Goal: Contribute content

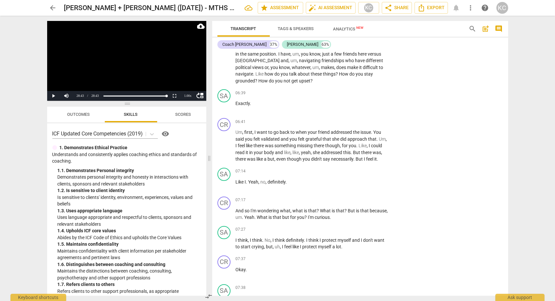
scroll to position [944, 0]
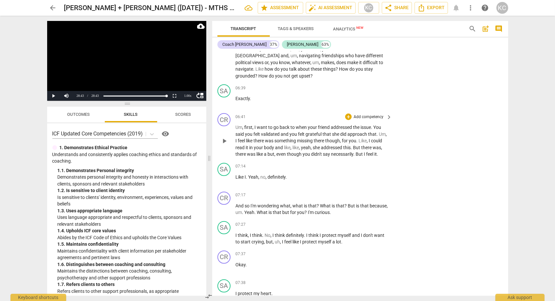
click at [225, 139] on span "play_arrow" at bounding box center [225, 141] width 8 height 8
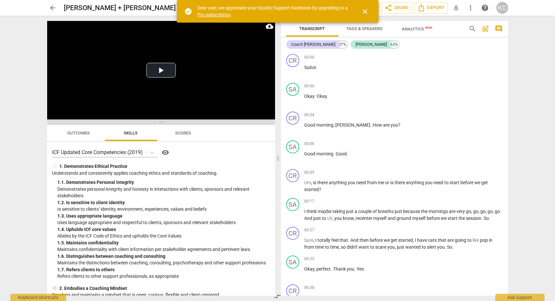
drag, startPoint x: 164, startPoint y: 122, endPoint x: 164, endPoint y: 141, distance: 19.3
click at [164, 125] on span at bounding box center [161, 123] width 228 height 4
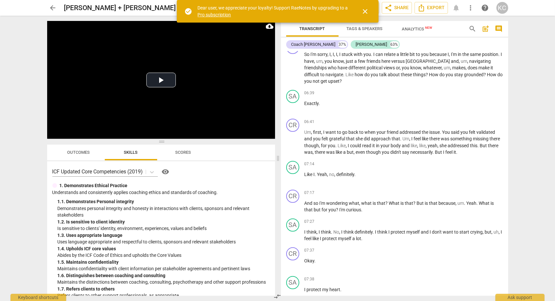
scroll to position [826, 0]
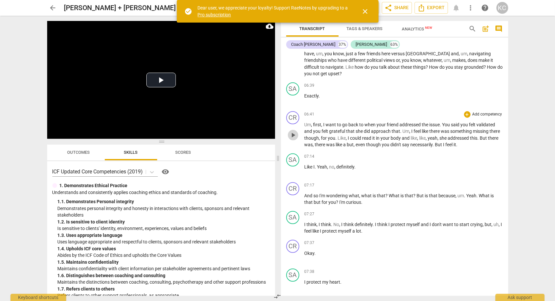
click at [295, 132] on span "play_arrow" at bounding box center [293, 135] width 8 height 8
click at [368, 12] on span "close" at bounding box center [366, 12] width 8 height 8
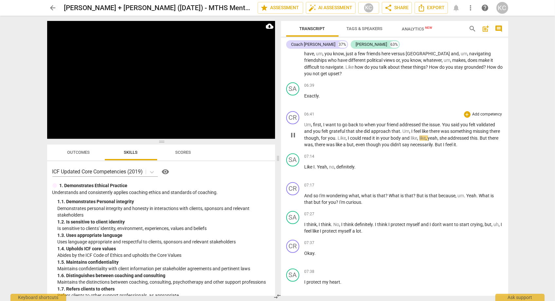
click at [429, 134] on p "Um , first , I want to go back to when your friend addressed the issue . You sa…" at bounding box center [404, 135] width 199 height 27
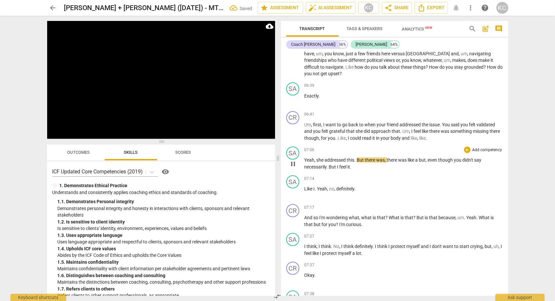
click at [305, 158] on span "Yeah" at bounding box center [310, 160] width 10 height 5
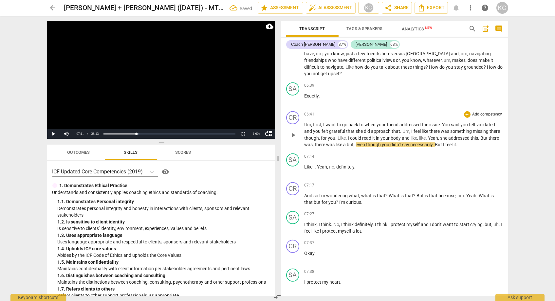
click at [411, 136] on span "and" at bounding box center [406, 138] width 9 height 5
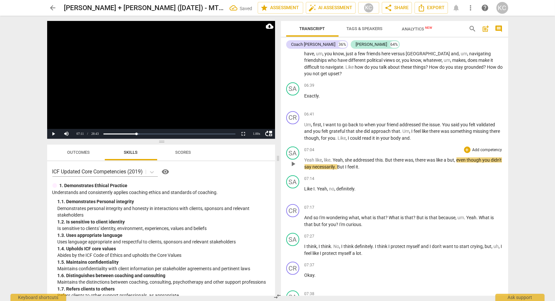
click at [317, 158] on span "like" at bounding box center [319, 160] width 7 height 5
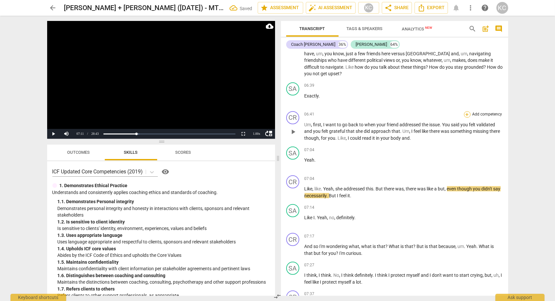
click at [470, 111] on div "+" at bounding box center [467, 114] width 7 height 7
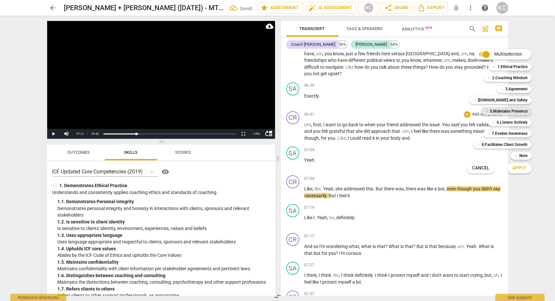
click at [492, 113] on b "5.Maintains Presence" at bounding box center [509, 111] width 38 height 8
click at [495, 124] on span "✓" at bounding box center [493, 123] width 3 height 8
click at [515, 171] on span "Apply" at bounding box center [520, 168] width 14 height 7
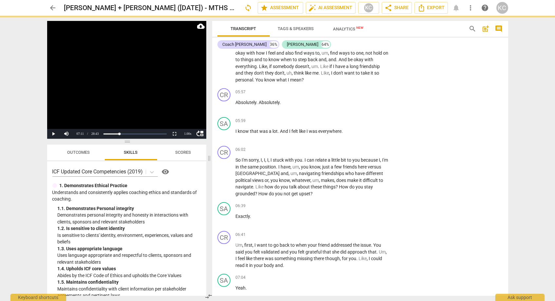
scroll to position [939, 0]
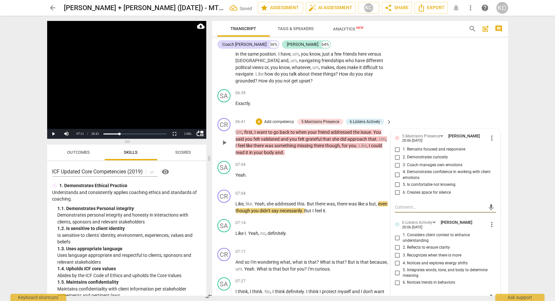
click at [400, 148] on input "1. Remains focused and responsive" at bounding box center [398, 150] width 10 height 8
checkbox input "true"
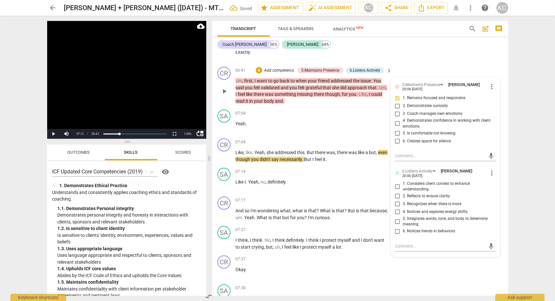
scroll to position [998, 0]
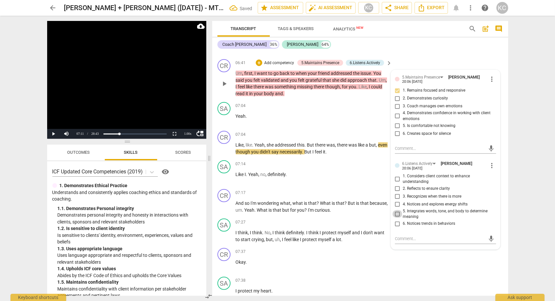
click at [398, 212] on input "5. Integrates words, tone, and body to determine meaning" at bounding box center [398, 214] width 10 height 8
checkbox input "true"
click at [400, 236] on textarea at bounding box center [440, 239] width 91 height 6
type textarea "G"
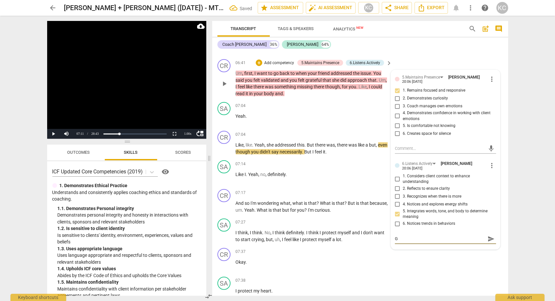
type textarea "Go"
type textarea "Goo"
type textarea "Good"
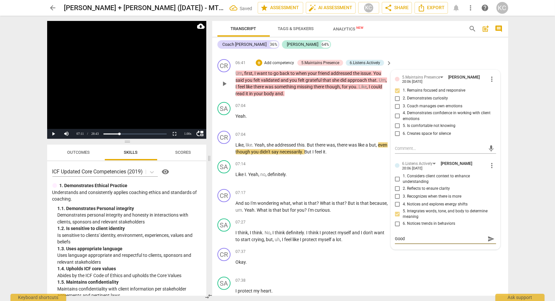
type textarea "Good"
type textarea "Good o"
type textarea "Good ob"
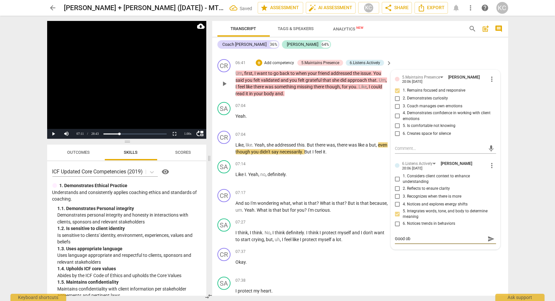
type textarea "Good obe"
type textarea "Good ob"
type textarea "Good obs"
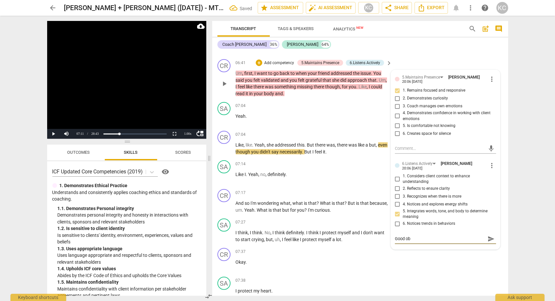
type textarea "Good obs"
type textarea "Good obse"
type textarea "Good obser"
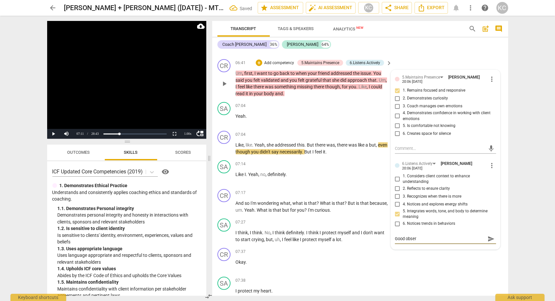
type textarea "Good observ"
type textarea "Good observa"
type textarea "Good observat"
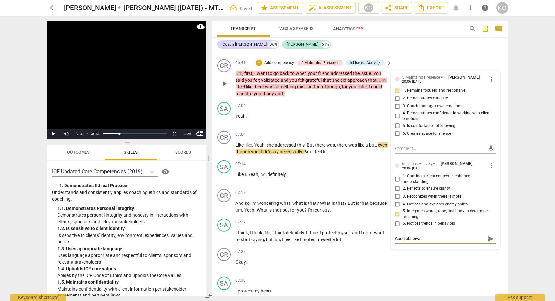
type textarea "Good observat"
type textarea "Good observati"
type textarea "Good observatio"
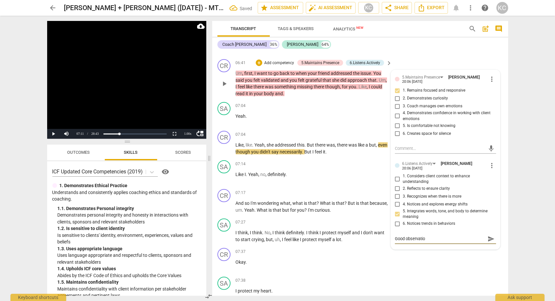
type textarea "Good observation"
click at [457, 275] on div "SA play_arrow pause 07:38 + Add competency keyboard_arrow_right I protect my he…" at bounding box center [360, 289] width 296 height 29
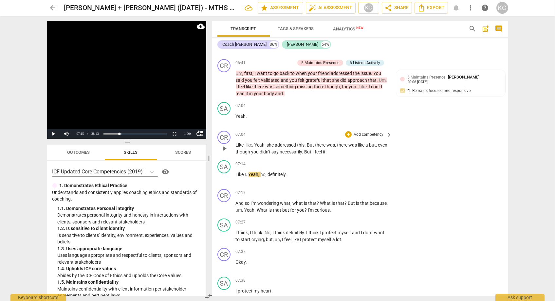
click at [313, 149] on span "But" at bounding box center [309, 151] width 8 height 5
click at [316, 149] on span "yeah But" at bounding box center [314, 151] width 19 height 5
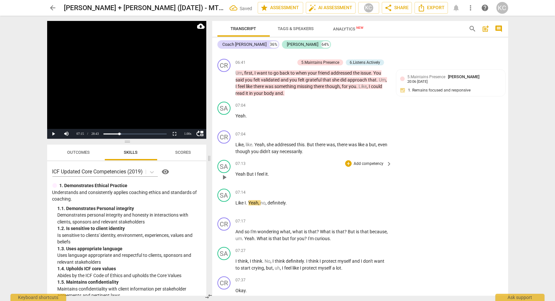
click at [247, 172] on span "But" at bounding box center [251, 174] width 8 height 5
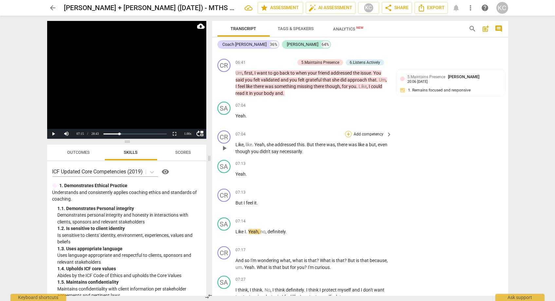
click at [350, 131] on div "+" at bounding box center [348, 134] width 7 height 7
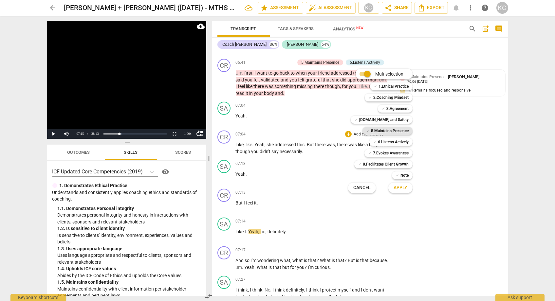
click at [370, 132] on div "✓ 5.Maintains Presence" at bounding box center [388, 131] width 50 height 8
click at [379, 141] on b "6.Listens Actively" at bounding box center [393, 142] width 31 height 8
click at [401, 185] on button "Apply" at bounding box center [401, 188] width 24 height 12
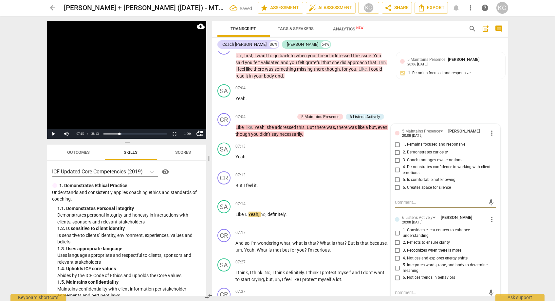
scroll to position [1016, 0]
click at [398, 142] on input "1. Remains focused and responsive" at bounding box center [398, 144] width 10 height 8
checkbox input "true"
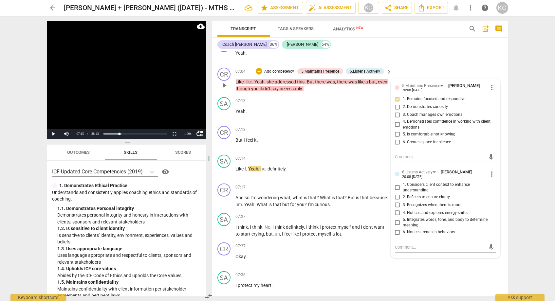
scroll to position [1063, 0]
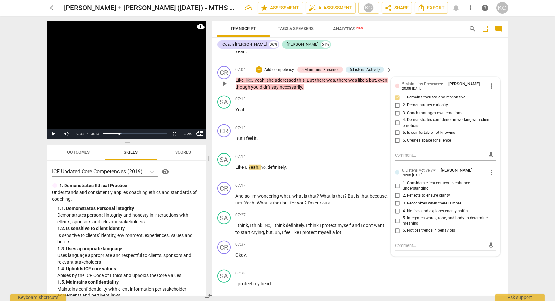
click at [399, 218] on input "5. Integrates words, tone, and body to determine meaning" at bounding box center [398, 221] width 10 height 8
checkbox input "true"
click at [397, 243] on textarea at bounding box center [440, 246] width 91 height 6
type textarea "G"
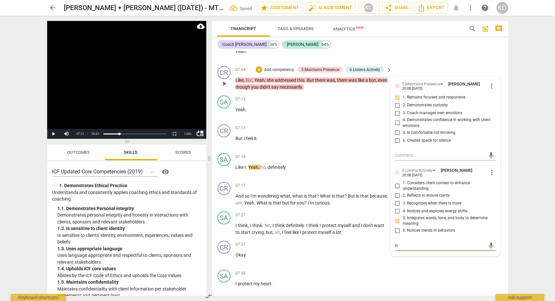
type textarea "Go"
type textarea "Goo"
type textarea "Good"
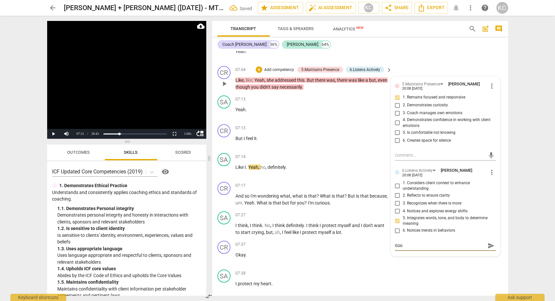
type textarea "Good"
type textarea "Good o"
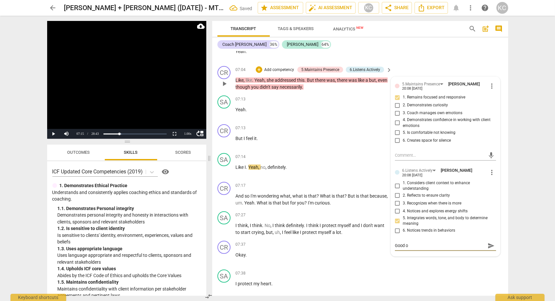
type textarea "Good ob"
type textarea "Good obs"
type textarea "Good obse"
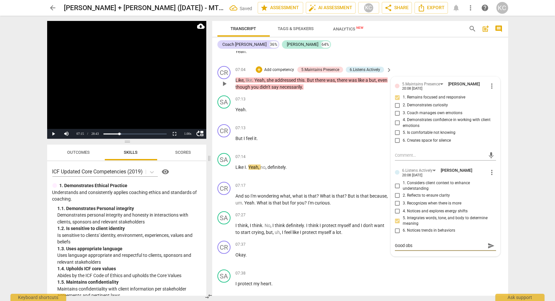
type textarea "Good obse"
type textarea "Good obser"
type textarea "Good observ"
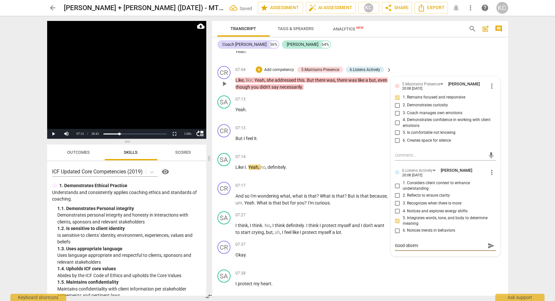
type textarea "Good observa"
type textarea "Good observat"
type textarea "Good observati"
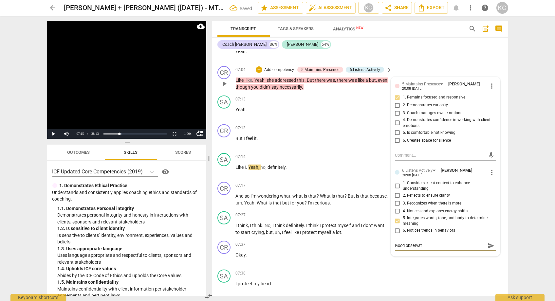
type textarea "Good observati"
type textarea "Good observatio"
type textarea "Good observation"
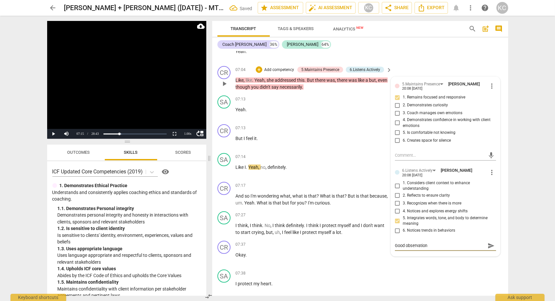
type textarea "Good observation"
click at [433, 267] on div "SA play_arrow pause 07:38 + Add competency keyboard_arrow_right I protect my he…" at bounding box center [360, 281] width 296 height 29
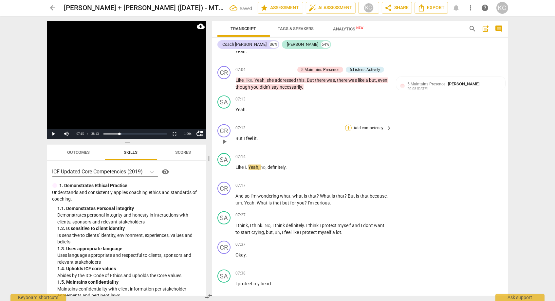
click at [348, 126] on div "+" at bounding box center [348, 128] width 7 height 7
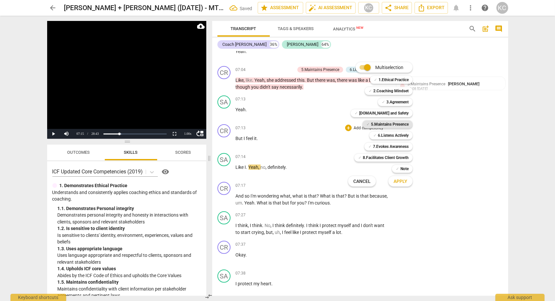
click at [379, 125] on b "5.Maintains Presence" at bounding box center [390, 125] width 38 height 8
click at [381, 134] on b "6.Listens Actively" at bounding box center [393, 136] width 31 height 8
click at [396, 181] on span "Apply" at bounding box center [401, 182] width 14 height 7
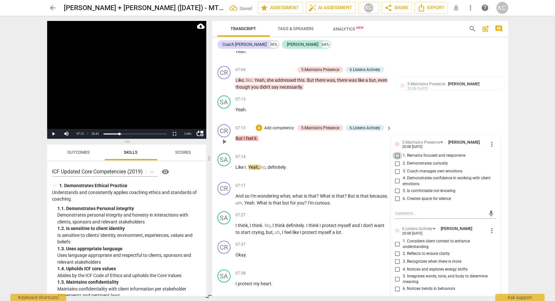
click at [397, 154] on input "1. Remains focused and responsive" at bounding box center [398, 156] width 10 height 8
checkbox input "true"
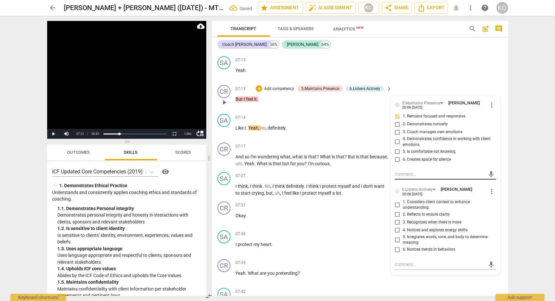
scroll to position [1103, 0]
click at [399, 211] on input "2. Reflects to ensure clarity" at bounding box center [398, 214] width 10 height 8
checkbox input "true"
click at [401, 262] on textarea at bounding box center [440, 264] width 91 height 6
type textarea "G"
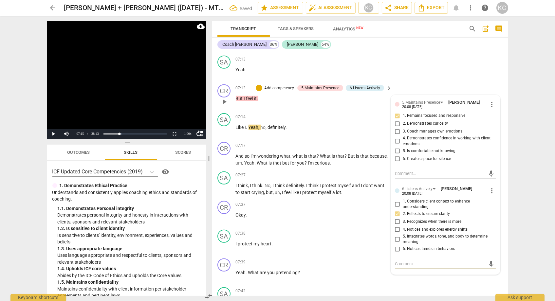
type textarea "G"
type textarea "Go"
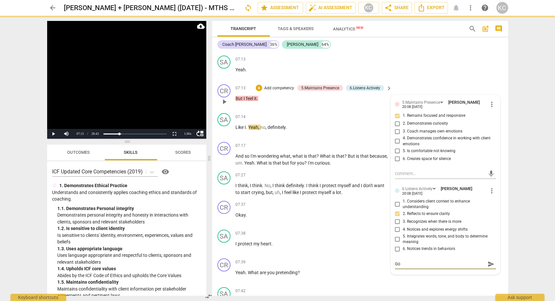
type textarea "Goo"
type textarea "Good"
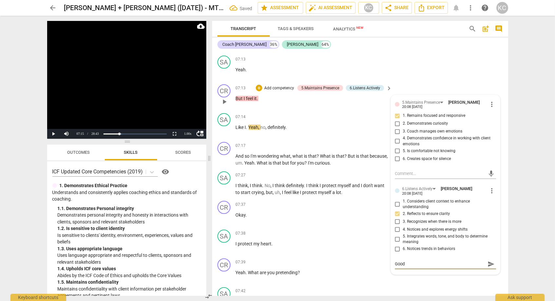
type textarea "Good o"
type textarea "Good ob"
type textarea "Good obs"
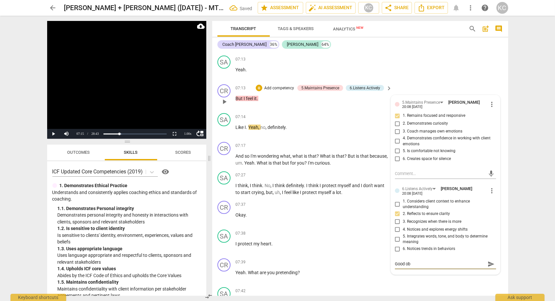
type textarea "Good obs"
type textarea "Good obse"
type textarea "Good obser"
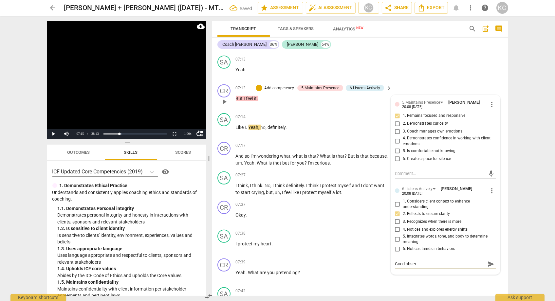
type textarea "Good observ"
type textarea "Good observa"
type textarea "Good observat"
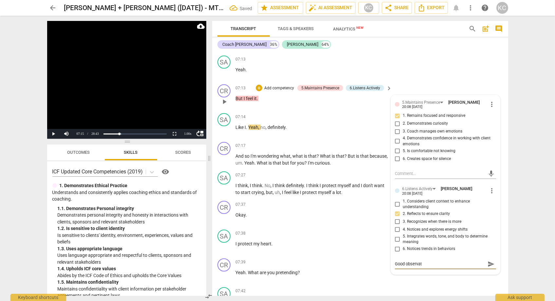
type textarea "Good observati"
type textarea "Good observatio"
type textarea "Good observation"
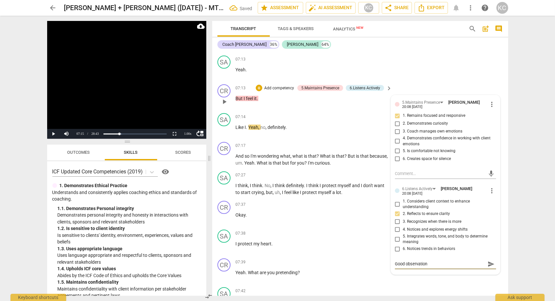
type textarea "Good observation"
type textarea "Good observation +"
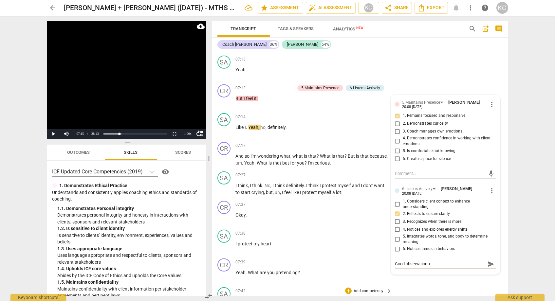
type textarea "Good observation +"
click at [454, 288] on div "SA play_arrow pause 07:42 + Add competency keyboard_arrow_right So and so . Giv…" at bounding box center [360, 299] width 296 height 29
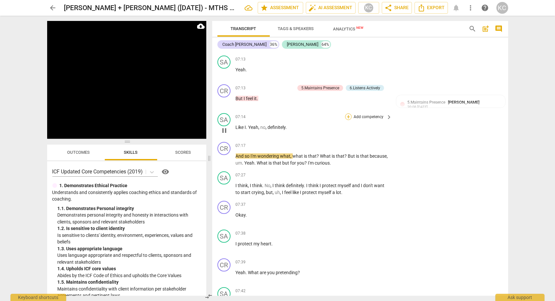
click at [347, 114] on div "+" at bounding box center [348, 117] width 7 height 7
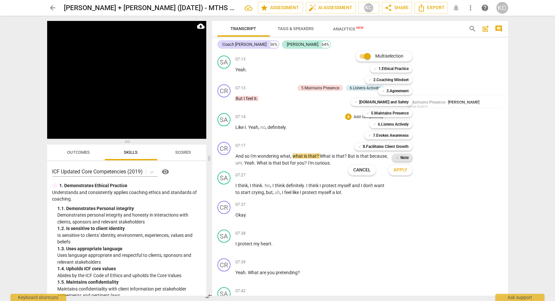
click at [401, 161] on b "Note" at bounding box center [405, 158] width 8 height 8
click at [399, 170] on span "Apply" at bounding box center [401, 170] width 14 height 7
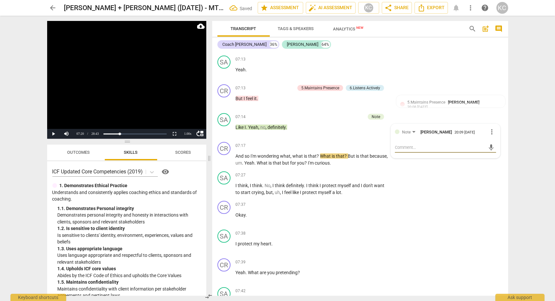
type textarea "s"
type textarea "si"
type textarea "sim"
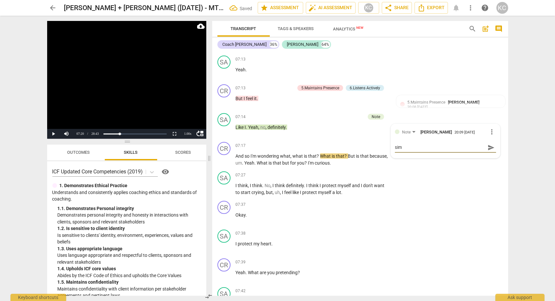
type textarea "siml"
type textarea "simle"
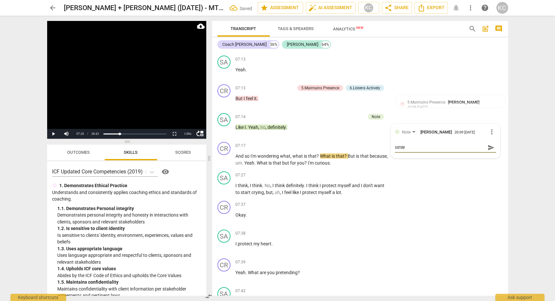
type textarea "simle"
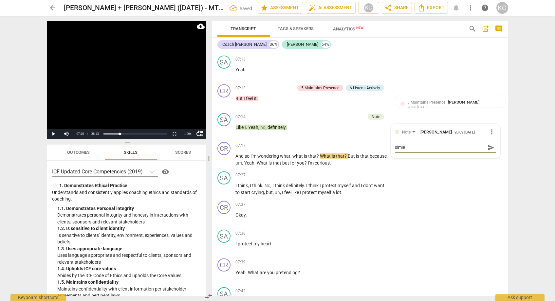
type textarea "simle"
type textarea "siml"
type textarea "sim"
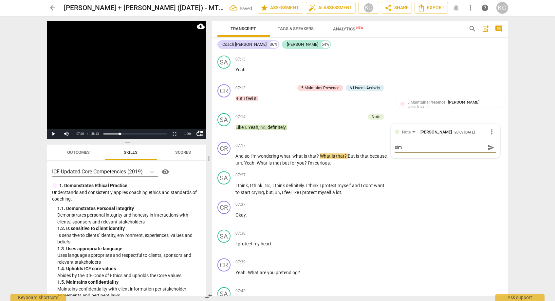
type textarea "si"
type textarea "s"
type textarea "sm"
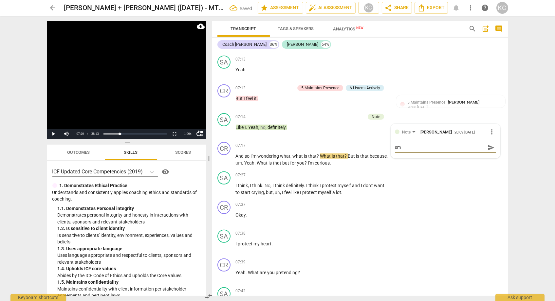
type textarea "smi"
type textarea "smil"
type textarea "smile"
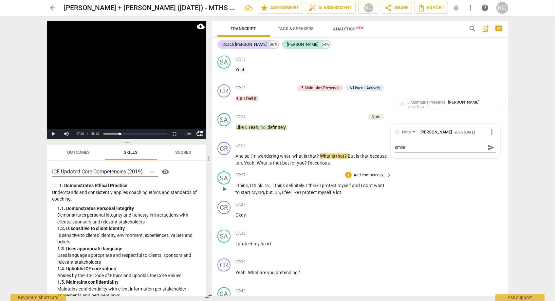
click at [446, 175] on div "SA play_arrow pause 07:27 + Add competency keyboard_arrow_right I think , I thi…" at bounding box center [360, 183] width 296 height 29
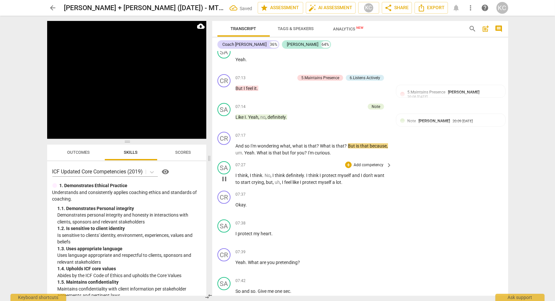
scroll to position [1113, 0]
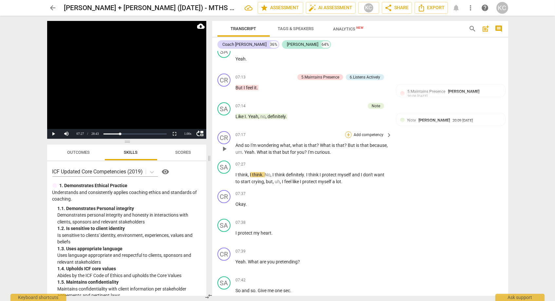
click at [348, 133] on div "+" at bounding box center [348, 135] width 7 height 7
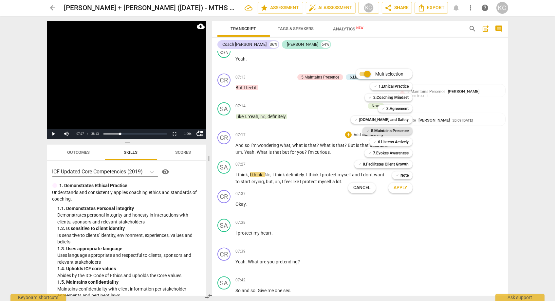
click at [371, 131] on b "5.Maintains Presence" at bounding box center [390, 131] width 38 height 8
click at [383, 153] on b "7.Evokes Awareness" at bounding box center [391, 153] width 36 height 8
click at [404, 190] on span "Apply" at bounding box center [401, 188] width 14 height 7
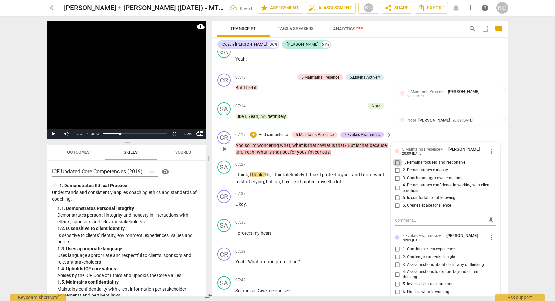
click at [396, 159] on input "1. Remains focused and responsive" at bounding box center [398, 163] width 10 height 8
checkbox input "true"
click at [396, 167] on input "2. Demonstrates curiosity" at bounding box center [398, 171] width 10 height 8
checkbox input "true"
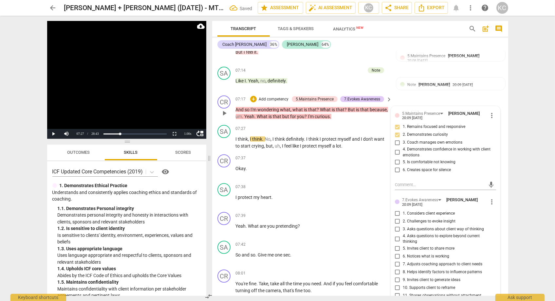
scroll to position [1163, 0]
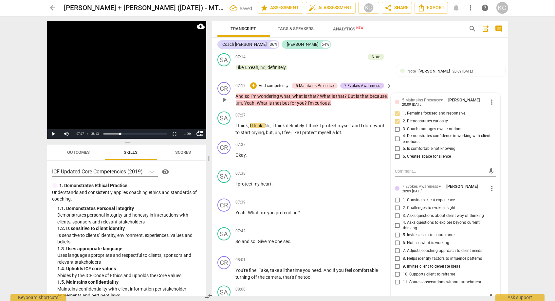
click at [397, 212] on input "3. Asks questions about client way of thinking" at bounding box center [398, 216] width 10 height 8
checkbox input "true"
click at [397, 232] on input "5. Invites client to share more" at bounding box center [398, 236] width 10 height 8
checkbox input "true"
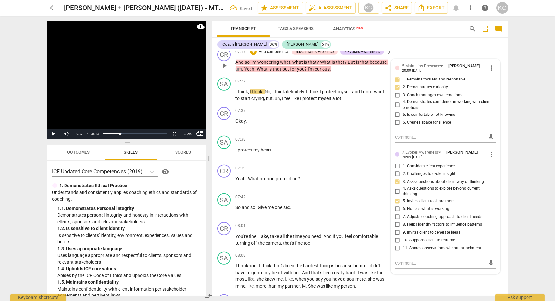
scroll to position [1202, 0]
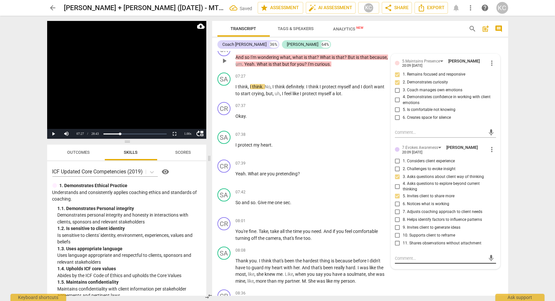
click at [399, 256] on textarea at bounding box center [440, 259] width 91 height 6
type textarea "G"
type textarea "Go"
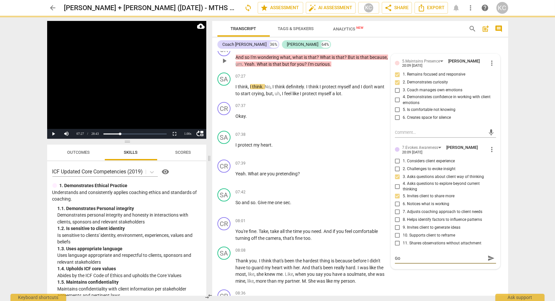
type textarea "Goo"
type textarea "Good"
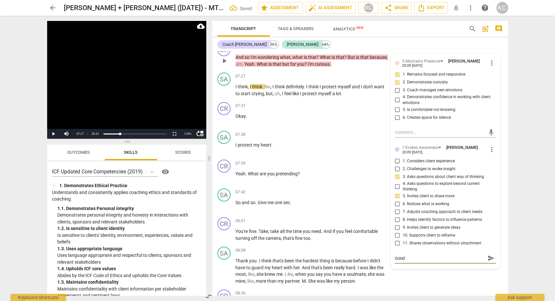
type textarea "Good"
type textarea "Good q"
type textarea "Good qu"
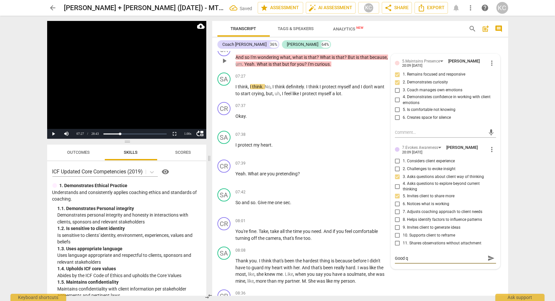
type textarea "Good qu"
type textarea "Good que"
type textarea "Good ques"
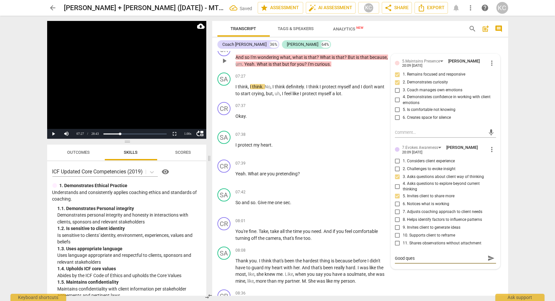
type textarea "Good quest"
type textarea "Good questi"
type textarea "Good questio"
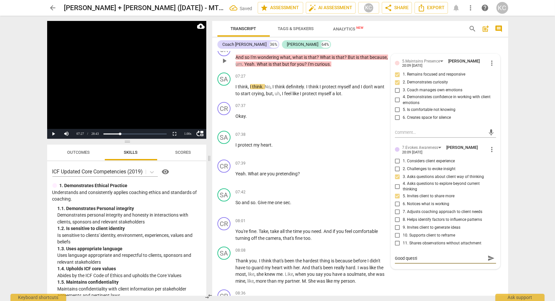
type textarea "Good questio"
type textarea "Good question"
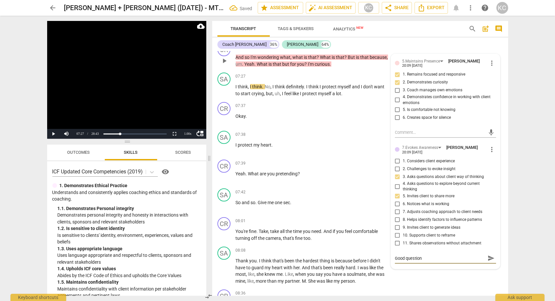
type textarea "Good question a"
type textarea "Good question an"
type textarea "Good question and"
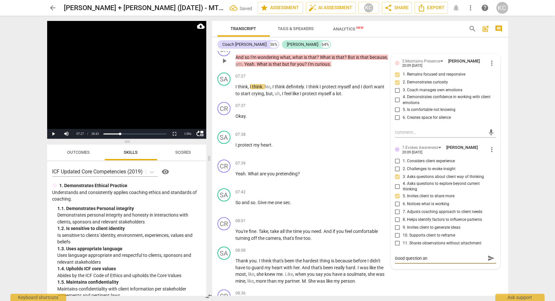
type textarea "Good question and"
type textarea "Good question and c"
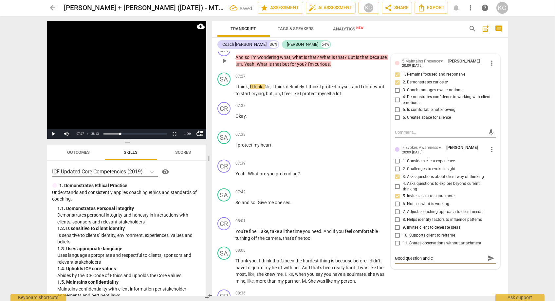
type textarea "Good question and ca"
type textarea "Good question and cat"
type textarea "Good question and catc"
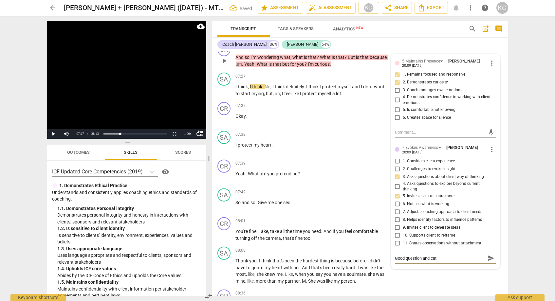
type textarea "Good question and catc"
type textarea "Good question and catch"
type textarea "Good question and catchi"
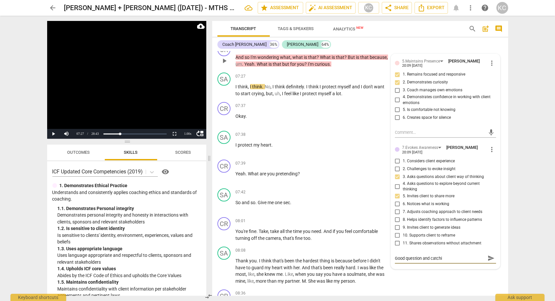
type textarea "Good question and catchin"
type textarea "Good question and catching"
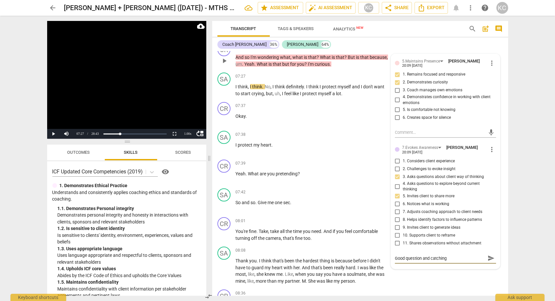
type textarea "Good question and catching"
type textarea "Good question and catching y"
click at [438, 287] on div "CR play_arrow pause 08:36 + Add competency keyboard_arrow_right Mhm . Mhm ." at bounding box center [360, 301] width 296 height 29
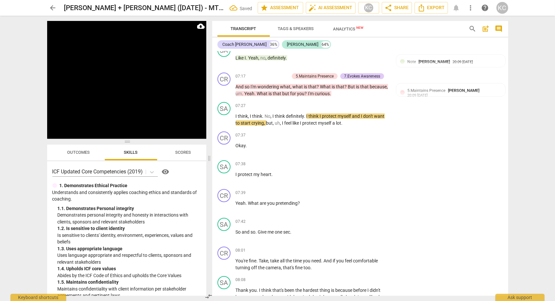
scroll to position [1174, 0]
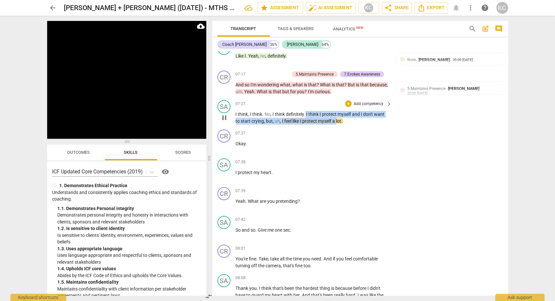
drag, startPoint x: 305, startPoint y: 110, endPoint x: 338, endPoint y: 117, distance: 33.1
click at [338, 117] on p "I think , I think . No , I think definitely . I think I protect myself and I do…" at bounding box center [312, 117] width 153 height 13
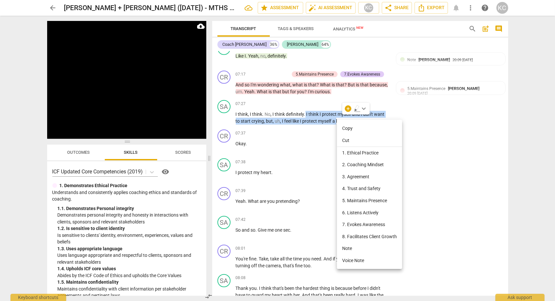
click at [353, 251] on li "Note" at bounding box center [369, 249] width 65 height 12
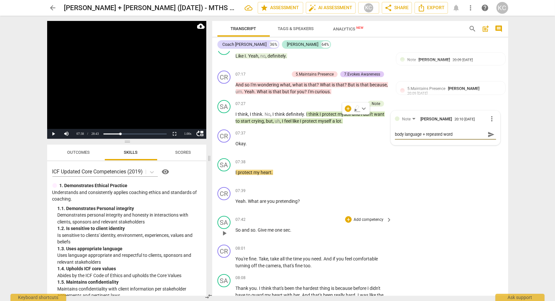
click at [468, 215] on div "SA play_arrow pause 07:42 + Add competency keyboard_arrow_right So and so . Giv…" at bounding box center [360, 228] width 296 height 29
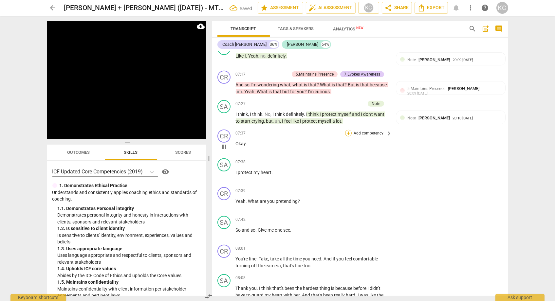
click at [350, 131] on div "+" at bounding box center [348, 133] width 7 height 7
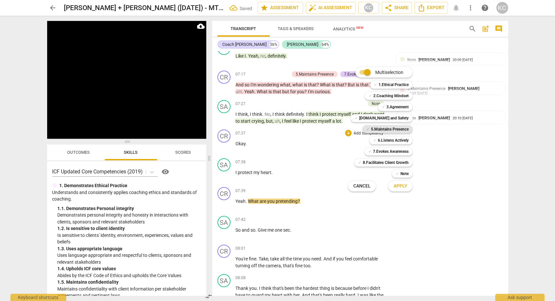
click at [382, 127] on b "5.Maintains Presence" at bounding box center [390, 129] width 38 height 8
click at [397, 187] on span "Apply" at bounding box center [401, 186] width 14 height 7
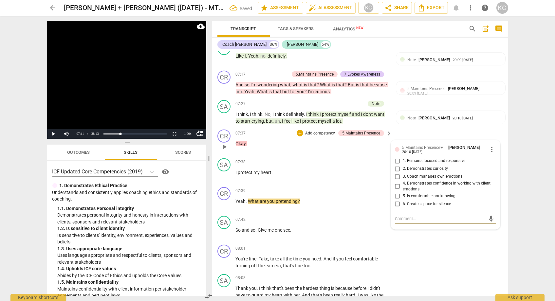
click at [397, 157] on input "1. Remains focused and responsive" at bounding box center [398, 161] width 10 height 8
click at [402, 217] on textarea at bounding box center [440, 219] width 91 height 6
paste textarea "Good responsiveness and an invitation to continue to hold the space"
click at [436, 216] on textarea "Good responsiveness and an invitation to continue to hold the space" at bounding box center [440, 222] width 91 height 12
click at [455, 231] on div "SA play_arrow pause 07:42 + Add competency keyboard_arrow_right So and so . Giv…" at bounding box center [360, 228] width 296 height 29
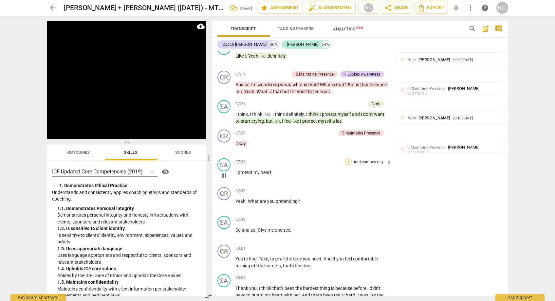
click at [348, 159] on div "+" at bounding box center [348, 162] width 7 height 7
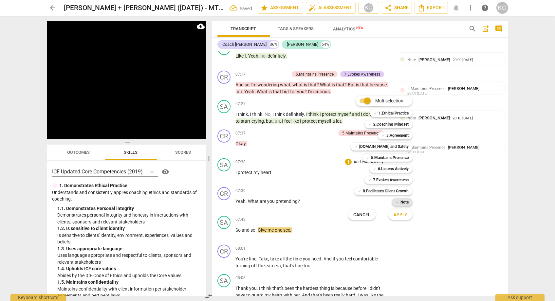
click at [408, 206] on b "Note" at bounding box center [405, 203] width 8 height 8
click at [404, 214] on span "Apply" at bounding box center [401, 215] width 14 height 7
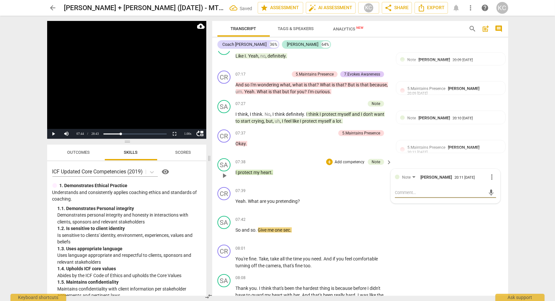
click at [405, 190] on textarea at bounding box center [440, 193] width 91 height 6
click at [465, 242] on div "CR play_arrow pause 08:01 + Add competency keyboard_arrow_right You're fine . T…" at bounding box center [360, 256] width 296 height 29
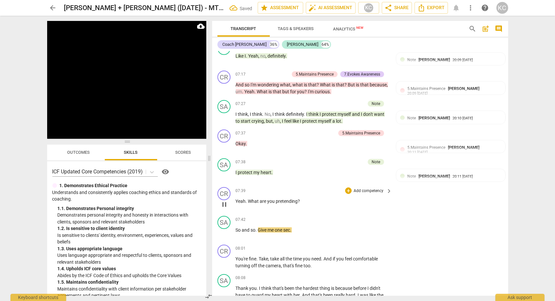
click at [223, 201] on span "pause" at bounding box center [225, 205] width 8 height 8
click at [223, 201] on span "play_arrow" at bounding box center [225, 205] width 8 height 8
click at [298, 199] on span "?" at bounding box center [299, 201] width 2 height 5
click at [351, 188] on div "+" at bounding box center [348, 191] width 7 height 7
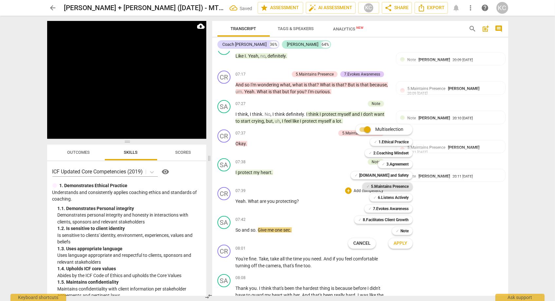
click at [384, 190] on b "5.Maintains Presence" at bounding box center [390, 187] width 38 height 8
click at [385, 200] on b "6.Listens Actively" at bounding box center [393, 198] width 31 height 8
click at [385, 178] on b "[DOMAIN_NAME] and Safety" at bounding box center [383, 176] width 49 height 8
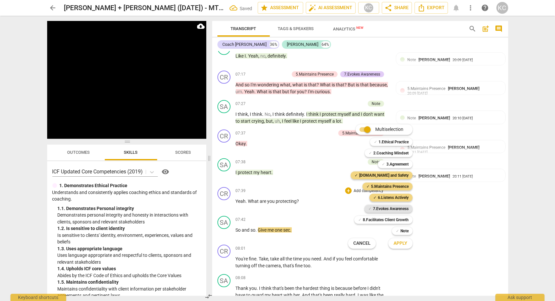
click at [385, 208] on b "7.Evokes Awareness" at bounding box center [391, 209] width 36 height 8
click at [406, 242] on span "Apply" at bounding box center [401, 244] width 14 height 7
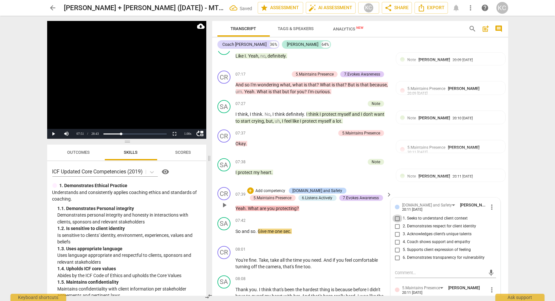
click at [396, 215] on input "1. Seeks to understand client context" at bounding box center [398, 219] width 10 height 8
click at [397, 239] on input "4. Coach shows support and empathy" at bounding box center [398, 243] width 10 height 8
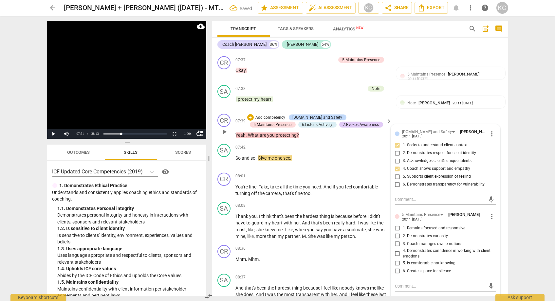
scroll to position [1250, 0]
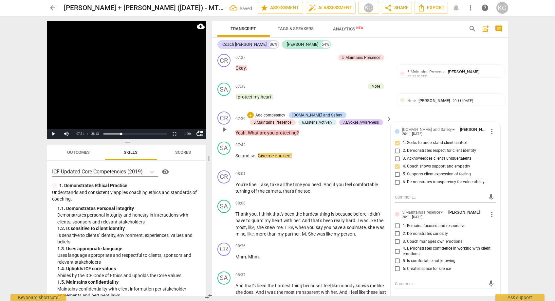
click at [396, 225] on input "1. Remains focused and responsive" at bounding box center [398, 226] width 10 height 8
click at [397, 230] on input "2. Demonstrates curiosity" at bounding box center [398, 234] width 10 height 8
click at [398, 238] on input "3. Coach manages own emotions" at bounding box center [398, 242] width 10 height 8
click at [399, 248] on input "4. Demonstrates confidence in working with client emotions" at bounding box center [398, 252] width 10 height 8
click at [398, 172] on input "5. Supports client expression of feeling" at bounding box center [398, 175] width 10 height 8
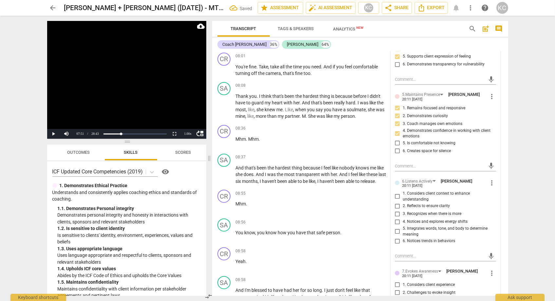
scroll to position [1371, 0]
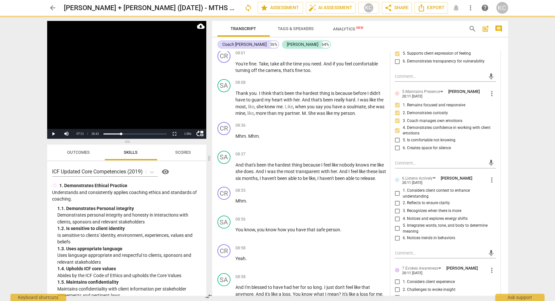
click at [398, 225] on input "5. Integrates words, tone, and body to determine meaning" at bounding box center [398, 229] width 10 height 8
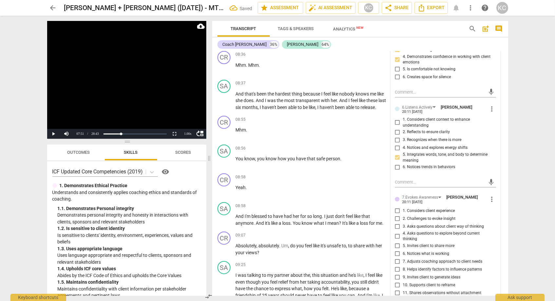
scroll to position [1442, 0]
click at [396, 207] on input "1. Considers client experience" at bounding box center [398, 211] width 10 height 8
click at [397, 222] on input "3. Asks questions about client way of thinking" at bounding box center [398, 226] width 10 height 8
click at [397, 242] on input "5. Invites client to share more" at bounding box center [398, 246] width 10 height 8
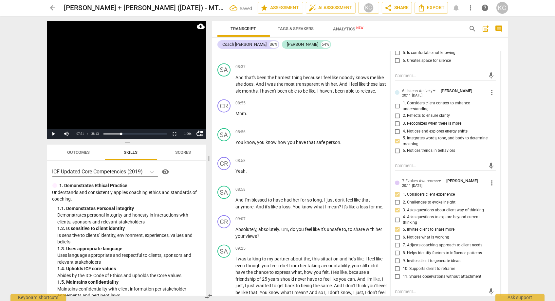
scroll to position [1460, 0]
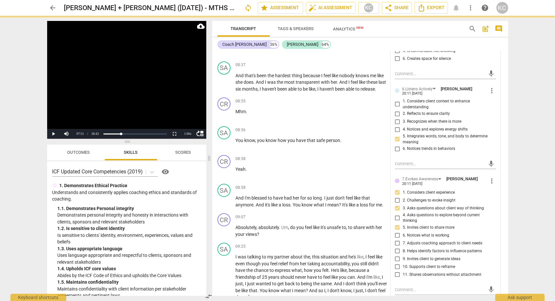
click at [397, 240] on input "7. Adjusts coaching approach to client needs" at bounding box center [398, 244] width 10 height 8
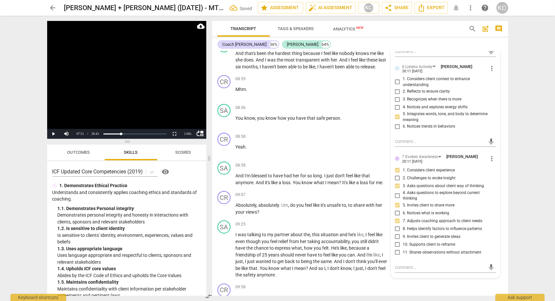
scroll to position [1485, 0]
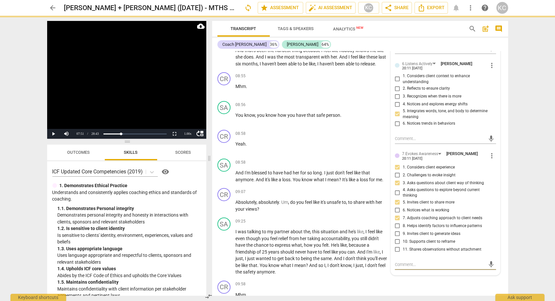
click at [399, 262] on textarea at bounding box center [440, 265] width 91 height 6
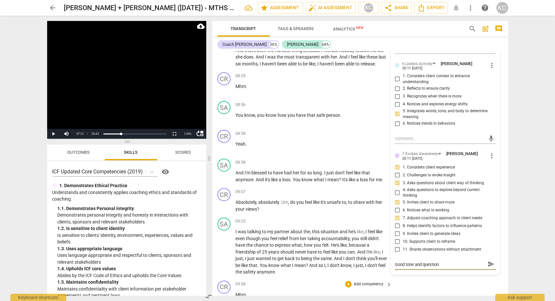
click at [444, 281] on div "CR play_arrow pause 09:58 + Add competency keyboard_arrow_right Mhm ." at bounding box center [360, 293] width 296 height 29
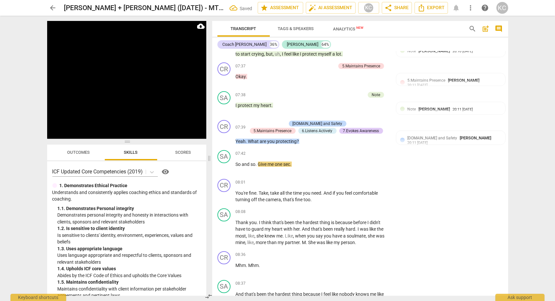
scroll to position [1244, 0]
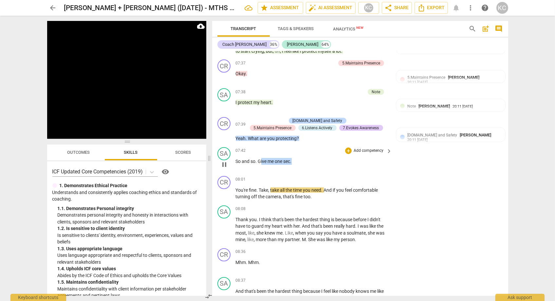
drag, startPoint x: 295, startPoint y: 158, endPoint x: 260, endPoint y: 158, distance: 35.1
click at [260, 158] on p "So and so . Give me one sec ." at bounding box center [312, 161] width 153 height 7
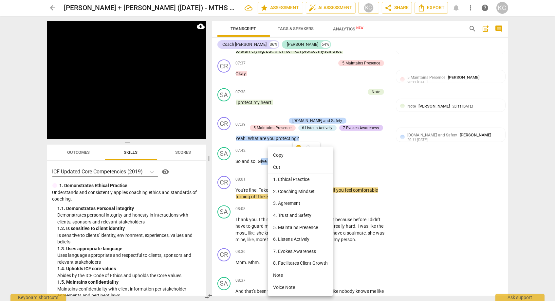
click at [279, 274] on li "Note" at bounding box center [300, 276] width 65 height 12
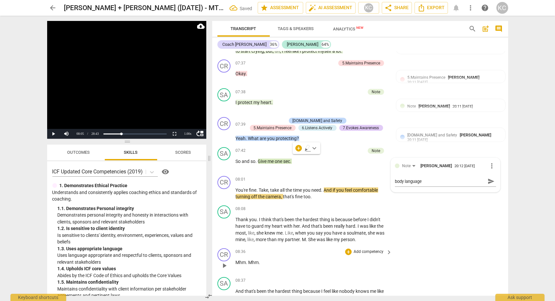
click at [460, 246] on div "CR play_arrow pause 08:36 + Add competency keyboard_arrow_right Mhm . Mhm ." at bounding box center [360, 260] width 296 height 29
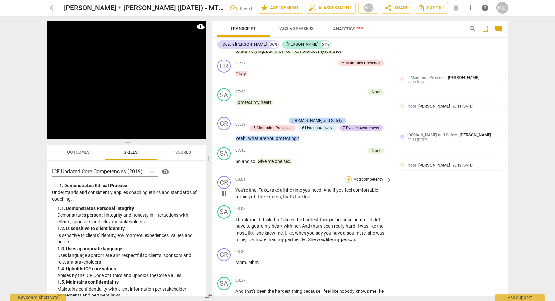
click at [347, 177] on div "+" at bounding box center [348, 180] width 7 height 7
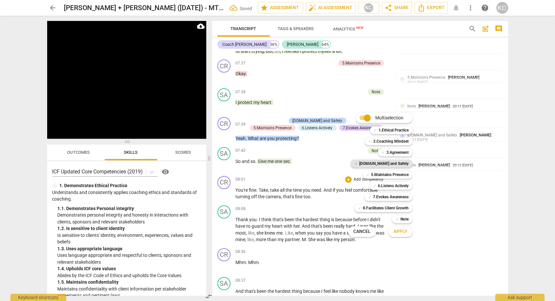
click at [380, 166] on b "[DOMAIN_NAME] and Safety" at bounding box center [383, 164] width 49 height 8
click at [380, 174] on b "5.Maintains Presence" at bounding box center [390, 175] width 38 height 8
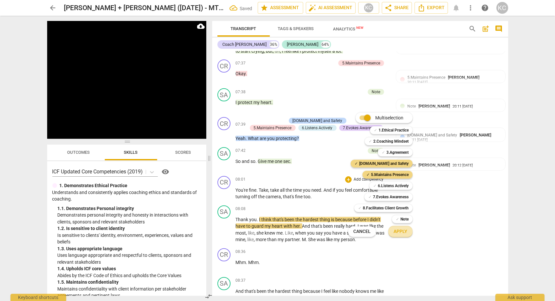
click at [395, 230] on span "Apply" at bounding box center [401, 232] width 14 height 7
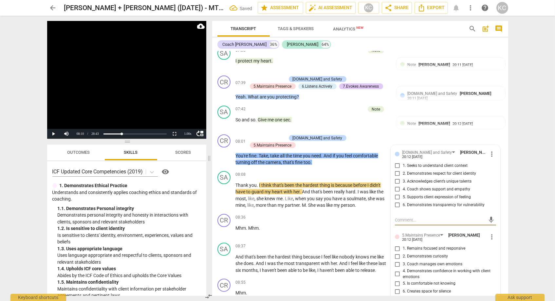
scroll to position [1291, 0]
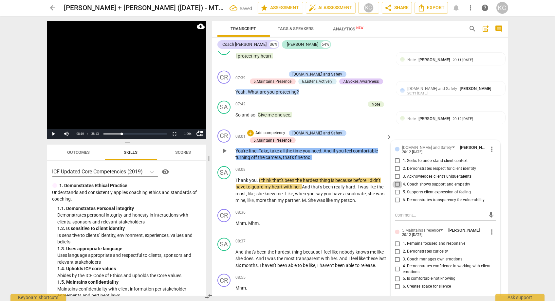
click at [399, 183] on input "4. Coach shows support and empathy" at bounding box center [398, 185] width 10 height 8
click at [397, 189] on input "5. Supports client expression of feeling" at bounding box center [398, 193] width 10 height 8
click at [396, 197] on input "6. Demonstrates transparency for vulnerability" at bounding box center [398, 201] width 10 height 8
click at [398, 157] on input "1. Seeks to understand client context" at bounding box center [398, 161] width 10 height 8
click at [396, 168] on input "2. Demonstrates respect for client identity" at bounding box center [398, 169] width 10 height 8
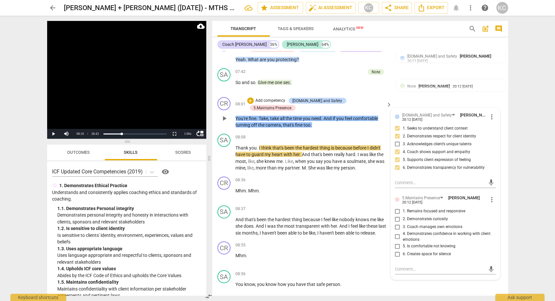
scroll to position [1333, 0]
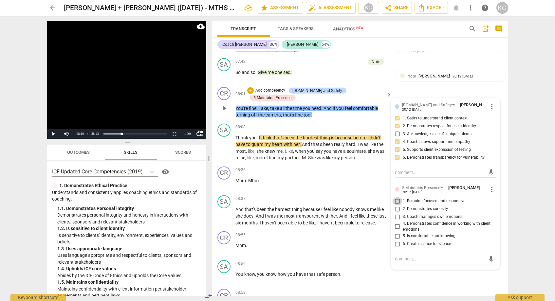
click at [398, 199] on input "1. Remains focused and responsive" at bounding box center [398, 202] width 10 height 8
click at [398, 213] on input "3. Coach manages own emotions" at bounding box center [398, 217] width 10 height 8
click at [397, 223] on input "4. Demonstrates confidence in working with client emotions" at bounding box center [398, 227] width 10 height 8
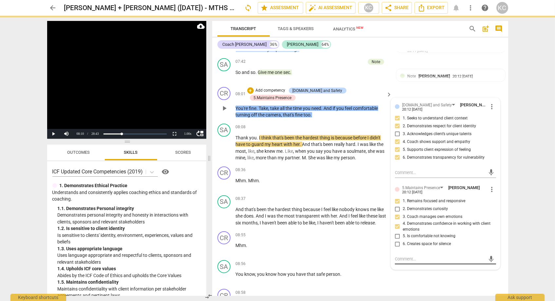
click at [399, 256] on textarea at bounding box center [440, 259] width 91 height 6
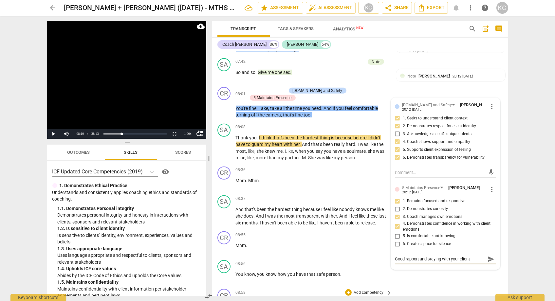
click at [453, 289] on div "CR play_arrow pause 08:58 + Add competency keyboard_arrow_right Yeah ." at bounding box center [360, 301] width 296 height 29
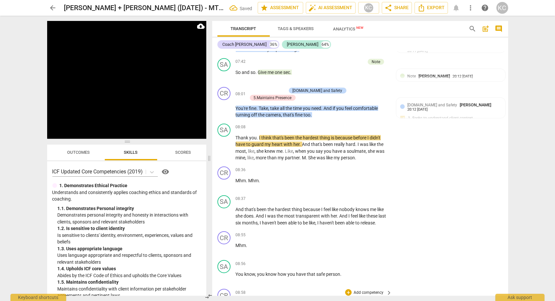
scroll to position [1325, 0]
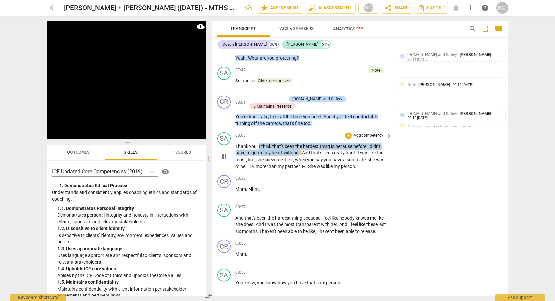
drag, startPoint x: 259, startPoint y: 132, endPoint x: 299, endPoint y: 140, distance: 40.4
click at [299, 143] on p "Thank you . I think that's been the hardest thing is because before I didn't ha…" at bounding box center [312, 156] width 153 height 27
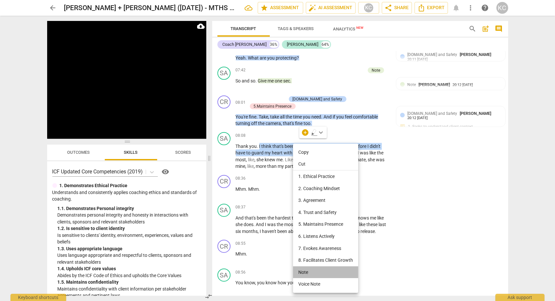
click at [312, 272] on li "Note" at bounding box center [325, 273] width 65 height 12
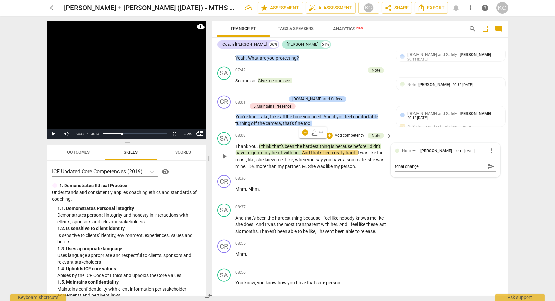
click at [290, 157] on span "Like" at bounding box center [289, 159] width 8 height 5
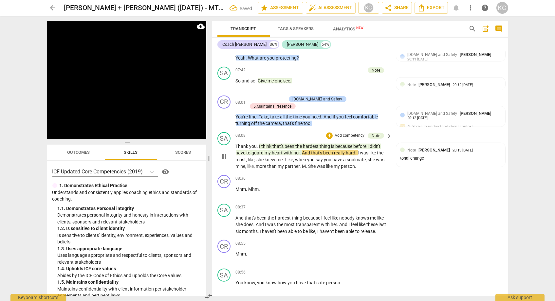
click at [303, 150] on span "And" at bounding box center [306, 152] width 9 height 5
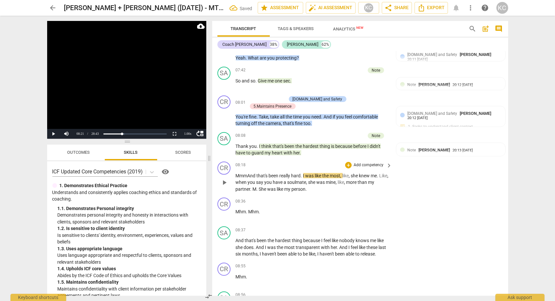
click at [250, 173] on span "MmmAnd" at bounding box center [246, 175] width 21 height 5
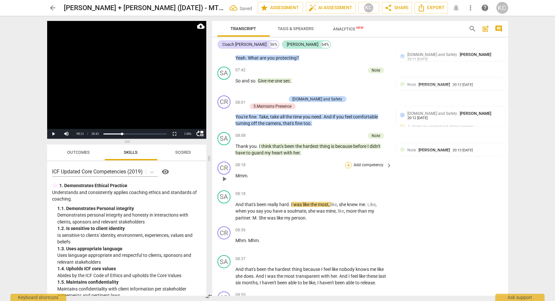
click at [349, 162] on div "+" at bounding box center [348, 165] width 7 height 7
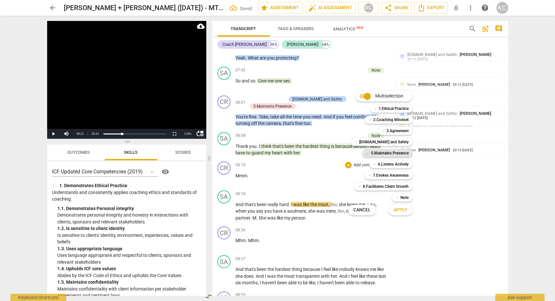
click at [379, 154] on b "5.Maintains Presence" at bounding box center [390, 153] width 38 height 8
click at [396, 213] on span "Apply" at bounding box center [401, 210] width 14 height 7
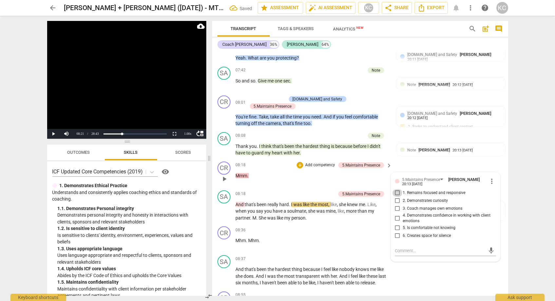
click at [396, 189] on input "1. Remains focused and responsive" at bounding box center [398, 193] width 10 height 8
click at [399, 248] on textarea at bounding box center [440, 251] width 91 height 6
paste textarea "Good responsiveness and an invitation to continue to hold the space"
click at [450, 289] on div "CR play_arrow pause 08:55 + Add competency keyboard_arrow_right Mhm ." at bounding box center [360, 303] width 296 height 29
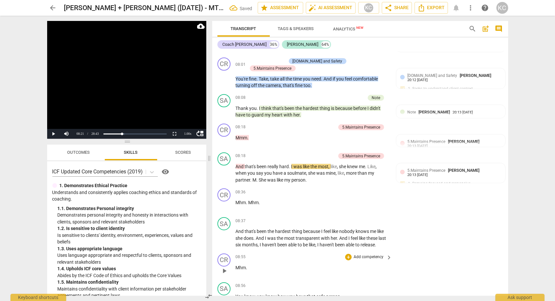
scroll to position [1369, 0]
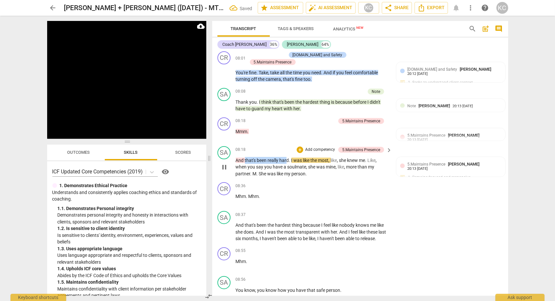
drag, startPoint x: 245, startPoint y: 147, endPoint x: 287, endPoint y: 146, distance: 42.3
click at [287, 157] on p "And that's been really hard . I was like the most , like , she knew me . Like ,…" at bounding box center [312, 167] width 153 height 20
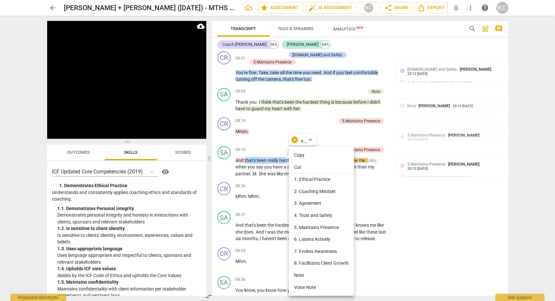
click at [300, 273] on li "Note" at bounding box center [321, 276] width 65 height 12
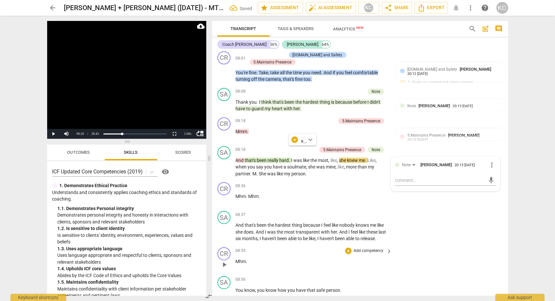
click at [446, 249] on div "CR play_arrow pause 08:55 + Add competency keyboard_arrow_right Mhm ." at bounding box center [360, 259] width 296 height 29
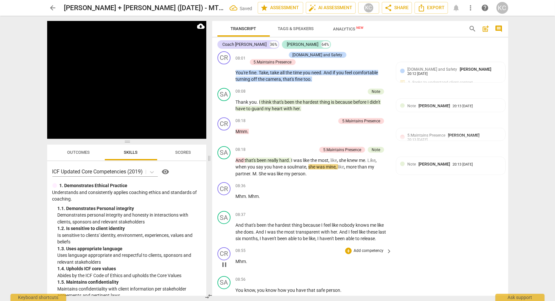
scroll to position [1379, 0]
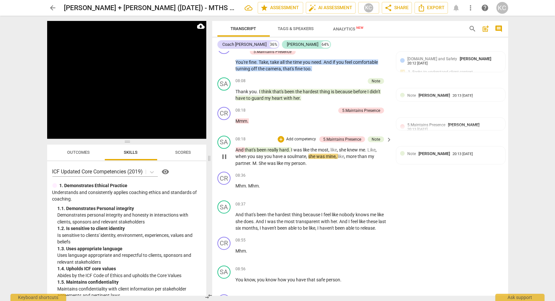
click at [307, 154] on span "," at bounding box center [308, 156] width 2 height 5
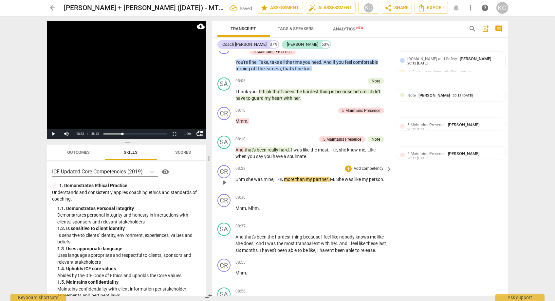
click at [246, 177] on span "Uhm" at bounding box center [241, 179] width 10 height 5
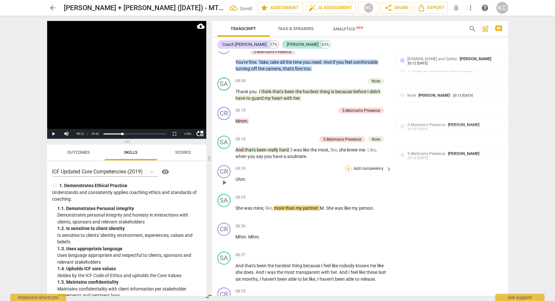
click at [348, 166] on div "+" at bounding box center [348, 169] width 7 height 7
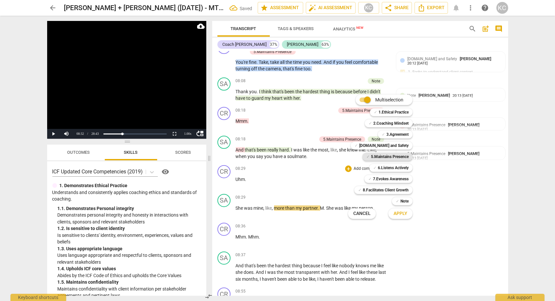
click at [373, 158] on b "5.Maintains Presence" at bounding box center [390, 157] width 38 height 8
click at [406, 214] on span "Apply" at bounding box center [401, 214] width 14 height 7
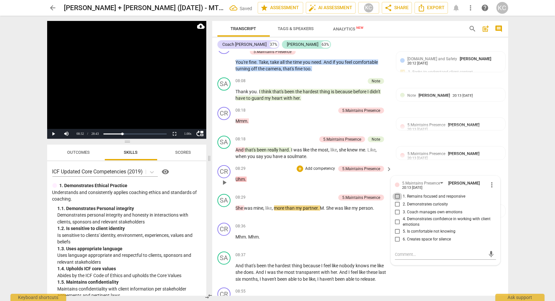
click at [396, 193] on input "1. Remains focused and responsive" at bounding box center [398, 197] width 10 height 8
click at [403, 252] on textarea at bounding box center [440, 255] width 91 height 6
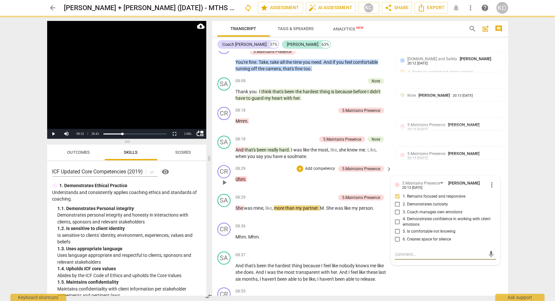
paste textarea "Good responsiveness and an invitation to continue to hold the space"
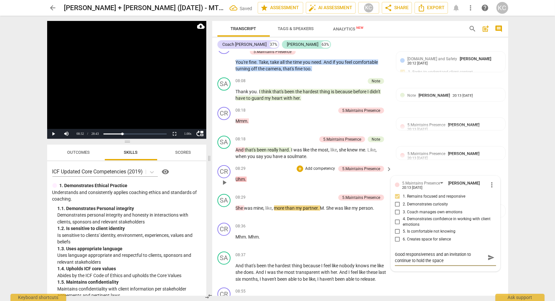
click at [437, 252] on textarea "Good responsiveness and an invitation to continue to hold the space" at bounding box center [440, 258] width 91 height 12
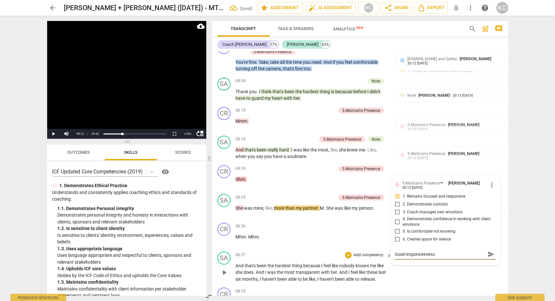
click at [460, 269] on div "SA play_arrow pause 08:37 + Add competency keyboard_arrow_right And that's been…" at bounding box center [360, 267] width 296 height 36
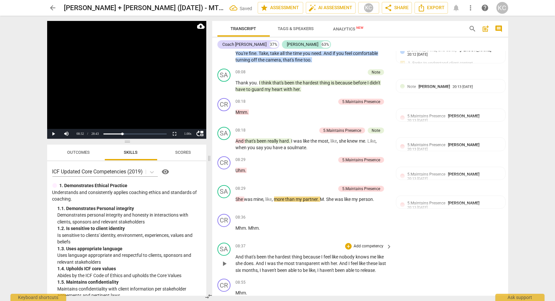
scroll to position [1394, 0]
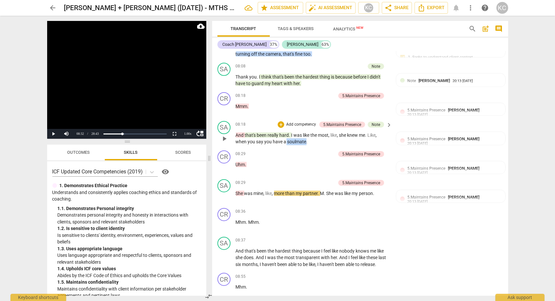
drag, startPoint x: 285, startPoint y: 129, endPoint x: 306, endPoint y: 129, distance: 20.6
click at [306, 132] on p "And that's been really hard . I was like the most , like , she knew me . Like ,…" at bounding box center [312, 138] width 153 height 13
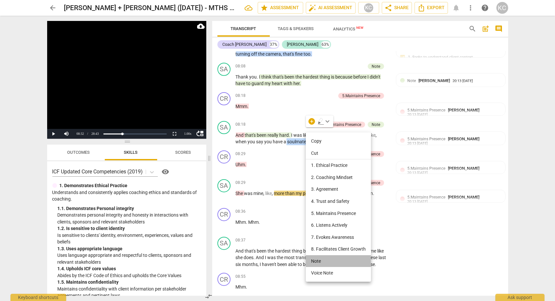
click at [318, 264] on li "Note" at bounding box center [338, 262] width 65 height 12
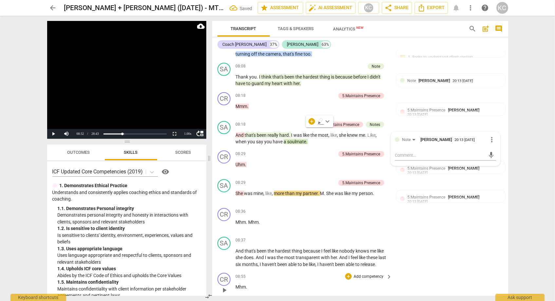
click at [441, 271] on div "CR play_arrow pause 08:55 + Add competency keyboard_arrow_right Mhm ." at bounding box center [360, 285] width 296 height 29
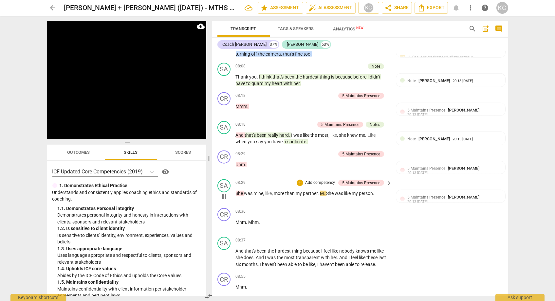
click at [321, 191] on span "M" at bounding box center [322, 193] width 4 height 5
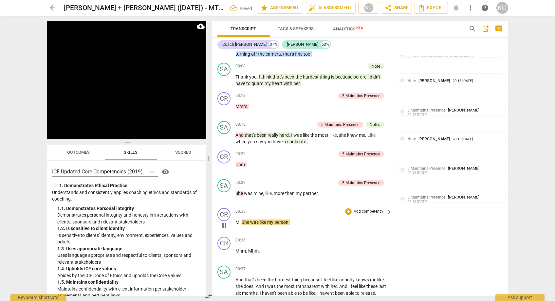
click at [243, 220] on span "She" at bounding box center [246, 222] width 9 height 5
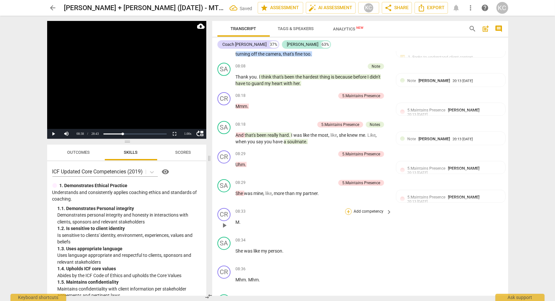
click at [349, 209] on div "+" at bounding box center [348, 212] width 7 height 7
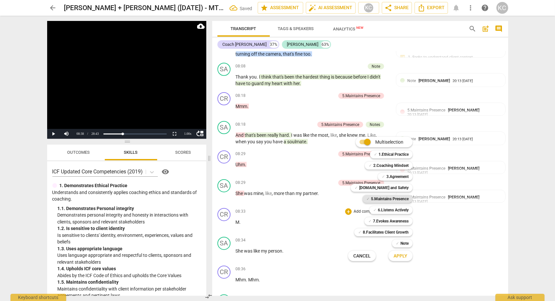
click at [372, 198] on b "5.Maintains Presence" at bounding box center [390, 199] width 38 height 8
click at [401, 255] on span "Apply" at bounding box center [401, 256] width 14 height 7
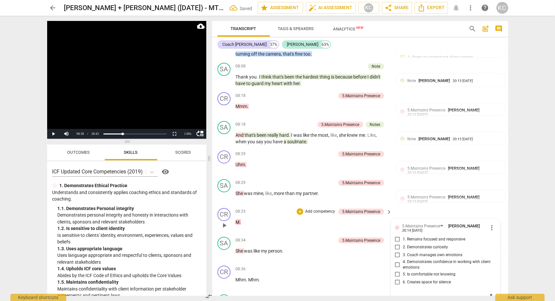
click at [396, 236] on input "1. Remains focused and responsive" at bounding box center [398, 240] width 10 height 8
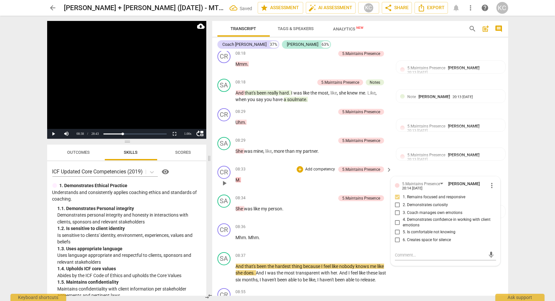
scroll to position [1455, 0]
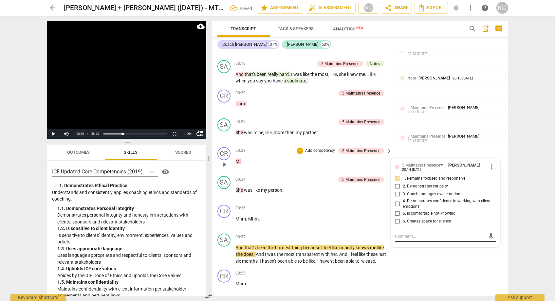
click at [398, 234] on textarea at bounding box center [440, 237] width 91 height 6
paste textarea "Good responsiveness and an invitation to continue to hold the space"
click at [453, 267] on div "CR play_arrow pause 08:55 + Add competency keyboard_arrow_right Mhm ." at bounding box center [360, 281] width 296 height 29
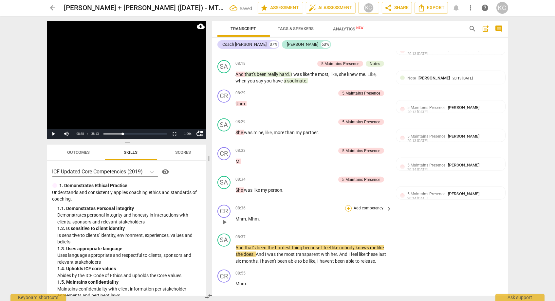
click at [348, 205] on div "+" at bounding box center [348, 208] width 7 height 7
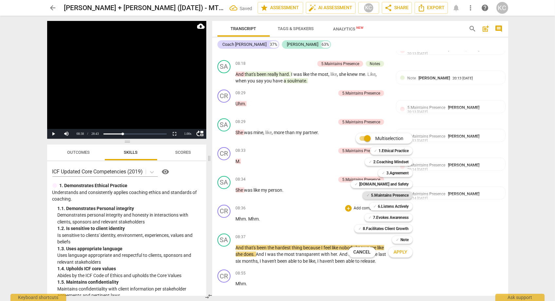
click at [371, 195] on b "5.Maintains Presence" at bounding box center [390, 196] width 38 height 8
click at [399, 251] on span "Apply" at bounding box center [401, 252] width 14 height 7
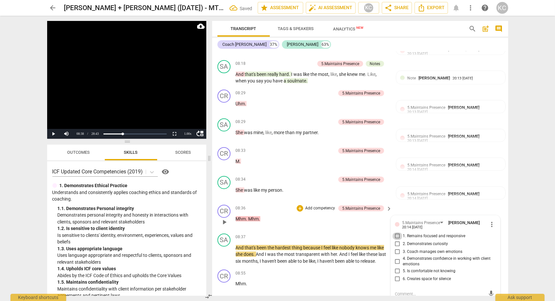
click at [397, 233] on input "1. Remains focused and responsive" at bounding box center [398, 237] width 10 height 8
click at [410, 291] on textarea at bounding box center [440, 294] width 91 height 6
paste textarea "Good responsiveness and an invitation to continue to hold the space"
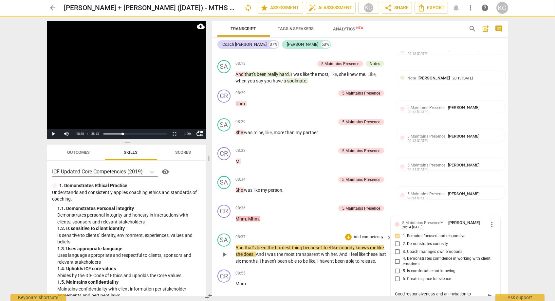
click at [315, 231] on div "SA play_arrow pause 08:37 + Add competency keyboard_arrow_right And that's been…" at bounding box center [360, 249] width 296 height 36
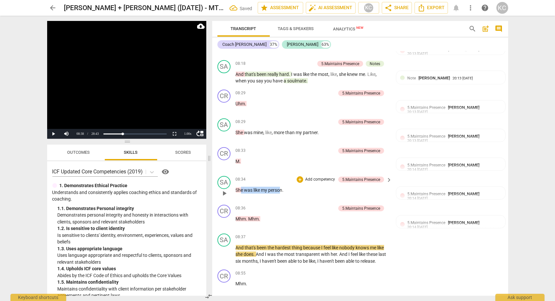
drag, startPoint x: 281, startPoint y: 178, endPoint x: 241, endPoint y: 178, distance: 41.0
click at [241, 187] on p "She was like my person ." at bounding box center [312, 190] width 153 height 7
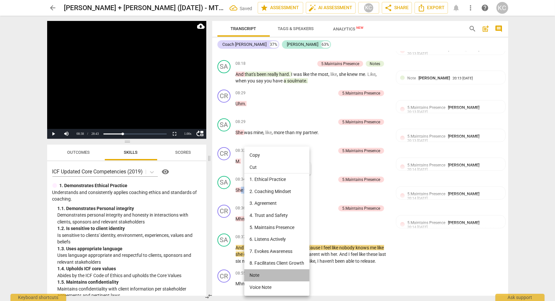
click at [251, 272] on li "Note" at bounding box center [276, 276] width 65 height 12
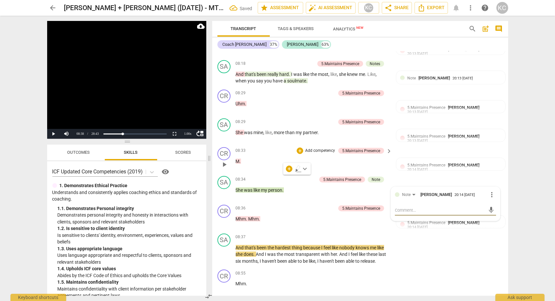
click at [281, 147] on div "08:33 + Add competency 5.Maintains Presence keyboard_arrow_right" at bounding box center [314, 150] width 157 height 7
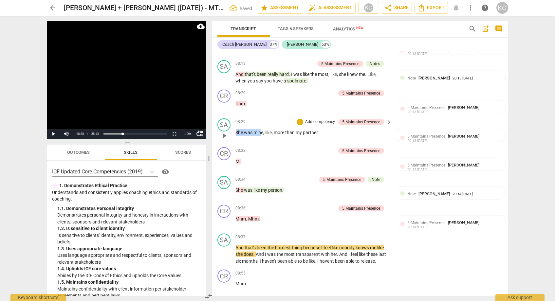
drag, startPoint x: 236, startPoint y: 119, endPoint x: 262, endPoint y: 118, distance: 26.2
click at [262, 129] on p "She was mine , like , more than my partner ." at bounding box center [312, 132] width 153 height 7
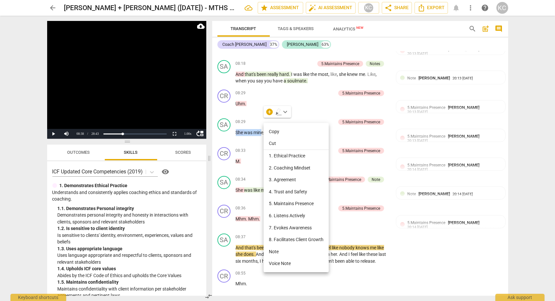
click at [275, 251] on li "Note" at bounding box center [296, 252] width 65 height 12
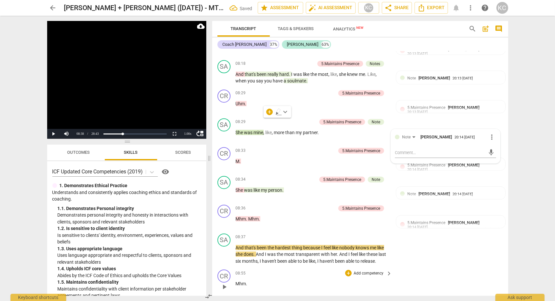
click at [484, 267] on div "CR play_arrow pause 08:55 + Add competency keyboard_arrow_right Mhm ." at bounding box center [360, 281] width 296 height 29
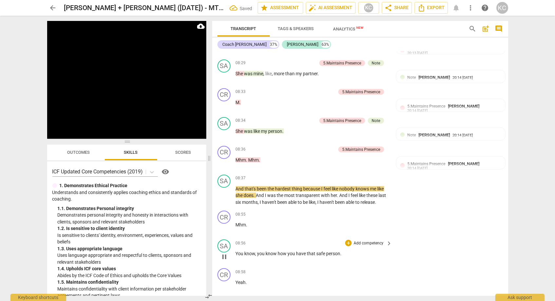
scroll to position [1515, 0]
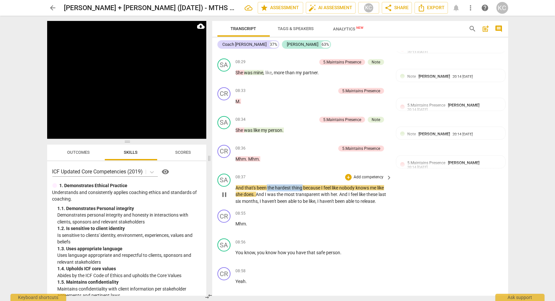
drag, startPoint x: 267, startPoint y: 175, endPoint x: 302, endPoint y: 175, distance: 35.1
click at [302, 185] on p "And that's been the hardest thing because I feel like nobody knows me like she …" at bounding box center [312, 195] width 153 height 20
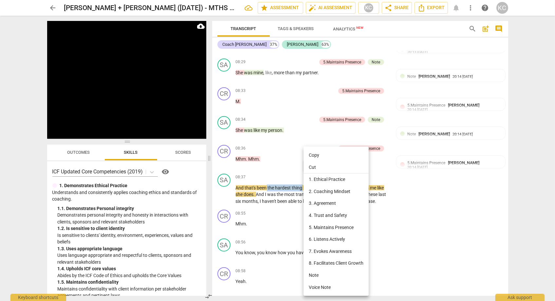
click at [316, 275] on li "Note" at bounding box center [336, 276] width 65 height 12
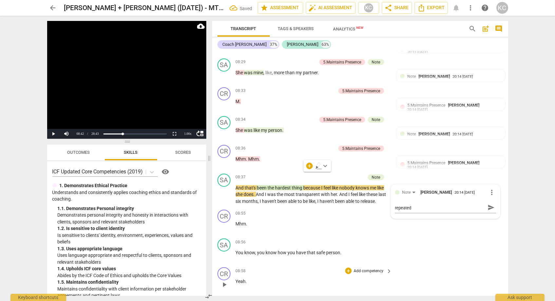
click at [458, 265] on div "CR play_arrow pause 08:58 + Add competency keyboard_arrow_right Yeah ." at bounding box center [360, 279] width 296 height 29
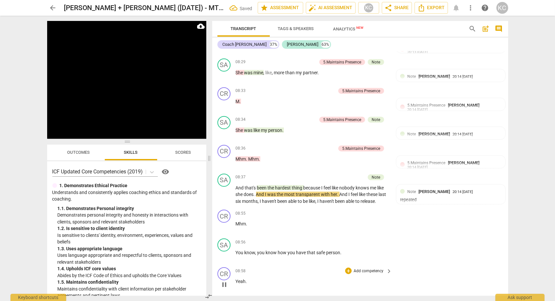
scroll to position [1529, 0]
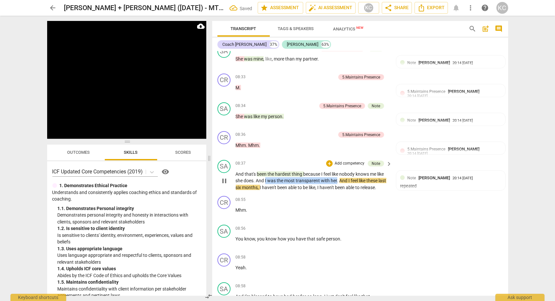
drag, startPoint x: 265, startPoint y: 168, endPoint x: 337, endPoint y: 170, distance: 72.1
click at [337, 171] on p "And that's been the hardest thing because I feel like nobody knows me like she …" at bounding box center [312, 181] width 153 height 20
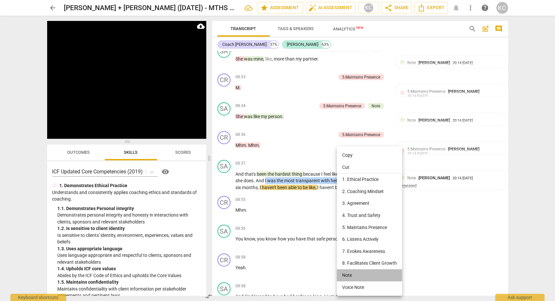
click at [350, 272] on li "Note" at bounding box center [369, 276] width 65 height 12
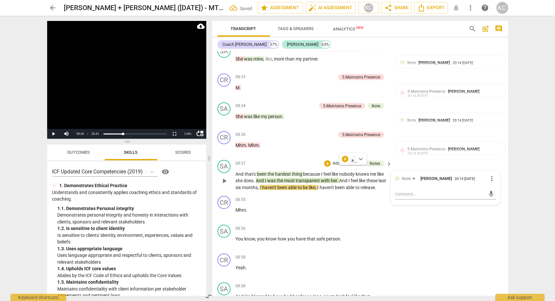
click at [340, 185] on span "been" at bounding box center [341, 187] width 11 height 5
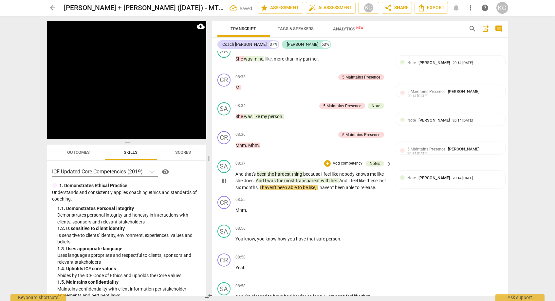
click at [340, 178] on span "And" at bounding box center [344, 180] width 9 height 5
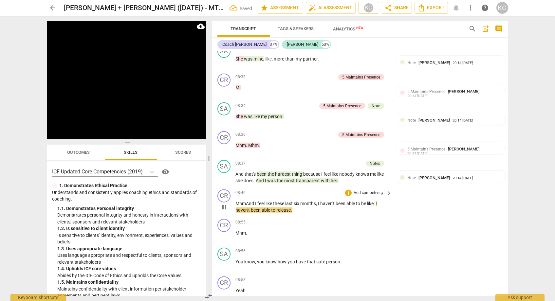
click at [248, 201] on span "MhmAnd" at bounding box center [246, 203] width 20 height 5
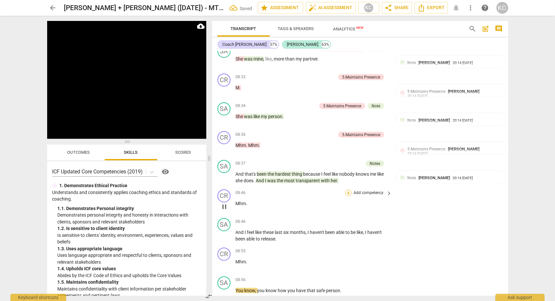
click at [348, 190] on div "+" at bounding box center [348, 193] width 7 height 7
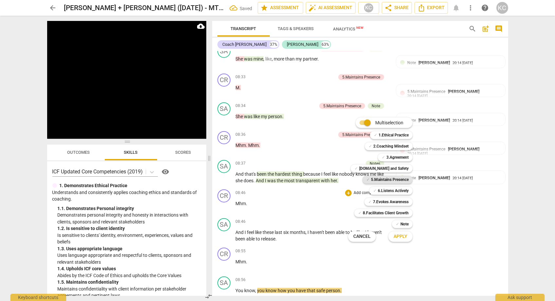
click at [381, 179] on b "5.Maintains Presence" at bounding box center [390, 180] width 38 height 8
click at [402, 239] on span "Apply" at bounding box center [401, 237] width 14 height 7
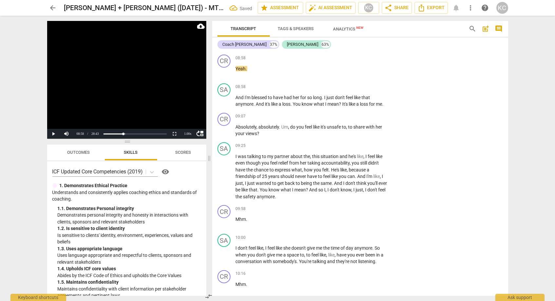
scroll to position [1621, 0]
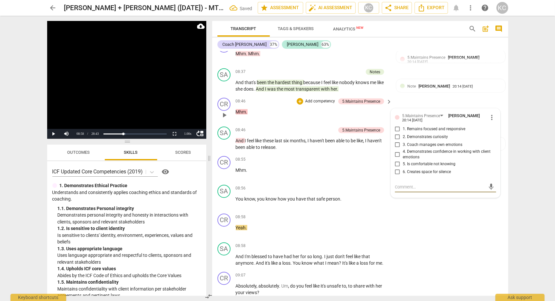
click at [399, 125] on input "1. Remains focused and responsive" at bounding box center [398, 129] width 10 height 8
click at [403, 184] on textarea at bounding box center [440, 187] width 91 height 6
paste textarea "Good responsiveness and an invitation to continue to hold the space"
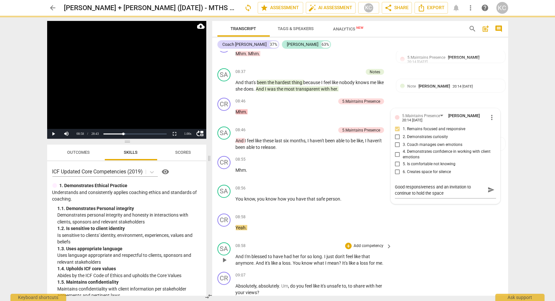
click at [460, 240] on div "SA play_arrow pause 08:58 + Add competency keyboard_arrow_right And I'm blessed…" at bounding box center [360, 254] width 296 height 29
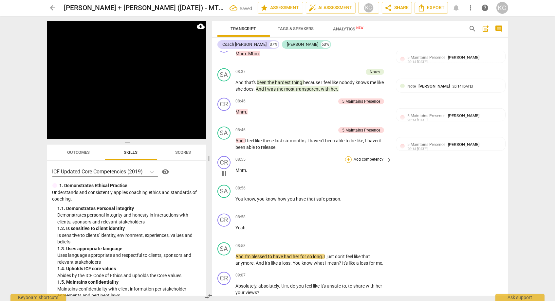
click at [349, 157] on div "+" at bounding box center [348, 160] width 7 height 7
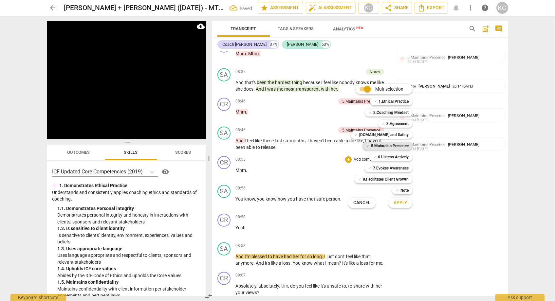
click at [374, 146] on b "5.Maintains Presence" at bounding box center [390, 146] width 38 height 8
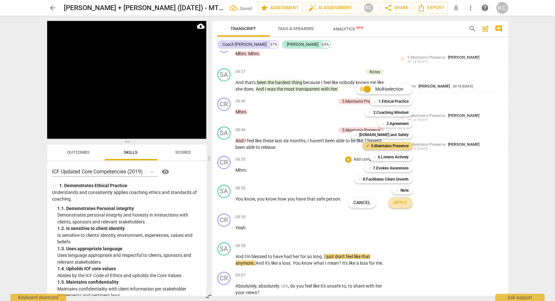
click at [397, 207] on button "Apply" at bounding box center [401, 203] width 24 height 12
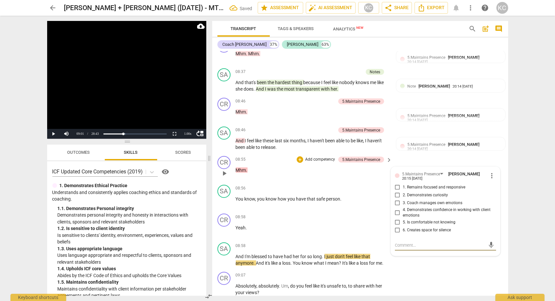
click at [397, 184] on input "1. Remains focused and responsive" at bounding box center [398, 188] width 10 height 8
click at [404, 242] on textarea at bounding box center [440, 245] width 91 height 6
paste textarea "Good responsiveness and an invitation to continue to hold the space"
click at [434, 270] on div "CR play_arrow pause 09:07 + Add competency keyboard_arrow_right Absolutely , ab…" at bounding box center [360, 284] width 296 height 29
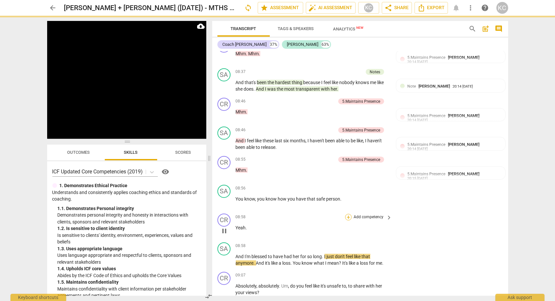
click at [346, 214] on div "+" at bounding box center [348, 217] width 7 height 7
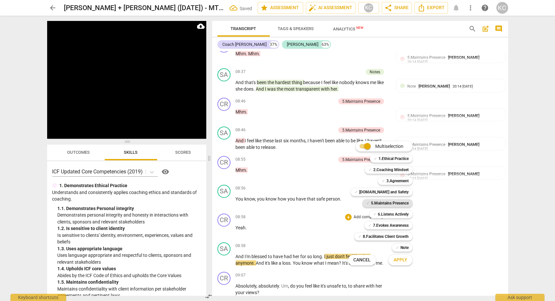
click at [372, 204] on b "5.Maintains Presence" at bounding box center [390, 204] width 38 height 8
click at [399, 261] on span "Apply" at bounding box center [401, 260] width 14 height 7
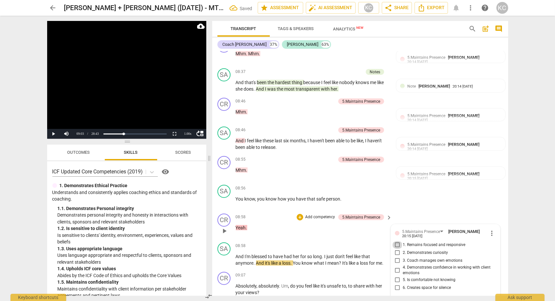
click at [397, 241] on input "1. Remains focused and responsive" at bounding box center [398, 245] width 10 height 8
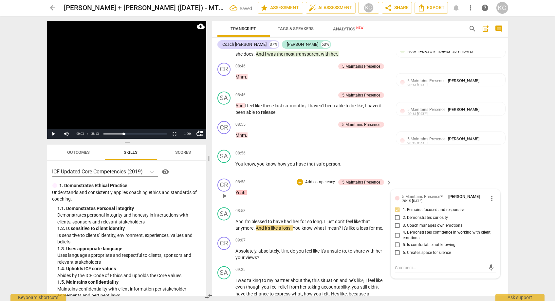
scroll to position [1670, 0]
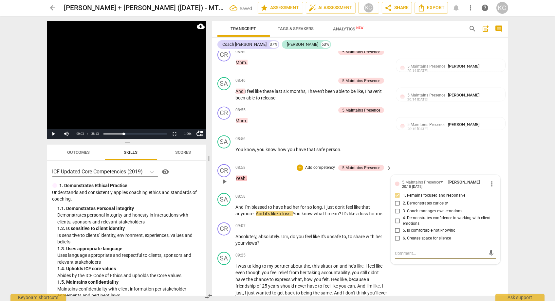
click at [399, 251] on textarea at bounding box center [440, 254] width 91 height 6
paste textarea "Good responsiveness and an invitation to continue to hold the space"
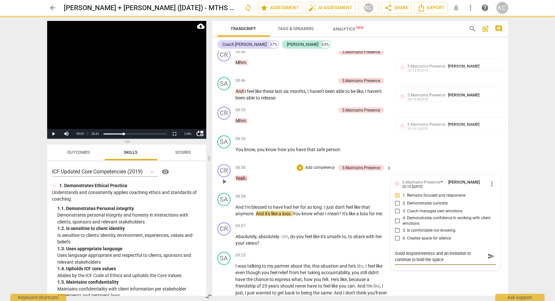
click at [437, 251] on textarea "Good responsiveness and an invitation to continue to hold the space" at bounding box center [440, 257] width 91 height 12
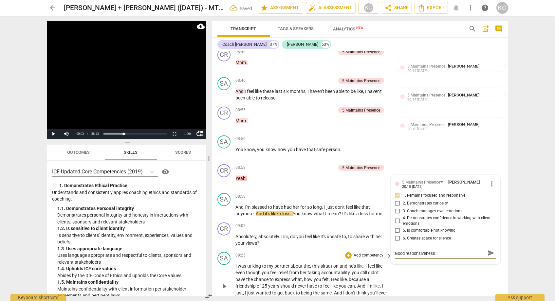
click at [478, 275] on div "SA play_arrow pause 09:25 + Add competency keyboard_arrow_right I was talking t…" at bounding box center [360, 281] width 296 height 63
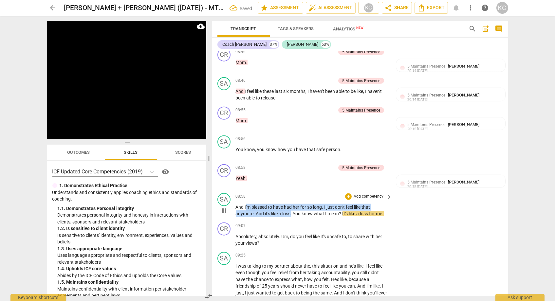
drag, startPoint x: 246, startPoint y: 192, endPoint x: 292, endPoint y: 197, distance: 46.5
click at [292, 204] on p "And I'm blessed to have had her for so long . I just don't feel like that anymo…" at bounding box center [312, 210] width 153 height 13
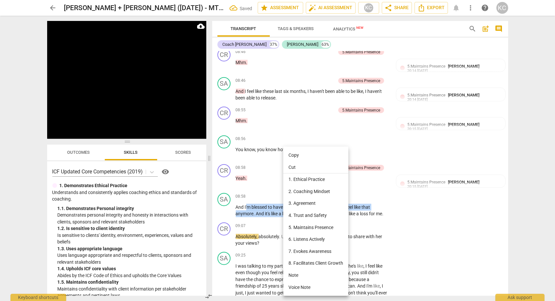
click at [294, 271] on li "Note" at bounding box center [315, 276] width 65 height 12
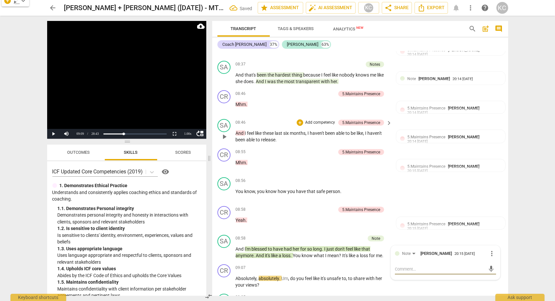
scroll to position [1632, 0]
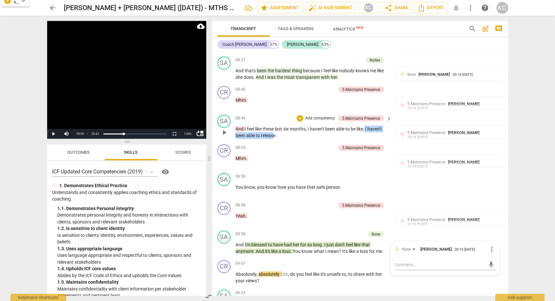
drag, startPoint x: 368, startPoint y: 115, endPoint x: 275, endPoint y: 124, distance: 93.7
click at [275, 126] on p "And I feel like these last six months , I haven't been able to be like , I have…" at bounding box center [312, 132] width 153 height 13
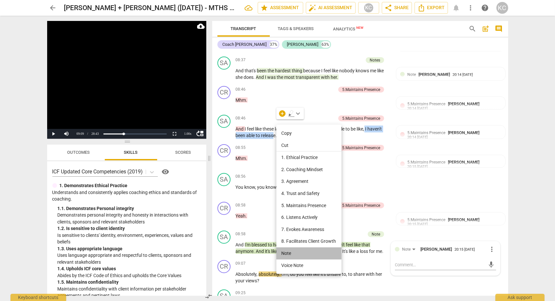
click at [289, 253] on li "Note" at bounding box center [309, 254] width 65 height 12
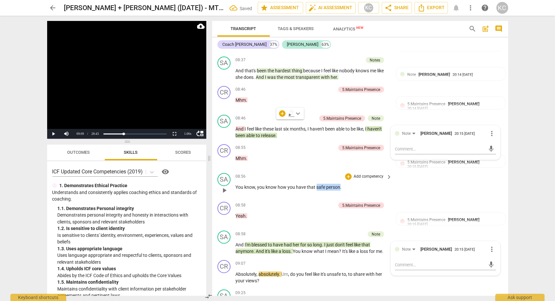
drag, startPoint x: 316, startPoint y: 174, endPoint x: 338, endPoint y: 174, distance: 22.9
click at [338, 184] on p "You know , you know how you have that safe person ." at bounding box center [312, 187] width 153 height 7
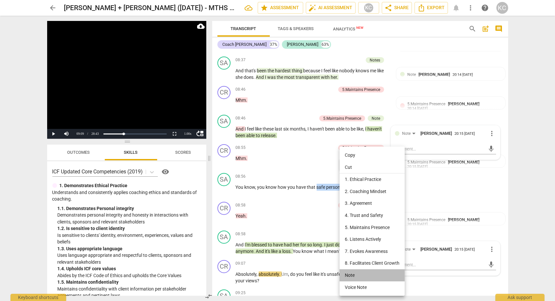
click at [347, 276] on li "Note" at bounding box center [372, 276] width 65 height 12
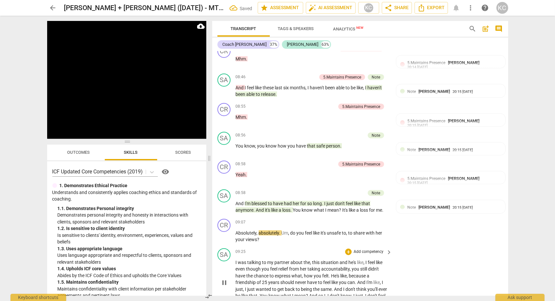
scroll to position [1674, 0]
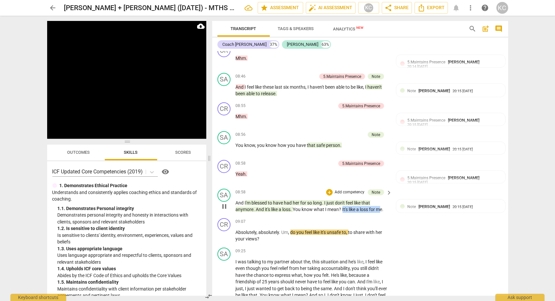
drag, startPoint x: 343, startPoint y: 197, endPoint x: 383, endPoint y: 197, distance: 40.3
click at [383, 200] on p "And I'm blessed to have had her for so long . I just don't feel like that anymo…" at bounding box center [312, 206] width 153 height 13
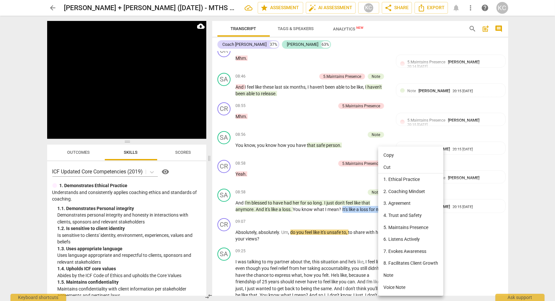
click at [392, 275] on li "Note" at bounding box center [410, 276] width 65 height 12
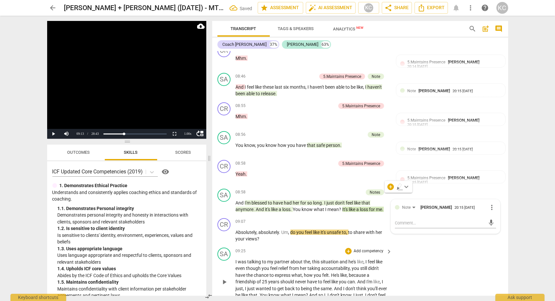
click at [455, 269] on div "SA play_arrow pause 09:25 + Add competency keyboard_arrow_right I was talking t…" at bounding box center [360, 276] width 296 height 63
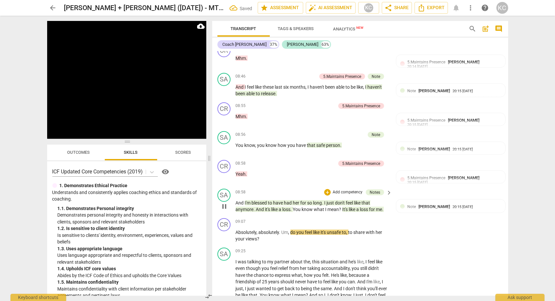
click at [243, 207] on span "anymore" at bounding box center [245, 209] width 18 height 5
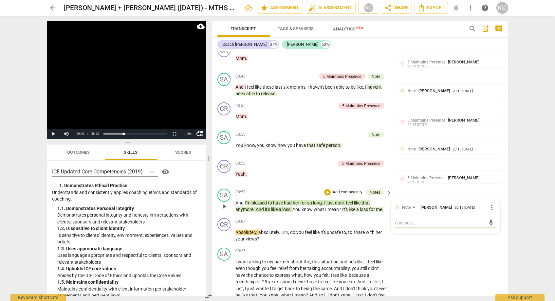
click at [343, 207] on span "?" at bounding box center [340, 209] width 3 height 5
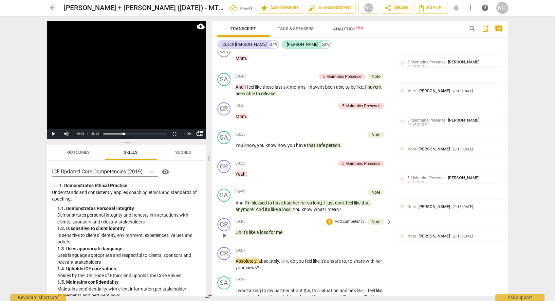
click at [242, 230] on span "Oh" at bounding box center [239, 232] width 7 height 5
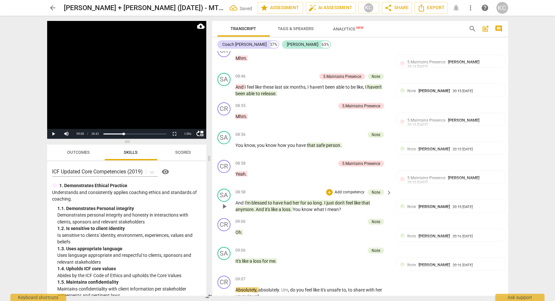
click at [350, 200] on p "And I'm blessed to have had her for so long . I just don't feel like that anymo…" at bounding box center [312, 206] width 153 height 13
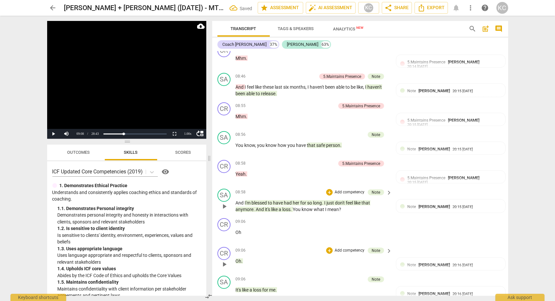
click at [245, 258] on p "Oh ." at bounding box center [312, 261] width 153 height 7
click at [260, 222] on div "09:06 + Add competency keyboard_arrow_right Oh" at bounding box center [314, 231] width 157 height 24
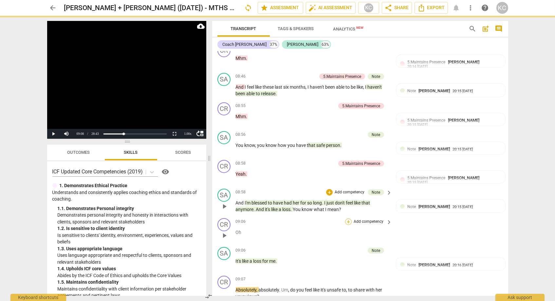
click at [349, 219] on div "+" at bounding box center [348, 222] width 7 height 7
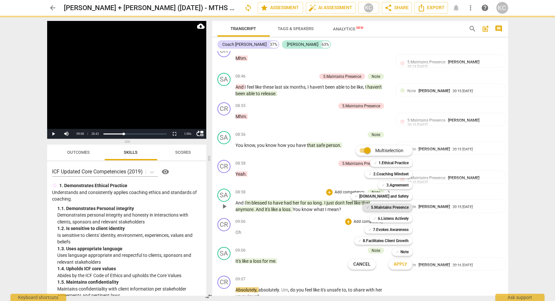
click at [374, 208] on b "5.Maintains Presence" at bounding box center [390, 208] width 38 height 8
click at [400, 266] on span "Apply" at bounding box center [401, 264] width 14 height 7
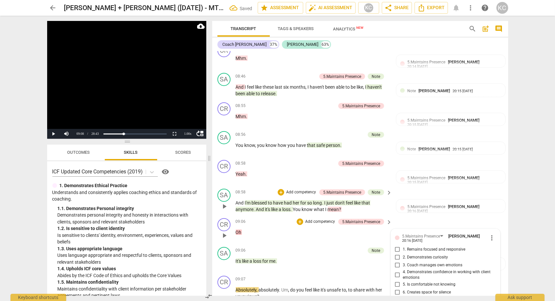
click at [399, 246] on input "1. Remains focused and responsive" at bounding box center [398, 250] width 10 height 8
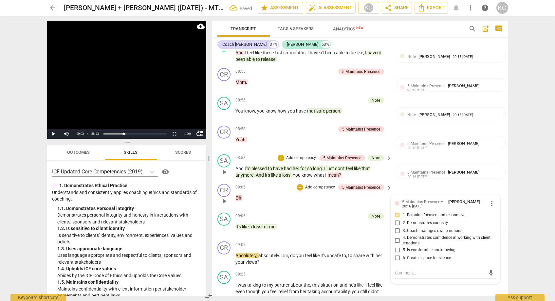
scroll to position [1735, 0]
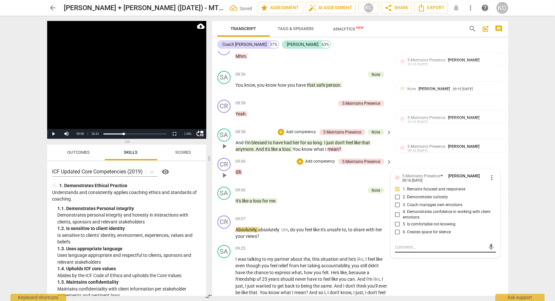
click at [402, 244] on textarea at bounding box center [440, 247] width 91 height 6
paste textarea "Good responsiveness and an invitation to continue to hold the space"
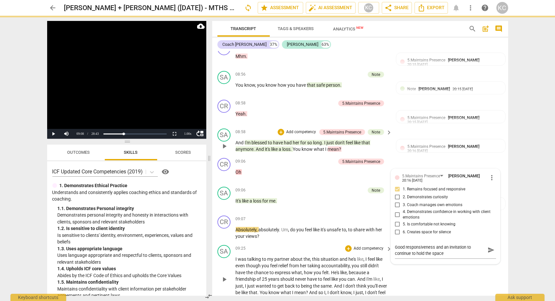
click at [443, 272] on div "SA play_arrow pause 09:25 + Add competency keyboard_arrow_right I was talking t…" at bounding box center [360, 274] width 296 height 63
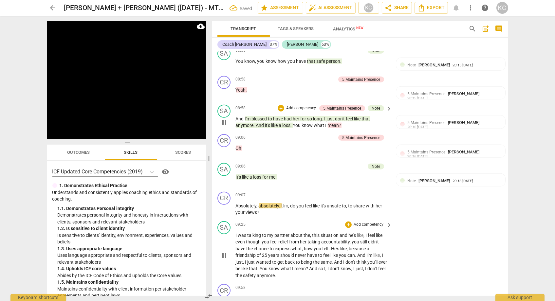
scroll to position [1765, 0]
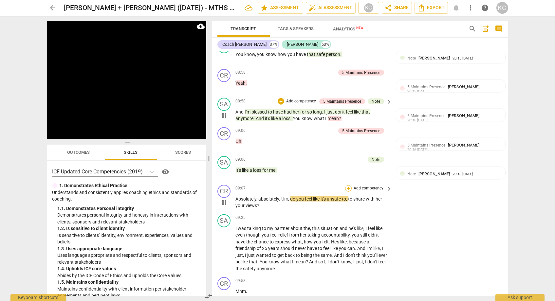
click at [348, 185] on div "+" at bounding box center [348, 188] width 7 height 7
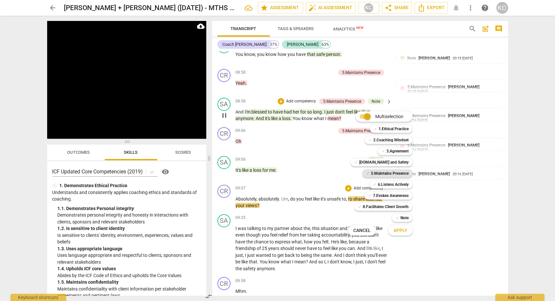
click at [381, 174] on b "5.Maintains Presence" at bounding box center [390, 174] width 38 height 8
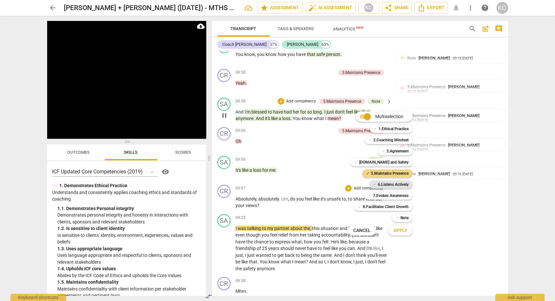
click at [384, 184] on b "6.Listens Actively" at bounding box center [393, 185] width 31 height 8
click at [399, 233] on span "Apply" at bounding box center [401, 231] width 14 height 7
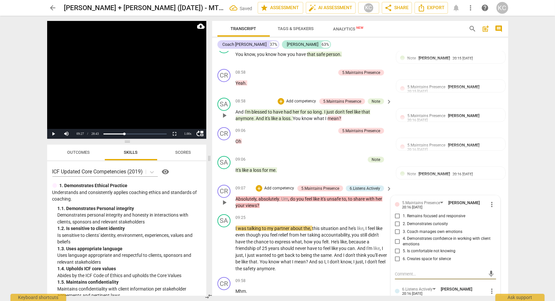
click at [397, 213] on input "1. Remains focused and responsive" at bounding box center [398, 217] width 10 height 8
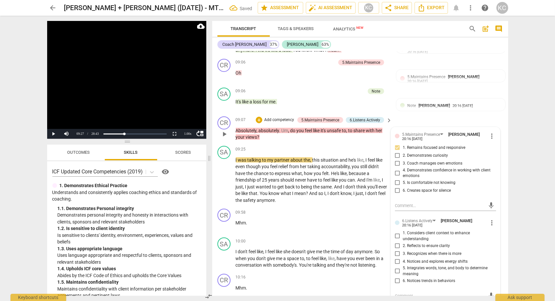
scroll to position [1838, 0]
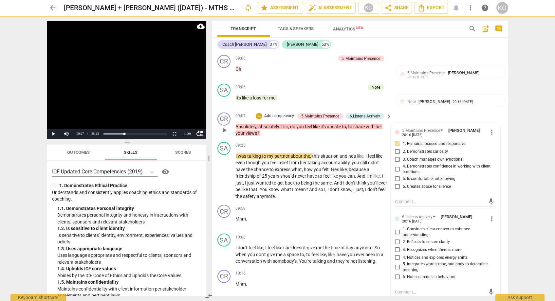
click at [397, 264] on input "5. Integrates words, tone, and body to determine meaning" at bounding box center [398, 268] width 10 height 8
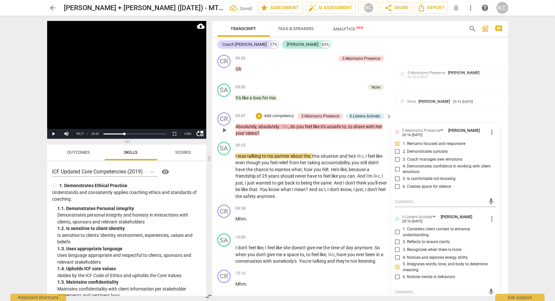
click at [397, 148] on input "2. Demonstrates curiosity" at bounding box center [398, 152] width 10 height 8
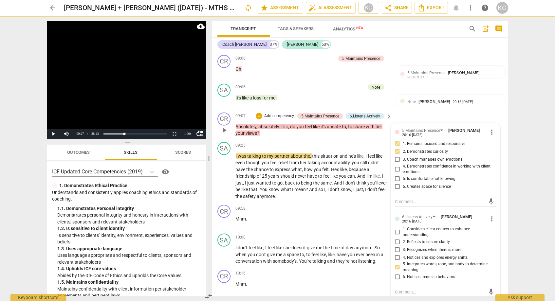
click at [401, 289] on textarea at bounding box center [440, 292] width 91 height 6
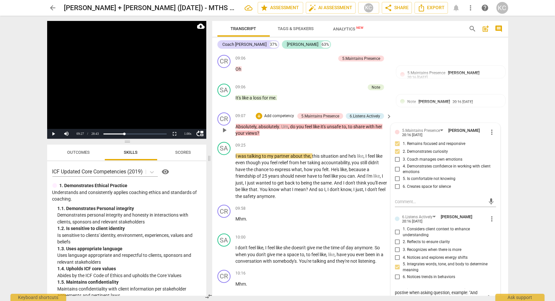
scroll to position [1840, 0]
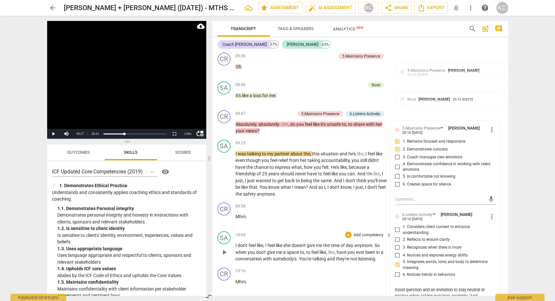
click at [275, 229] on div "SA play_arrow pause 10:00 + Add competency keyboard_arrow_right I don't feel li…" at bounding box center [360, 247] width 296 height 36
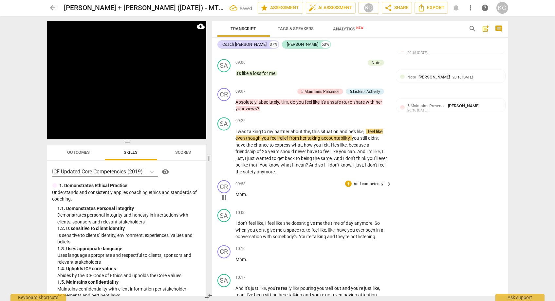
scroll to position [1853, 0]
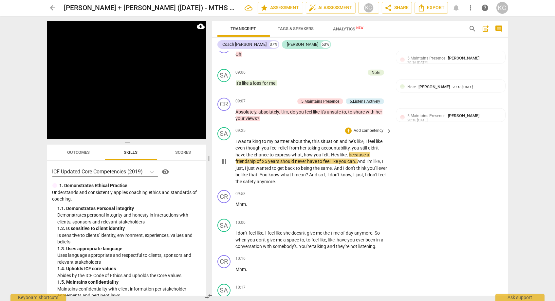
drag, startPoint x: 330, startPoint y: 140, endPoint x: 358, endPoint y: 167, distance: 38.5
click at [331, 140] on p "I was talking to my partner about the , this situation and he's like , I feel l…" at bounding box center [312, 161] width 153 height 47
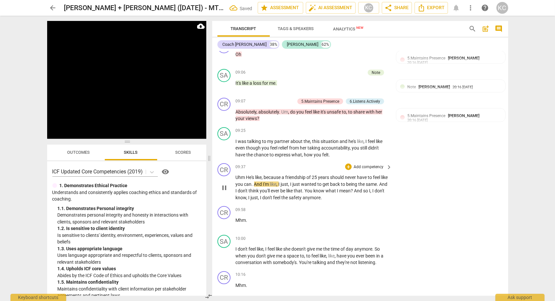
click at [247, 175] on span "He's" at bounding box center [250, 177] width 9 height 5
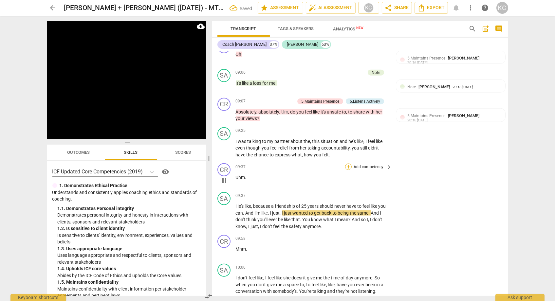
click at [350, 164] on div "+" at bounding box center [348, 167] width 7 height 7
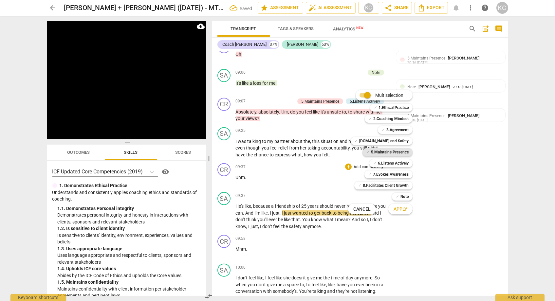
click at [378, 154] on b "5.Maintains Presence" at bounding box center [390, 152] width 38 height 8
click at [402, 210] on span "Apply" at bounding box center [401, 209] width 14 height 7
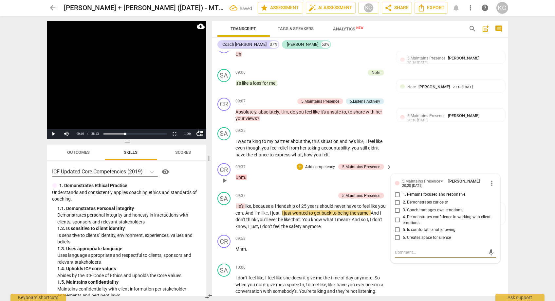
click at [397, 191] on input "1. Remains focused and responsive" at bounding box center [398, 195] width 10 height 8
click at [407, 250] on textarea at bounding box center [440, 253] width 91 height 6
paste textarea "Good responsiveness and an invitation to continue to hold the space"
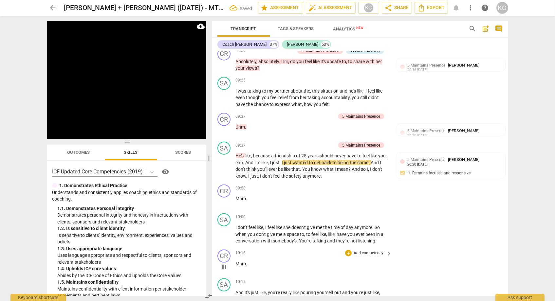
scroll to position [1905, 0]
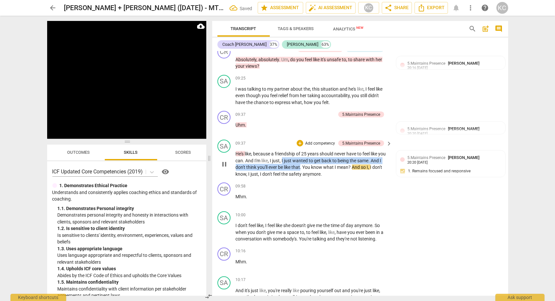
drag, startPoint x: 282, startPoint y: 145, endPoint x: 300, endPoint y: 153, distance: 19.7
click at [300, 153] on p "He's like , because a friendship of 25 years should never have to feel like you…" at bounding box center [312, 164] width 153 height 27
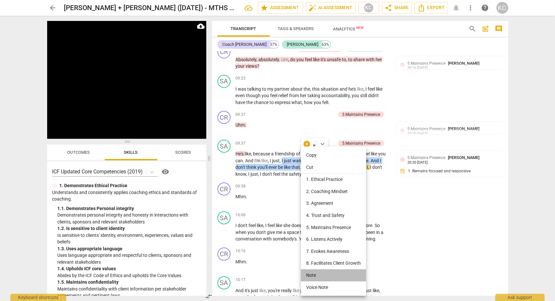
click at [313, 275] on li "Note" at bounding box center [333, 276] width 65 height 12
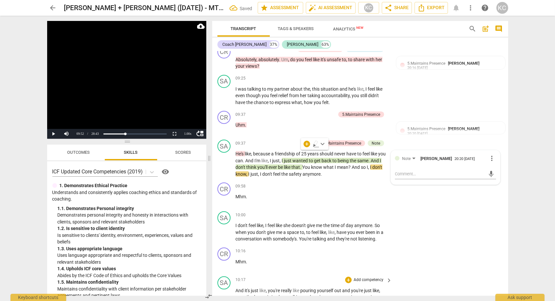
click at [450, 274] on div "SA play_arrow pause 10:17 + Add competency keyboard_arrow_right And it's just l…" at bounding box center [360, 295] width 296 height 43
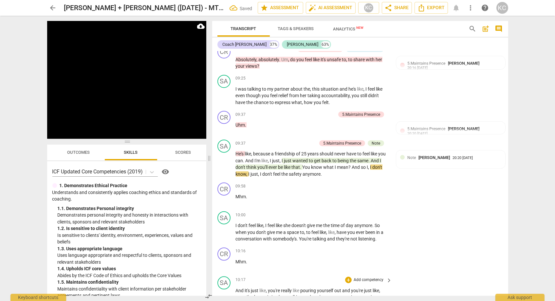
scroll to position [1913, 0]
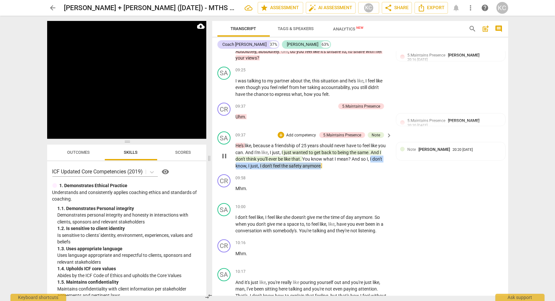
drag, startPoint x: 372, startPoint y: 145, endPoint x: 321, endPoint y: 152, distance: 50.8
click at [321, 152] on p "He's like , because a friendship of 25 years should never have to feel like you…" at bounding box center [312, 156] width 153 height 27
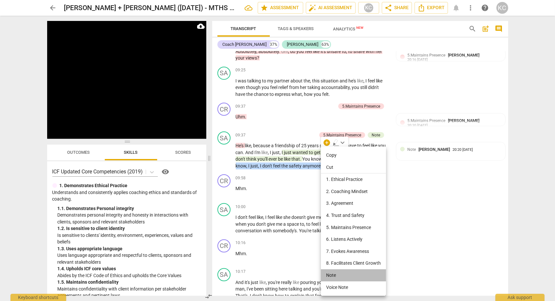
click at [334, 275] on li "Note" at bounding box center [353, 276] width 65 height 12
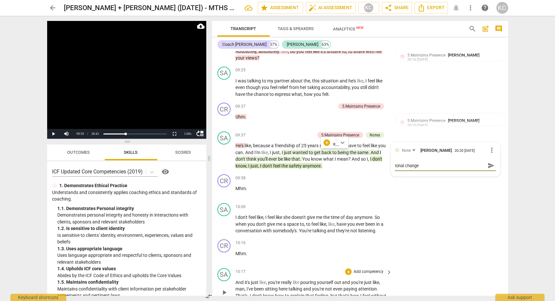
click at [417, 266] on div "SA play_arrow pause 10:17 + Add competency keyboard_arrow_right And it's just l…" at bounding box center [360, 287] width 296 height 43
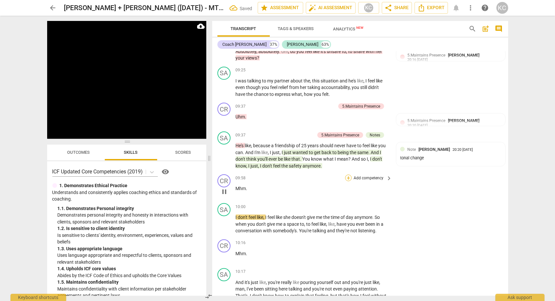
click at [349, 175] on div "+" at bounding box center [348, 178] width 7 height 7
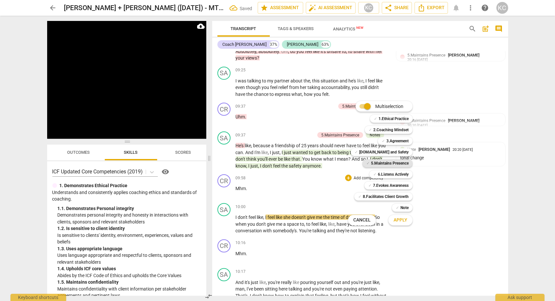
click at [377, 165] on b "5.Maintains Presence" at bounding box center [390, 164] width 38 height 8
click at [399, 220] on span "Apply" at bounding box center [401, 220] width 14 height 7
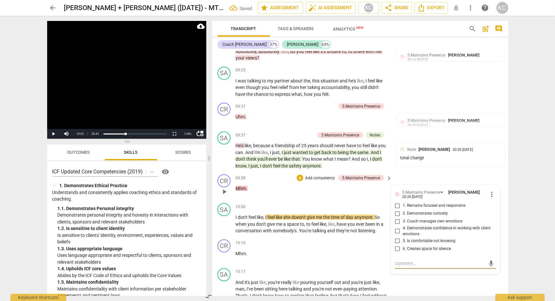
click at [398, 202] on input "1. Remains focused and responsive" at bounding box center [398, 206] width 10 height 8
click at [397, 261] on textarea at bounding box center [440, 264] width 91 height 6
paste textarea "Good responsiveness and an invitation to continue to hold the space"
click at [432, 273] on div "SA play_arrow pause 10:17 + Add competency keyboard_arrow_right And it's just l…" at bounding box center [360, 287] width 296 height 43
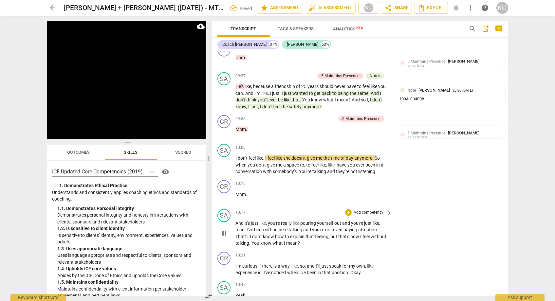
scroll to position [1978, 0]
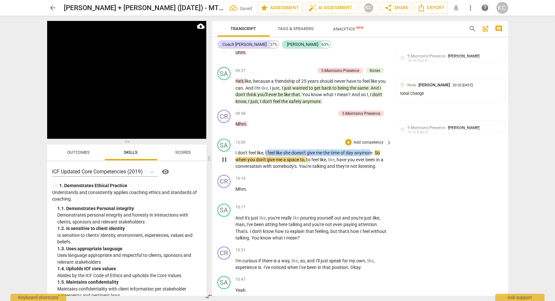
drag, startPoint x: 266, startPoint y: 138, endPoint x: 375, endPoint y: 137, distance: 108.1
click at [375, 150] on p "I don't feel like , I feel like she doesn't give me the time of day anymore . S…" at bounding box center [312, 160] width 153 height 20
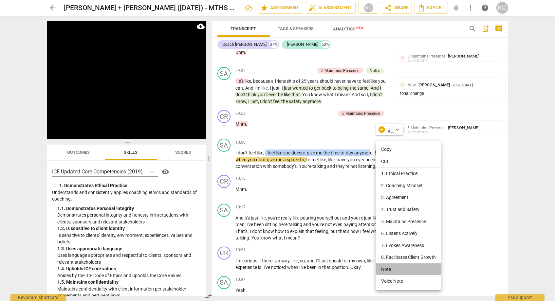
click at [393, 270] on li "Note" at bounding box center [408, 270] width 65 height 12
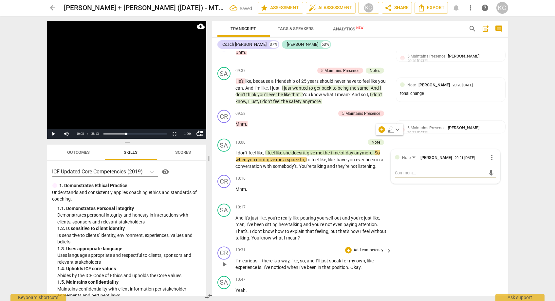
click at [471, 259] on div "CR play_arrow pause 10:31 + Add competency keyboard_arrow_right I'm curious if …" at bounding box center [360, 258] width 296 height 29
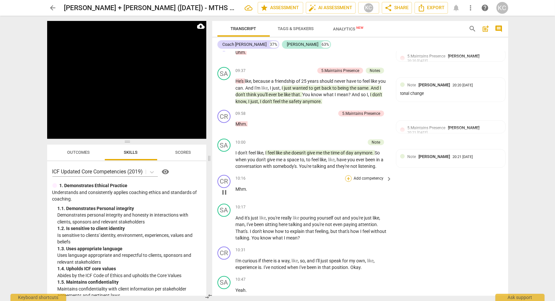
click at [349, 176] on div "+" at bounding box center [348, 179] width 7 height 7
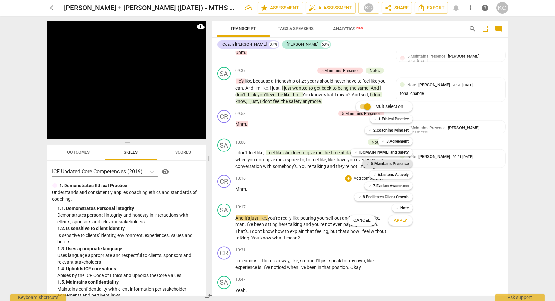
click at [376, 165] on b "5.Maintains Presence" at bounding box center [390, 164] width 38 height 8
click at [398, 219] on span "Apply" at bounding box center [401, 221] width 14 height 7
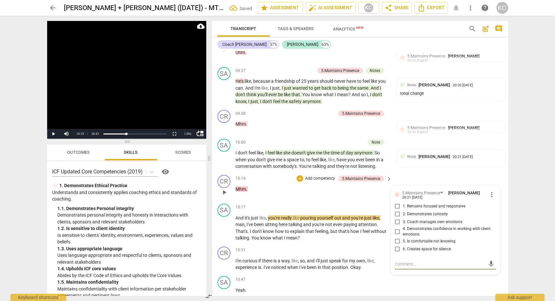
click at [397, 203] on input "1. Remains focused and responsive" at bounding box center [398, 207] width 10 height 8
click at [402, 261] on textarea at bounding box center [440, 264] width 91 height 6
paste textarea "Good responsiveness and an invitation to continue to hold the space"
click at [438, 261] on textarea "Good responsiveness and an invitation to continue to hold the space" at bounding box center [440, 267] width 91 height 12
click at [461, 276] on div "SA play_arrow pause 10:47 + Add competency keyboard_arrow_right Yeah ." at bounding box center [360, 288] width 296 height 29
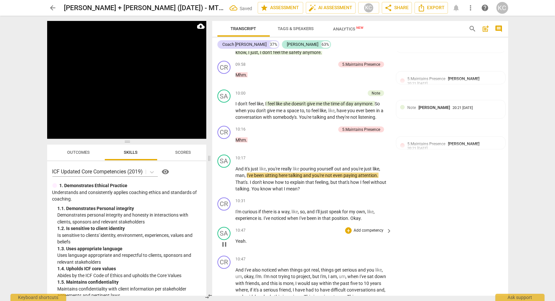
scroll to position [2030, 0]
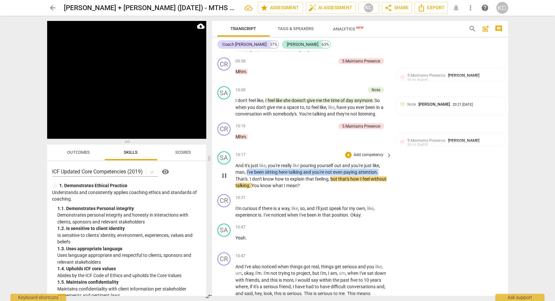
drag, startPoint x: 246, startPoint y: 157, endPoint x: 378, endPoint y: 156, distance: 131.7
click at [378, 163] on p "And it's just like , you're really like pouring yourself out and you're just li…" at bounding box center [312, 176] width 153 height 27
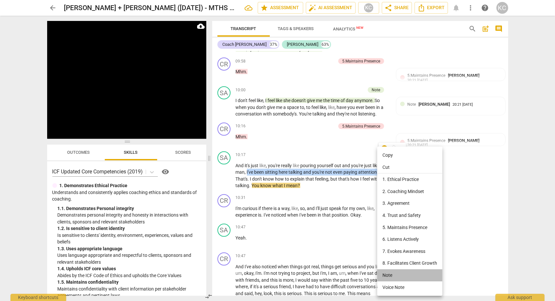
click at [389, 276] on li "Note" at bounding box center [409, 276] width 65 height 12
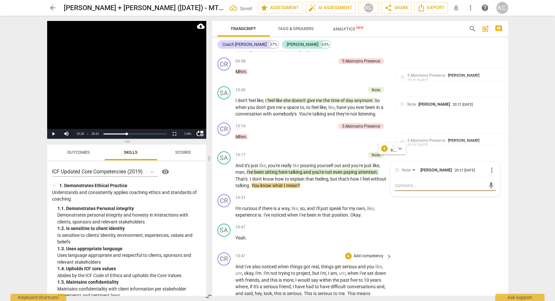
click at [437, 250] on div "CR play_arrow pause 10:47 + Add competency keyboard_arrow_right And I've also n…" at bounding box center [360, 295] width 296 height 90
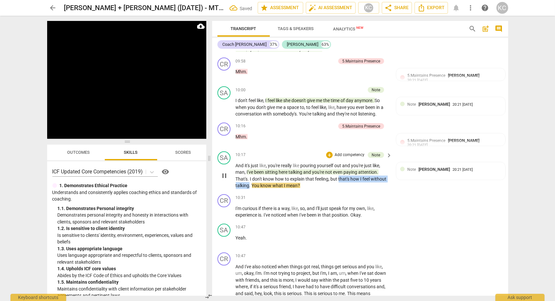
drag, startPoint x: 338, startPoint y: 164, endPoint x: 248, endPoint y: 172, distance: 89.7
click at [248, 172] on p "And it's just like , you're really like pouring yourself out and you're just li…" at bounding box center [312, 176] width 153 height 27
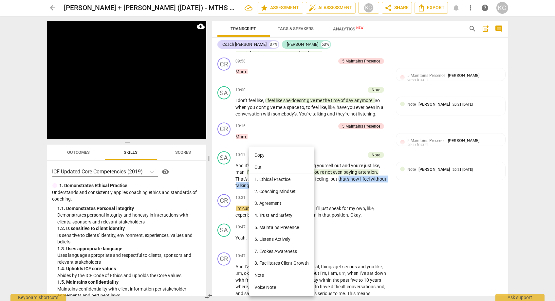
click at [260, 275] on li "Note" at bounding box center [281, 276] width 65 height 12
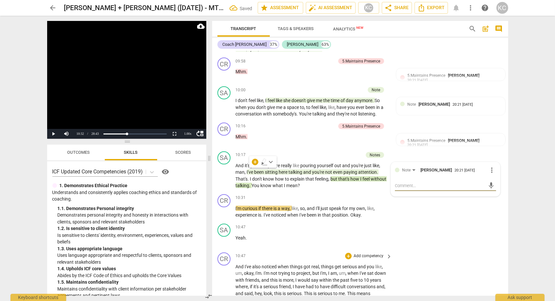
click at [452, 255] on div "CR play_arrow pause 10:47 + Add competency keyboard_arrow_right And I've also n…" at bounding box center [360, 295] width 296 height 90
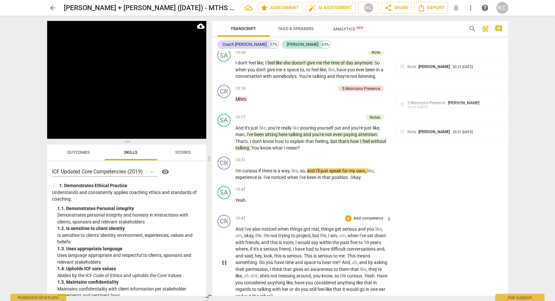
scroll to position [2064, 0]
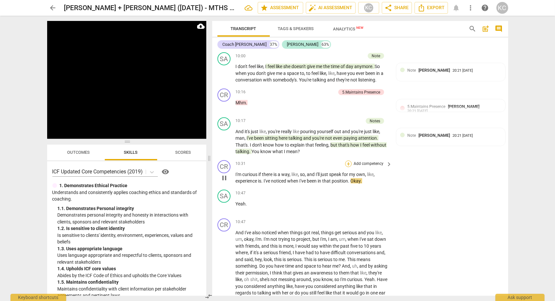
click at [349, 161] on div "+" at bounding box center [348, 164] width 7 height 7
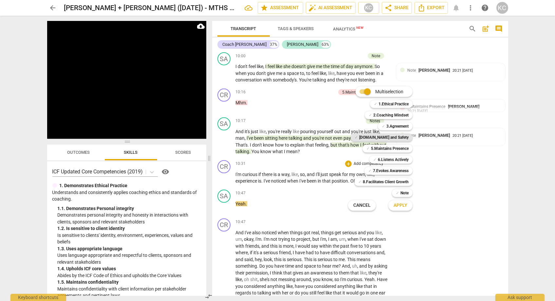
click at [380, 138] on b "[DOMAIN_NAME] and Safety" at bounding box center [383, 138] width 49 height 8
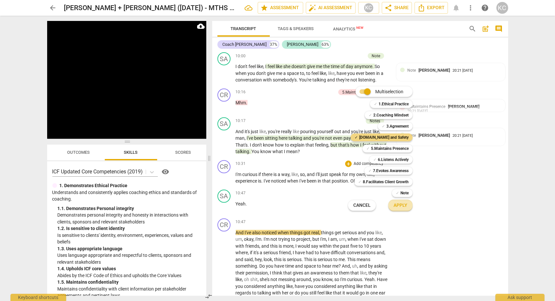
click at [393, 208] on button "Apply" at bounding box center [401, 206] width 24 height 12
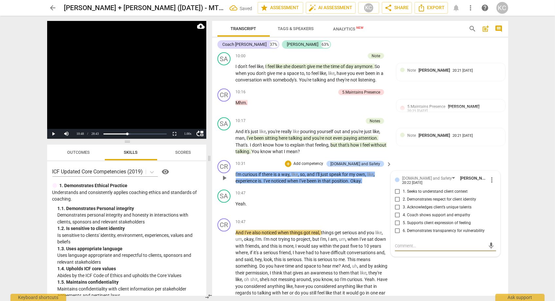
click at [397, 227] on input "6. Demonstrates transparency for vulnerability" at bounding box center [398, 231] width 10 height 8
click at [400, 243] on textarea at bounding box center [440, 246] width 91 height 6
click at [397, 220] on input "5. Supports client expression of feeling" at bounding box center [398, 224] width 10 height 8
click at [430, 264] on div "CR play_arrow pause 10:47 + Add competency keyboard_arrow_right And I've also n…" at bounding box center [360, 261] width 296 height 90
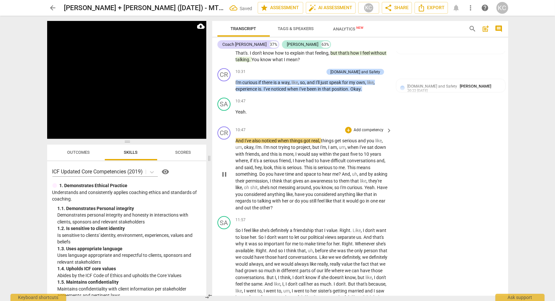
scroll to position [2152, 0]
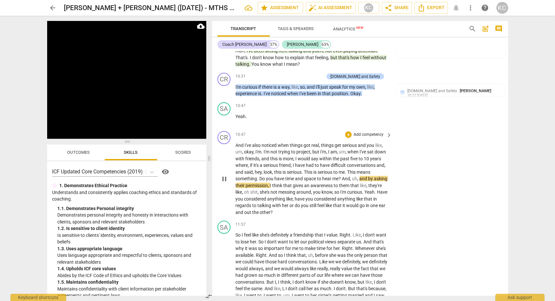
click at [343, 176] on span "And" at bounding box center [346, 178] width 8 height 5
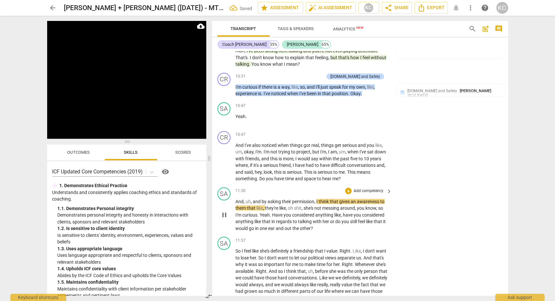
click at [246, 199] on span "uh" at bounding box center [248, 201] width 5 height 5
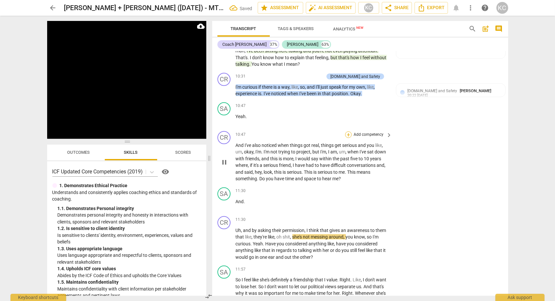
click at [350, 132] on div "+" at bounding box center [348, 135] width 7 height 7
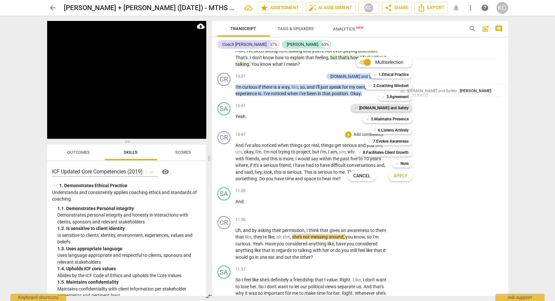
click at [383, 109] on b "[DOMAIN_NAME] and Safety" at bounding box center [383, 108] width 49 height 8
click at [396, 176] on span "Apply" at bounding box center [401, 176] width 14 height 7
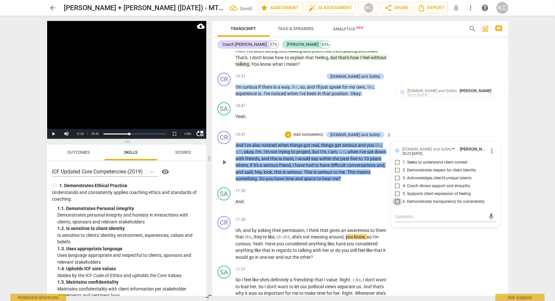
click at [398, 198] on input "6. Demonstrates transparency for vulnerability" at bounding box center [398, 202] width 10 height 8
click at [398, 183] on input "4. Coach shows support and empathy" at bounding box center [398, 187] width 10 height 8
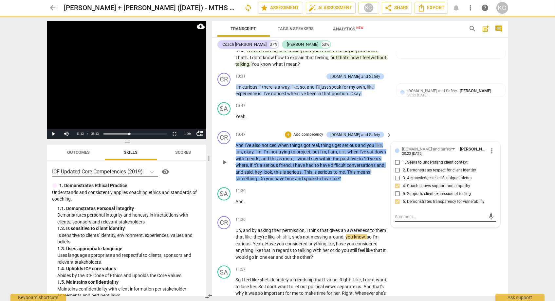
click at [406, 214] on textarea at bounding box center [440, 217] width 91 height 6
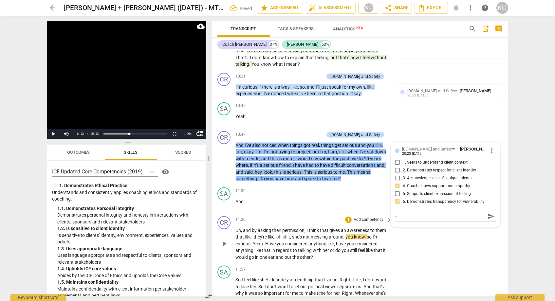
click at [424, 240] on div "CR play_arrow pause 11:30 + Add competency keyboard_arrow_right Uh , and by ask…" at bounding box center [360, 239] width 296 height 50
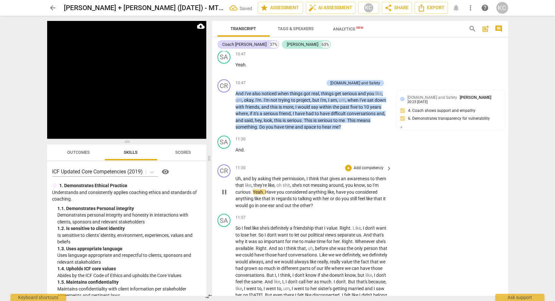
scroll to position [2204, 0]
click at [254, 189] on span "Yeah" at bounding box center [258, 191] width 10 height 5
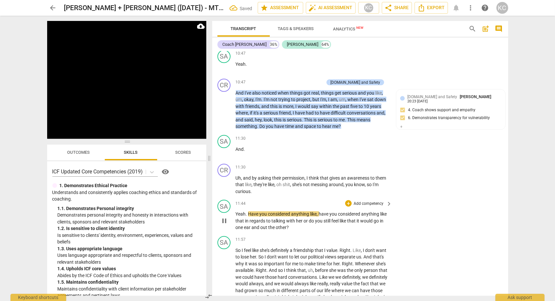
click at [249, 212] on span "Have" at bounding box center [253, 214] width 11 height 5
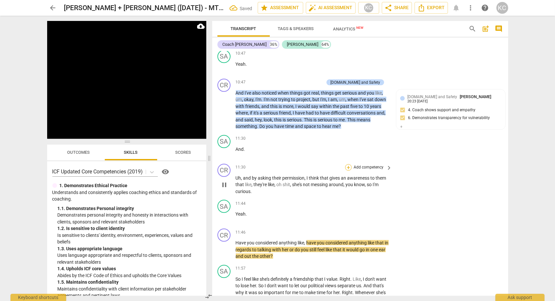
click at [351, 164] on div "+" at bounding box center [348, 167] width 7 height 7
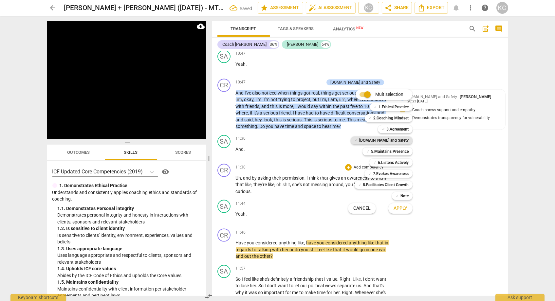
click at [382, 139] on b "[DOMAIN_NAME] and Safety" at bounding box center [383, 141] width 49 height 8
click at [395, 206] on span "Apply" at bounding box center [401, 208] width 14 height 7
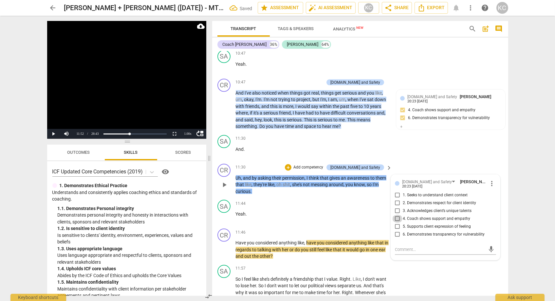
click at [396, 215] on input "4. Coach shows support and empathy" at bounding box center [398, 219] width 10 height 8
click at [397, 231] on input "6. Demonstrates transparency for vulnerability" at bounding box center [398, 235] width 10 height 8
click at [401, 245] on div "mic" at bounding box center [445, 250] width 101 height 10
click at [399, 247] on textarea at bounding box center [440, 250] width 91 height 6
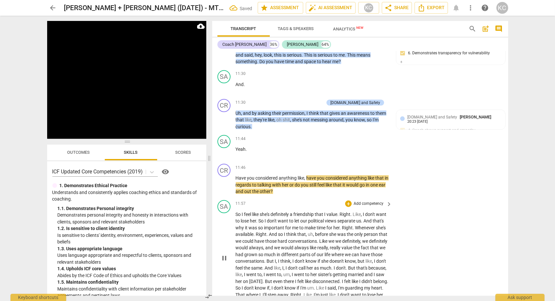
scroll to position [2274, 0]
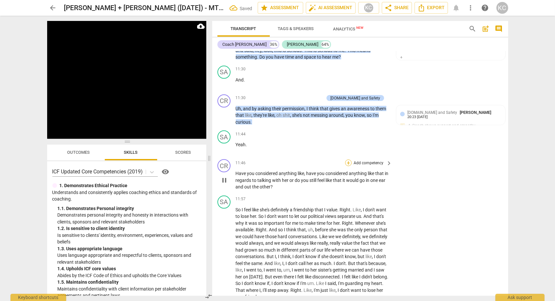
click at [351, 160] on div "+" at bounding box center [348, 163] width 7 height 7
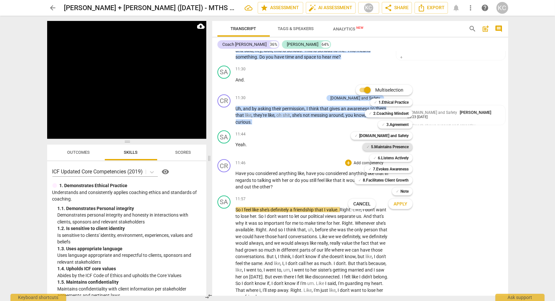
click at [382, 148] on b "5.Maintains Presence" at bounding box center [390, 147] width 38 height 8
click at [382, 139] on b "[DOMAIN_NAME] and Safety" at bounding box center [383, 136] width 49 height 8
click at [395, 204] on span "Apply" at bounding box center [401, 204] width 14 height 7
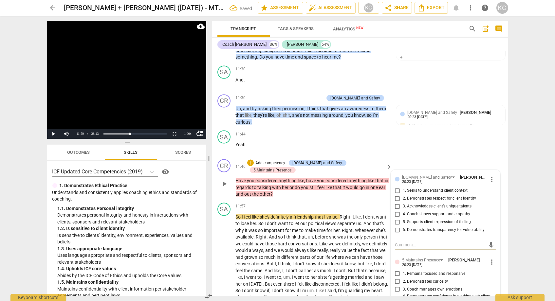
click at [397, 211] on input "4. Coach shows support and empathy" at bounding box center [398, 215] width 10 height 8
click at [397, 226] on input "6. Demonstrates transparency for vulnerability" at bounding box center [398, 230] width 10 height 8
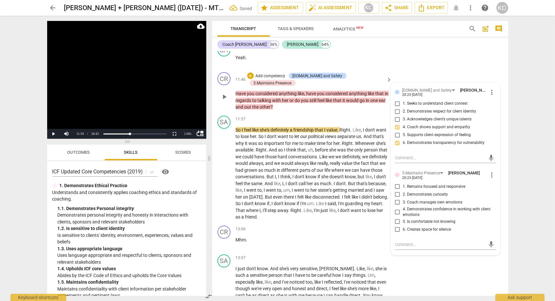
scroll to position [2362, 0]
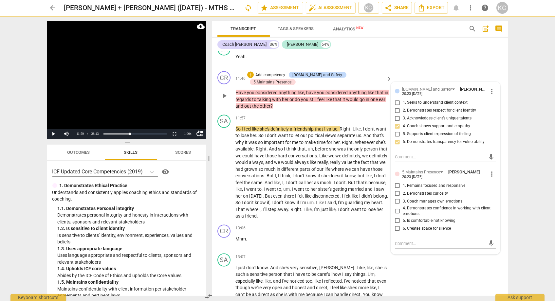
click at [397, 182] on input "1. Remains focused and responsive" at bounding box center [398, 186] width 10 height 8
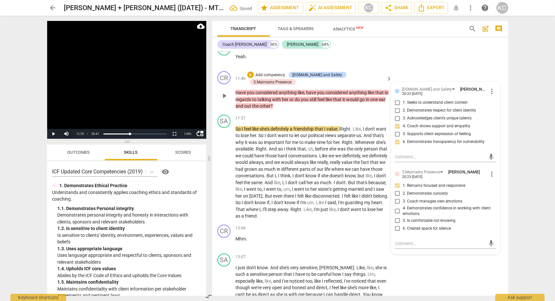
click at [398, 190] on input "2. Demonstrates curiosity" at bounding box center [398, 194] width 10 height 8
click at [412, 241] on textarea at bounding box center [440, 244] width 91 height 6
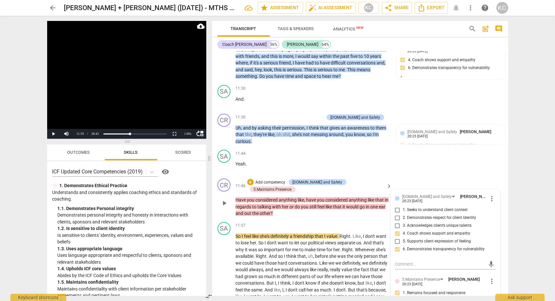
scroll to position [2255, 0]
click at [293, 222] on div "11:57 + Add competency keyboard_arrow_right" at bounding box center [314, 225] width 157 height 7
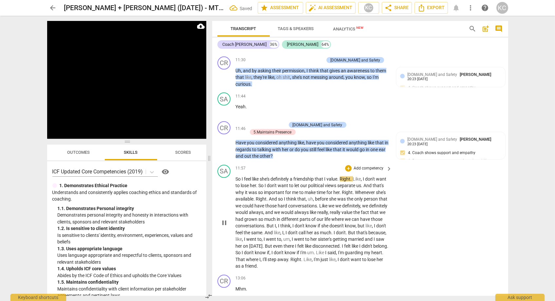
scroll to position [2312, 0]
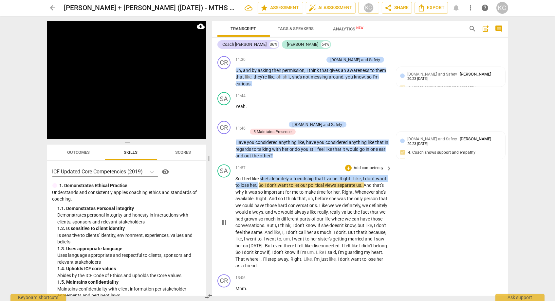
drag, startPoint x: 262, startPoint y: 156, endPoint x: 258, endPoint y: 161, distance: 6.1
click at [258, 176] on p "So I feel like she's definitely a friendship that I value . Right . Like , I do…" at bounding box center [312, 223] width 153 height 94
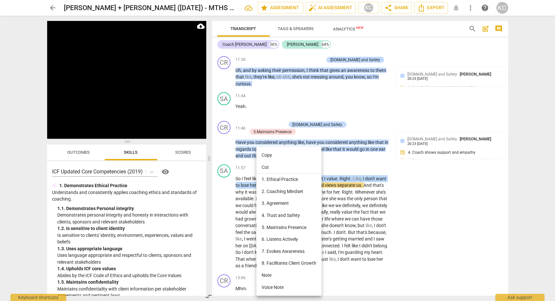
click at [263, 277] on li "Note" at bounding box center [289, 276] width 65 height 12
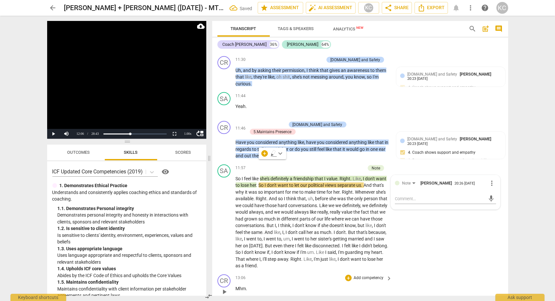
click at [483, 272] on div "CR play_arrow pause 13:06 + Add competency keyboard_arrow_right Mhm ." at bounding box center [360, 286] width 296 height 29
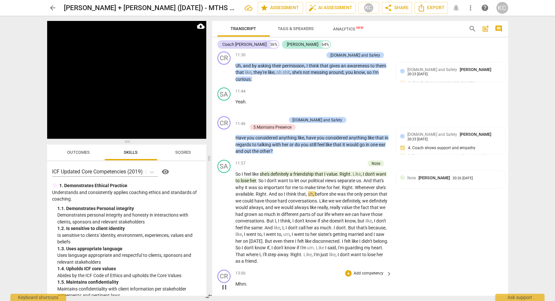
scroll to position [2325, 0]
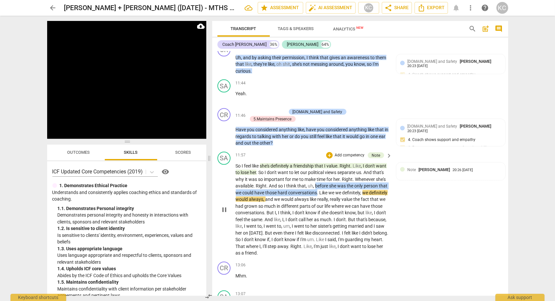
drag, startPoint x: 314, startPoint y: 164, endPoint x: 316, endPoint y: 169, distance: 5.3
click at [316, 169] on p "So I feel like she's definitely a friendship that I value . Right . Like , I do…" at bounding box center [312, 210] width 153 height 94
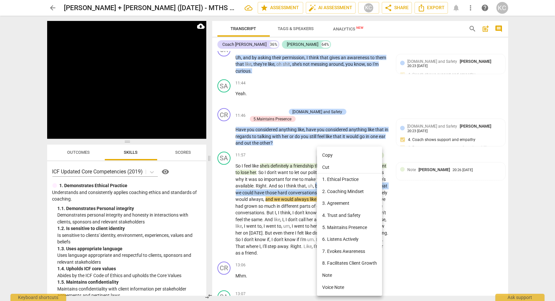
click at [327, 280] on li "Note" at bounding box center [349, 276] width 65 height 12
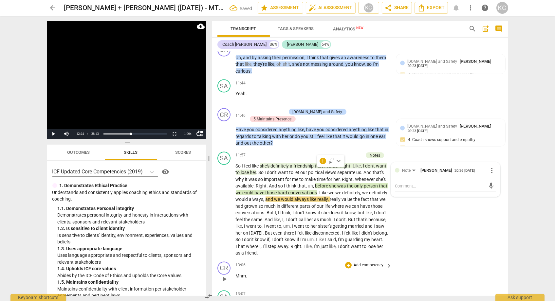
click at [457, 264] on div "CR play_arrow pause 13:06 + Add competency keyboard_arrow_right Mhm ." at bounding box center [360, 274] width 296 height 29
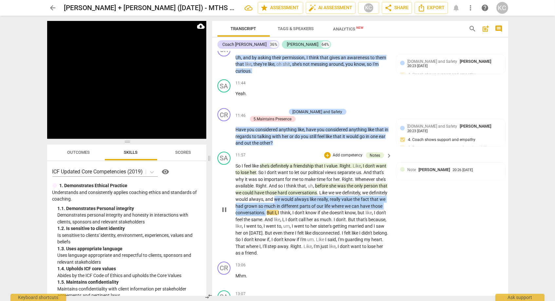
drag, startPoint x: 274, startPoint y: 176, endPoint x: 265, endPoint y: 188, distance: 15.7
click at [265, 188] on p "So I feel like she's definitely a friendship that I value . Right . Like , I do…" at bounding box center [312, 210] width 153 height 94
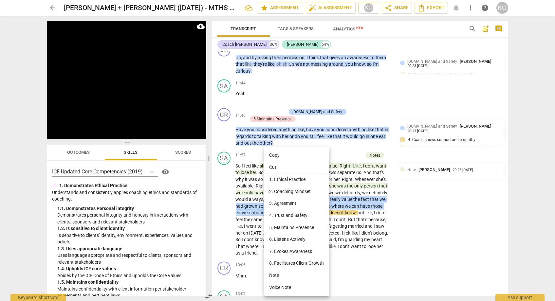
click at [272, 280] on li "Note" at bounding box center [296, 276] width 65 height 12
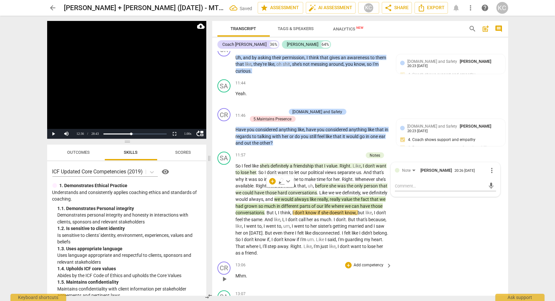
click at [462, 260] on div "CR play_arrow pause 13:06 + Add competency keyboard_arrow_right Mhm ." at bounding box center [360, 274] width 296 height 29
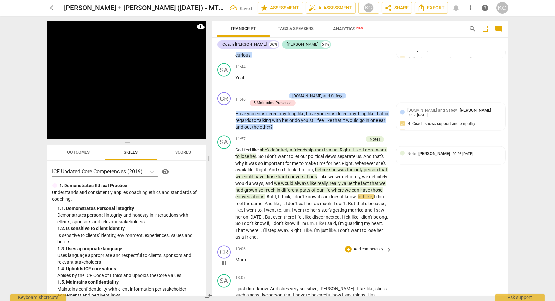
scroll to position [2343, 0]
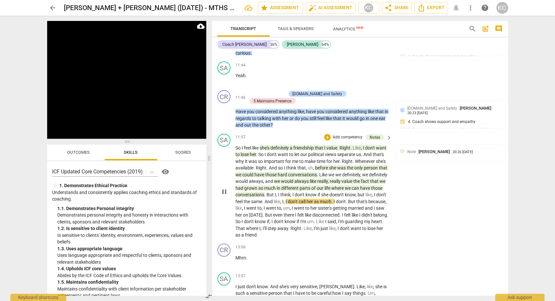
click at [264, 199] on span "." at bounding box center [264, 201] width 2 height 5
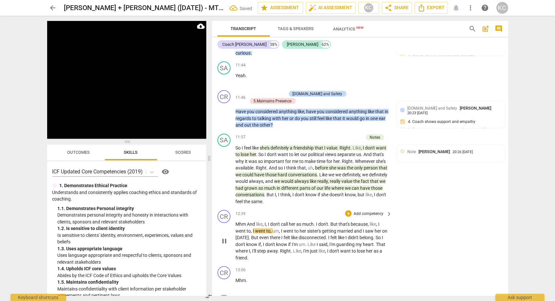
drag, startPoint x: 248, startPoint y: 202, endPoint x: 260, endPoint y: 205, distance: 12.6
click at [248, 222] on span "And" at bounding box center [251, 224] width 9 height 5
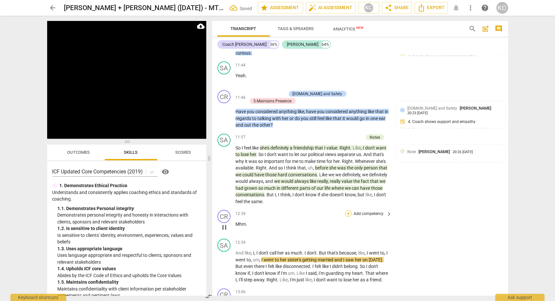
click at [349, 211] on div "+" at bounding box center [348, 214] width 7 height 7
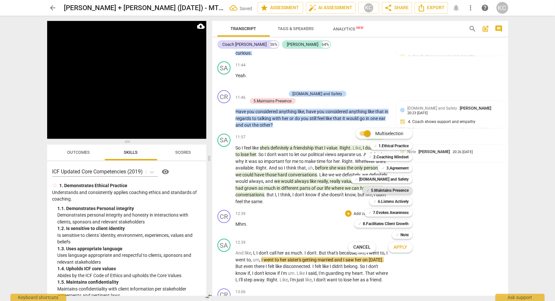
click at [379, 192] on b "5.Maintains Presence" at bounding box center [390, 191] width 38 height 8
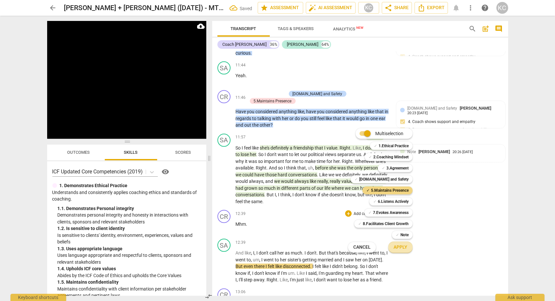
click at [398, 248] on span "Apply" at bounding box center [401, 247] width 14 height 7
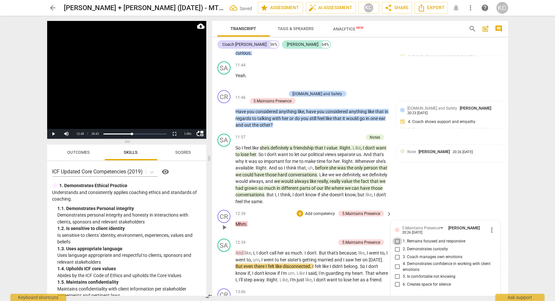
click at [395, 238] on input "1. Remains focused and responsive" at bounding box center [398, 242] width 10 height 8
click at [402, 297] on textarea at bounding box center [440, 300] width 91 height 6
paste textarea "Good responsiveness and an invitation to continue to hold the space"
click at [428, 208] on div "CR play_arrow pause 12:39 + Add competency 5.Maintains Presence keyboard_arrow_…" at bounding box center [360, 222] width 296 height 29
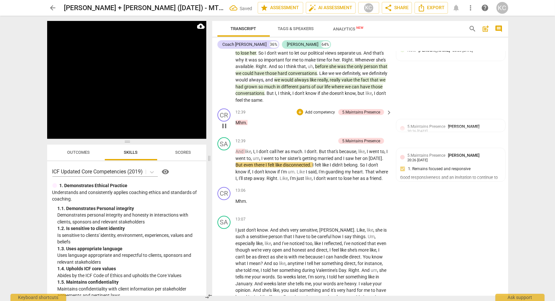
scroll to position [2448, 0]
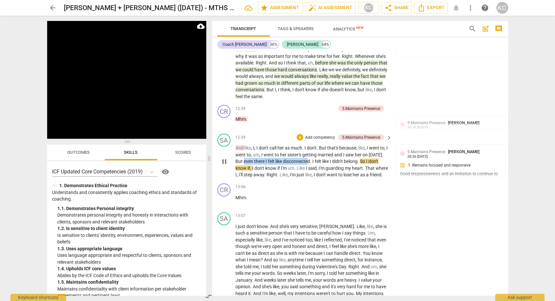
drag, startPoint x: 244, startPoint y: 137, endPoint x: 308, endPoint y: 139, distance: 63.9
click at [309, 145] on p "And like , I , I don't call her as much . I don't . But that's because , like ,…" at bounding box center [312, 162] width 153 height 34
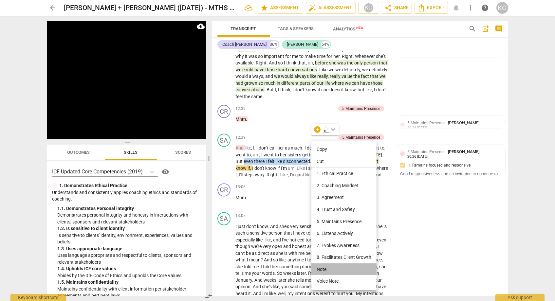
click at [319, 266] on li "Note" at bounding box center [344, 270] width 65 height 12
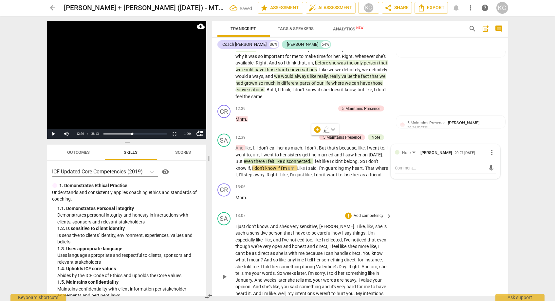
click at [401, 224] on div "SA play_arrow pause 13:07 + Add competency keyboard_arrow_right I just don't kn…" at bounding box center [360, 272] width 296 height 124
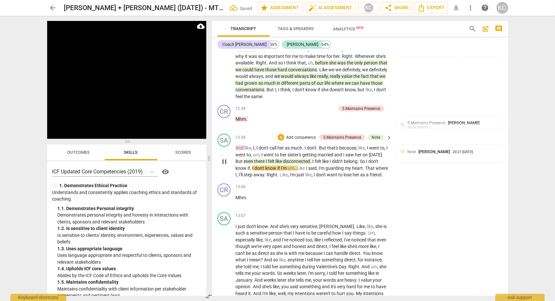
click at [315, 159] on span "I" at bounding box center [314, 161] width 2 height 5
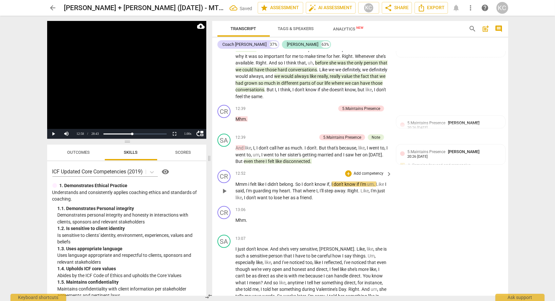
click at [249, 182] on span "i" at bounding box center [250, 184] width 2 height 5
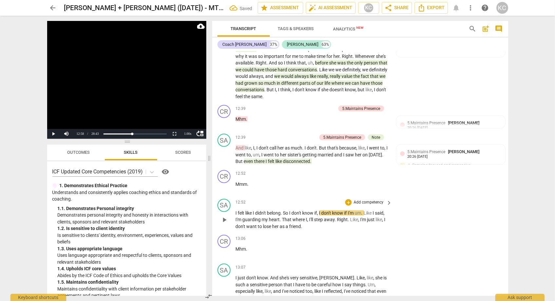
click at [285, 211] on span "So" at bounding box center [286, 213] width 6 height 5
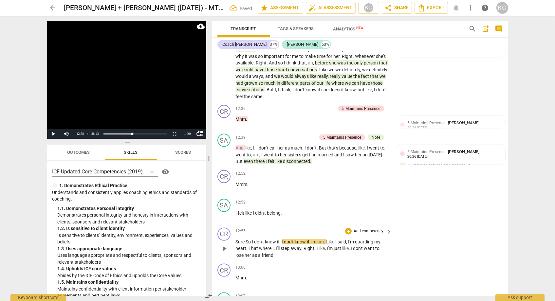
click at [247, 240] on span "So" at bounding box center [249, 242] width 6 height 5
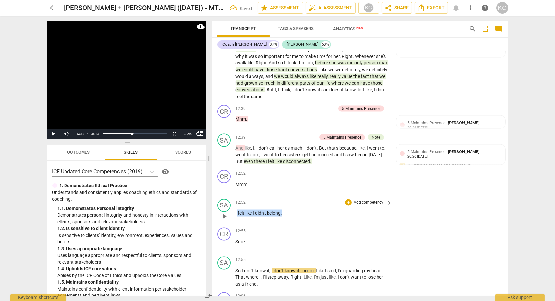
drag, startPoint x: 286, startPoint y: 188, endPoint x: 237, endPoint y: 188, distance: 49.2
click at [237, 210] on p "I felt like I didn't belong ." at bounding box center [312, 213] width 153 height 7
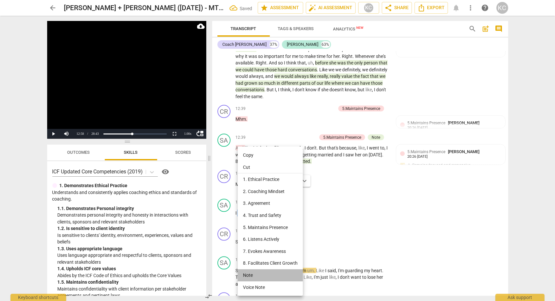
click at [254, 274] on li "Note" at bounding box center [270, 276] width 65 height 12
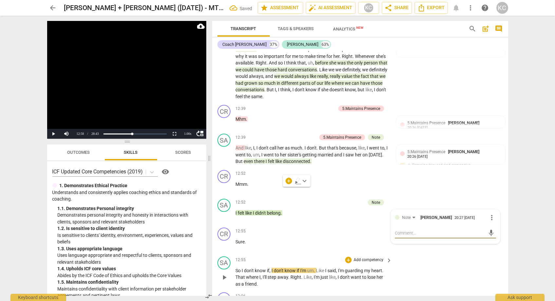
click at [462, 254] on div "SA play_arrow pause 12:55 + Add competency keyboard_arrow_right So I don't know…" at bounding box center [360, 272] width 296 height 36
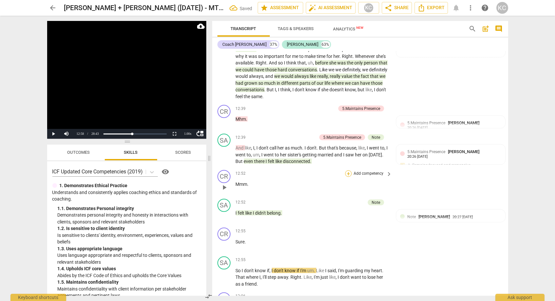
click at [349, 171] on div "+" at bounding box center [348, 174] width 7 height 7
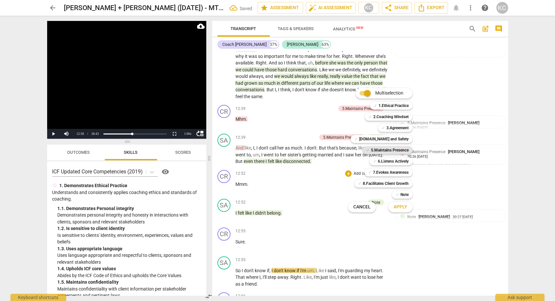
click at [370, 150] on div "✓ 5.Maintains Presence" at bounding box center [388, 150] width 50 height 8
click at [396, 208] on span "Apply" at bounding box center [401, 207] width 14 height 7
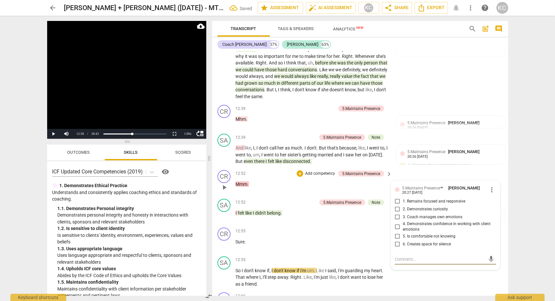
click at [399, 198] on input "1. Remains focused and responsive" at bounding box center [398, 202] width 10 height 8
click at [404, 257] on textarea at bounding box center [440, 260] width 91 height 6
paste textarea "Good responsiveness and an invitation to continue to hold the space"
click at [460, 290] on div "CR play_arrow pause 13:06 + Add competency keyboard_arrow_right Mhm ." at bounding box center [360, 304] width 296 height 29
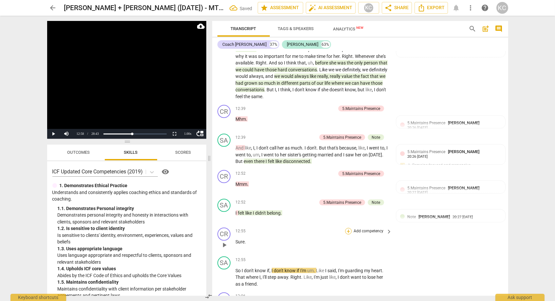
click at [348, 228] on div "+" at bounding box center [348, 231] width 7 height 7
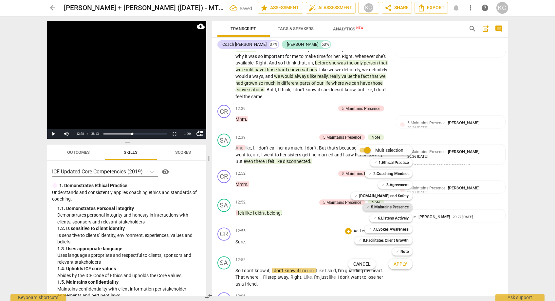
click at [377, 209] on b "5.Maintains Presence" at bounding box center [390, 207] width 38 height 8
click at [396, 265] on span "Apply" at bounding box center [401, 264] width 14 height 7
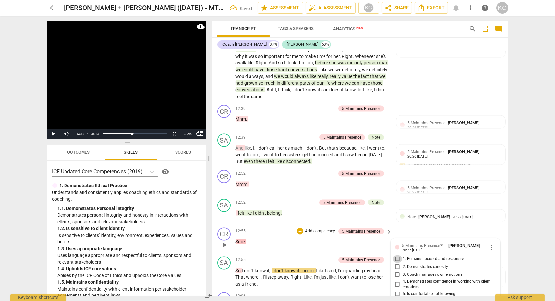
click at [397, 256] on input "1. Remains focused and responsive" at bounding box center [398, 260] width 10 height 8
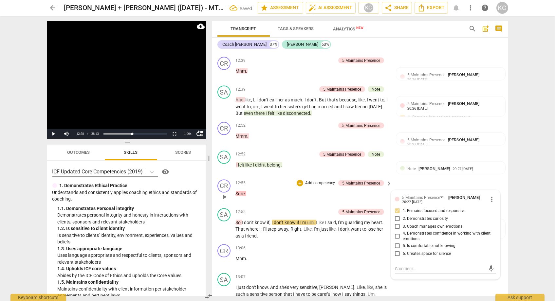
scroll to position [2504, 0]
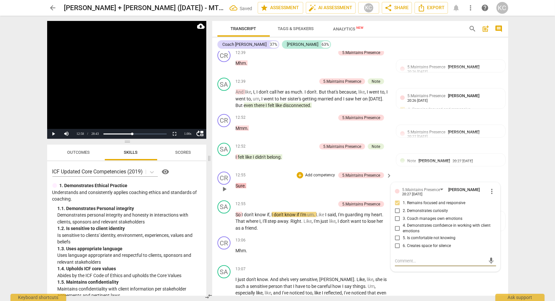
click at [398, 258] on textarea at bounding box center [440, 261] width 91 height 6
paste textarea "Good responsiveness and an invitation to continue to hold the space"
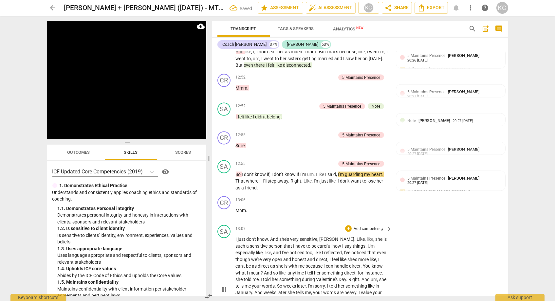
scroll to position [2548, 0]
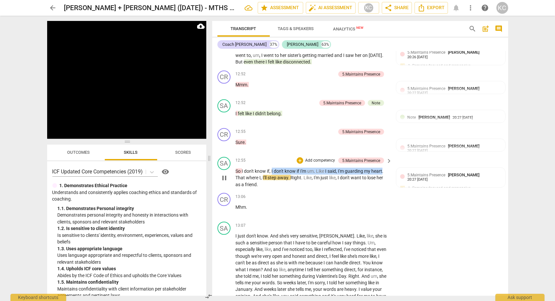
drag, startPoint x: 272, startPoint y: 146, endPoint x: 384, endPoint y: 146, distance: 112.4
click at [384, 168] on p "So I don't know if , I don't know if I'm um . Like I said , I'm guarding my hea…" at bounding box center [312, 178] width 153 height 20
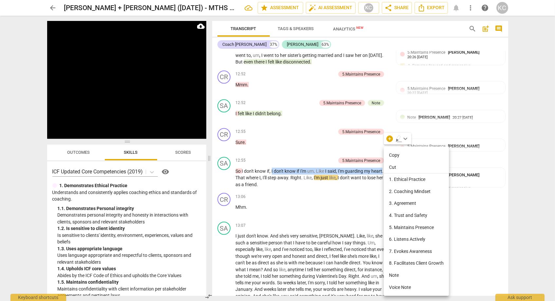
click at [396, 278] on li "Note" at bounding box center [416, 276] width 65 height 12
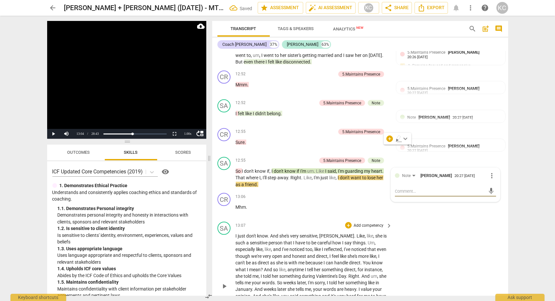
click at [464, 281] on div "SA play_arrow pause 13:07 + Add competency keyboard_arrow_right I just don't kn…" at bounding box center [360, 282] width 296 height 124
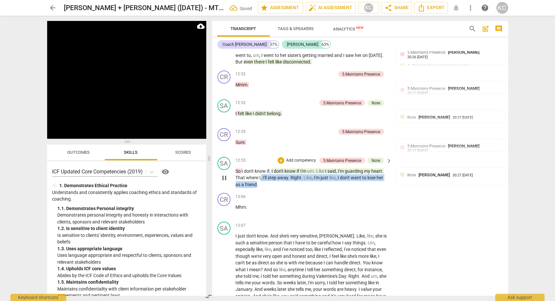
drag, startPoint x: 260, startPoint y: 154, endPoint x: 256, endPoint y: 160, distance: 7.5
click at [256, 168] on p "So I don't know if , I don't know if I'm um . Like I said , I'm guarding my hea…" at bounding box center [312, 178] width 153 height 20
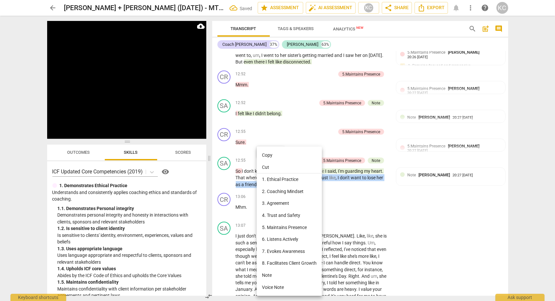
click at [268, 278] on li "Note" at bounding box center [289, 276] width 65 height 12
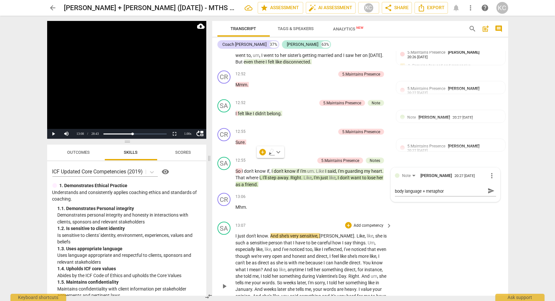
click at [429, 245] on div "SA play_arrow pause 13:07 + Add competency keyboard_arrow_right I just don't kn…" at bounding box center [360, 282] width 296 height 124
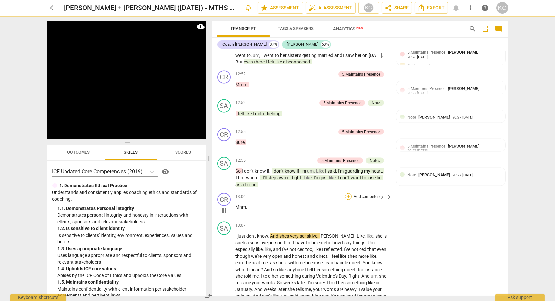
click at [348, 194] on div "+" at bounding box center [348, 197] width 7 height 7
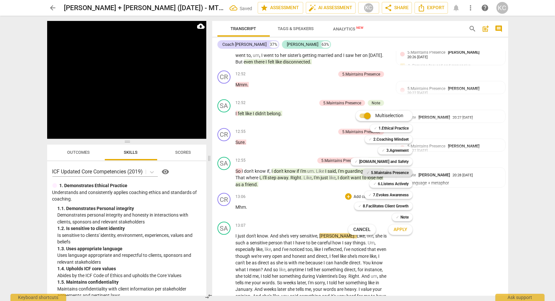
click at [378, 172] on b "5.Maintains Presence" at bounding box center [390, 173] width 38 height 8
click at [396, 229] on span "Apply" at bounding box center [401, 230] width 14 height 7
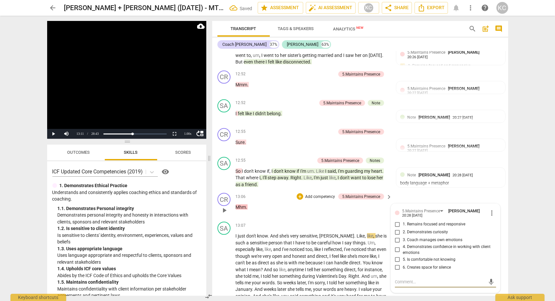
click at [396, 221] on input "1. Remains focused and responsive" at bounding box center [398, 225] width 10 height 8
click at [401, 280] on textarea at bounding box center [440, 283] width 91 height 6
paste textarea "Good responsiveness and an invitation to continue to hold the space"
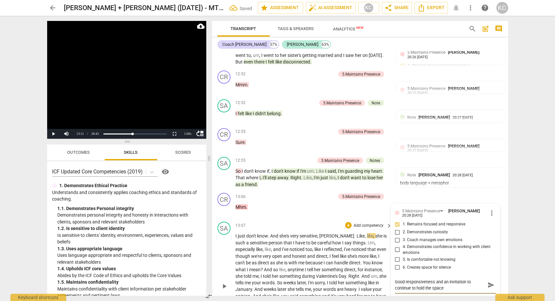
click at [429, 285] on div "SA play_arrow pause 13:07 + Add competency keyboard_arrow_right I just don't kn…" at bounding box center [360, 282] width 296 height 124
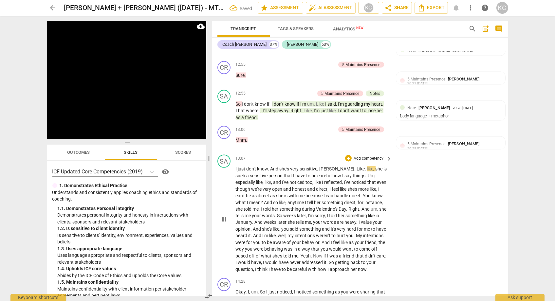
scroll to position [2624, 0]
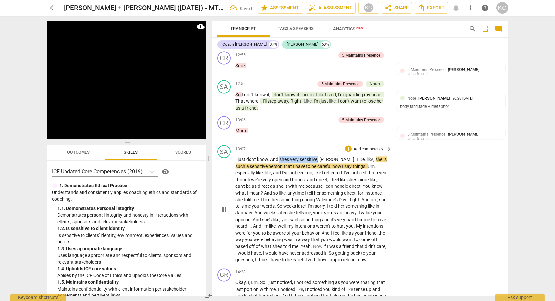
drag, startPoint x: 279, startPoint y: 134, endPoint x: 318, endPoint y: 133, distance: 38.7
click at [318, 156] on p "I just don't know . And she's very sensitive , [PERSON_NAME] . Like , like , sh…" at bounding box center [312, 209] width 153 height 107
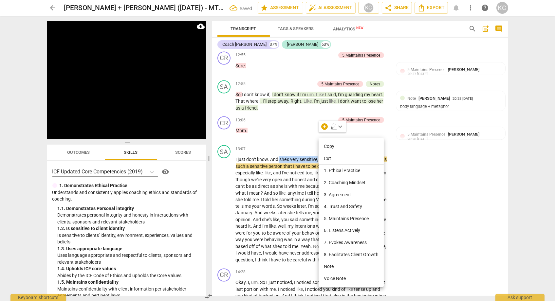
click at [327, 266] on li "Note" at bounding box center [351, 267] width 65 height 12
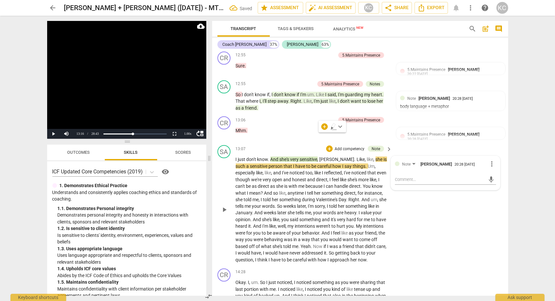
click at [424, 231] on div "SA play_arrow pause 13:07 + Add competency Note keyboard_arrow_right I just don…" at bounding box center [360, 205] width 296 height 124
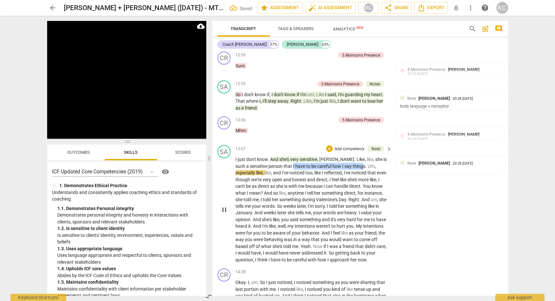
drag, startPoint x: 280, startPoint y: 141, endPoint x: 349, endPoint y: 142, distance: 69.8
click at [349, 156] on p "I just don't know . And she's very sensitive , [PERSON_NAME] . Like , like , sh…" at bounding box center [312, 209] width 153 height 107
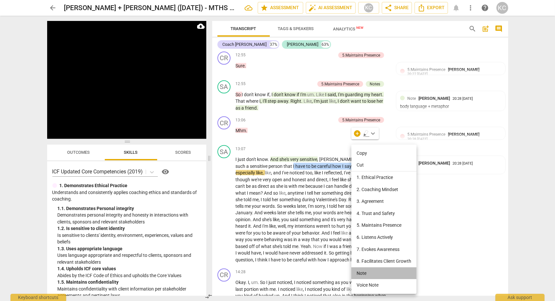
click at [362, 271] on li "Note" at bounding box center [384, 274] width 65 height 12
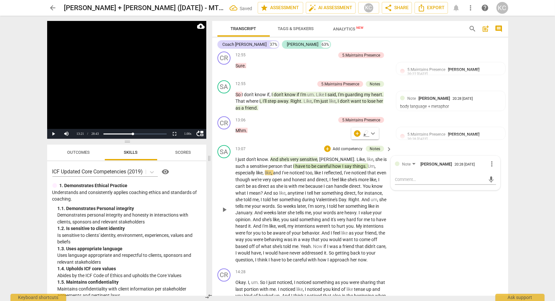
click at [454, 238] on div "SA play_arrow pause 13:07 + Add competency Notes keyboard_arrow_right I just do…" at bounding box center [360, 205] width 296 height 124
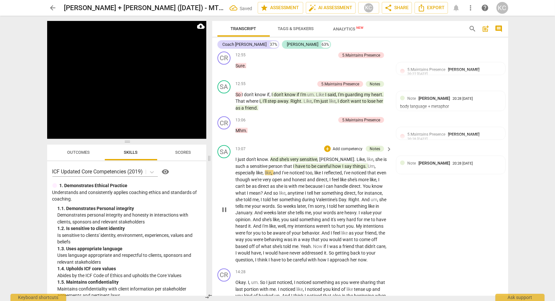
click at [368, 164] on span "Um" at bounding box center [371, 166] width 7 height 5
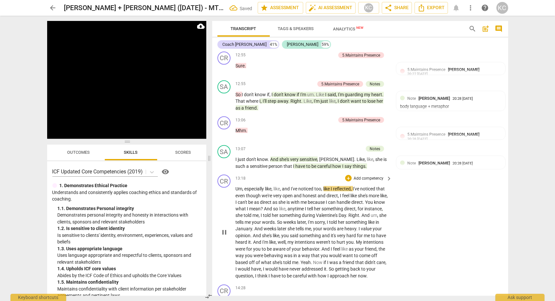
click at [244, 186] on span "," at bounding box center [244, 188] width 2 height 5
click at [250, 186] on p "Um , especially like , like , and I've noticed too , like I reflected , I've no…" at bounding box center [312, 233] width 153 height 94
click at [245, 186] on span "especially" at bounding box center [255, 188] width 21 height 5
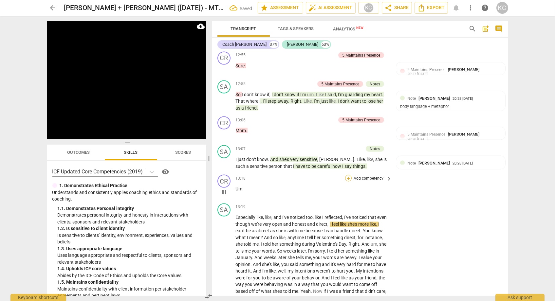
click at [348, 175] on div "+" at bounding box center [348, 178] width 7 height 7
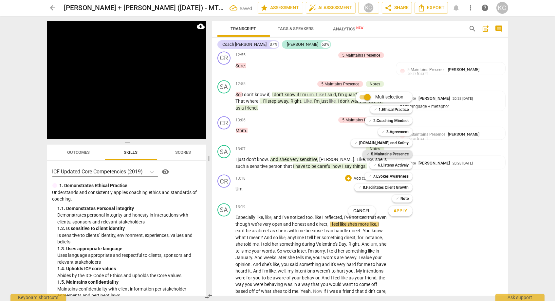
click at [372, 156] on b "5.Maintains Presence" at bounding box center [390, 154] width 38 height 8
click at [396, 209] on span "Apply" at bounding box center [401, 211] width 14 height 7
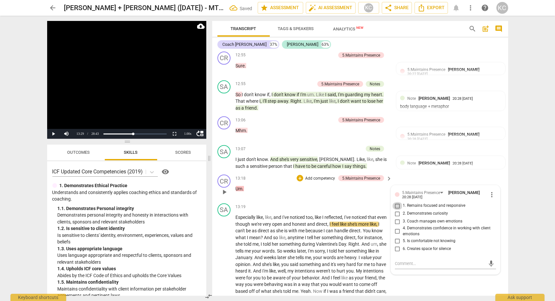
click at [397, 202] on input "1. Remains focused and responsive" at bounding box center [398, 206] width 10 height 8
click at [402, 261] on textarea at bounding box center [440, 264] width 91 height 6
paste textarea "Good responsiveness and an invitation to continue to hold the space"
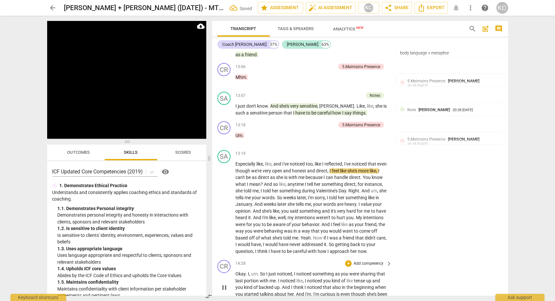
scroll to position [2681, 0]
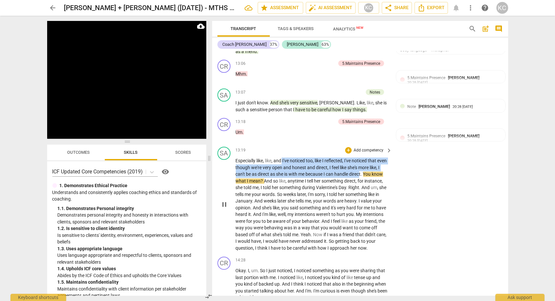
drag, startPoint x: 282, startPoint y: 136, endPoint x: 373, endPoint y: 147, distance: 91.1
click at [373, 158] on p "Especially like , like , and I've noticed too , like I reflected , I've noticed…" at bounding box center [312, 205] width 153 height 94
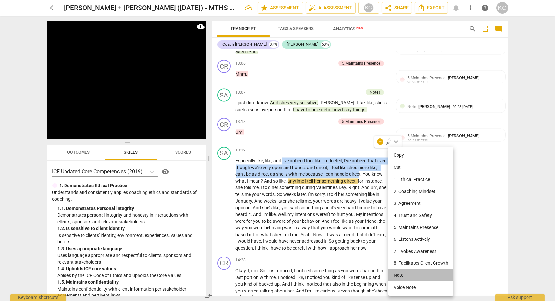
click at [398, 273] on li "Note" at bounding box center [421, 276] width 65 height 12
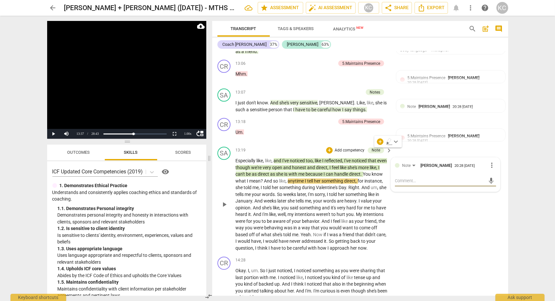
click at [417, 178] on textarea at bounding box center [440, 181] width 91 height 6
click at [423, 179] on div "SA play_arrow pause 13:19 + Add competency Note keyboard_arrow_right Especially…" at bounding box center [360, 200] width 296 height 110
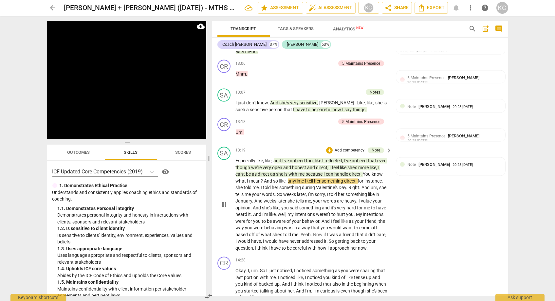
click at [372, 172] on span "You" at bounding box center [367, 174] width 9 height 5
click at [342, 158] on p "Especially like , like , and I've noticed too , like I reflected , I've noticed…" at bounding box center [312, 205] width 153 height 94
click at [338, 158] on p "Especially like , like , and I've noticed too , like I reflected , I've noticed…" at bounding box center [312, 205] width 153 height 94
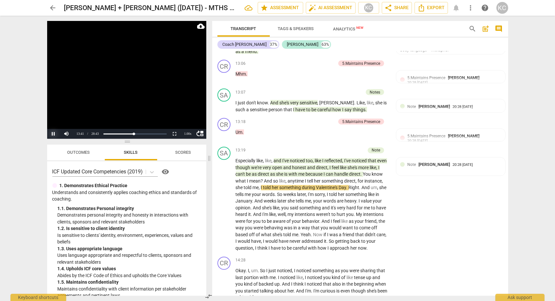
click at [54, 134] on button "Pause" at bounding box center [53, 134] width 13 height 10
click at [349, 172] on span "handle" at bounding box center [342, 174] width 15 height 5
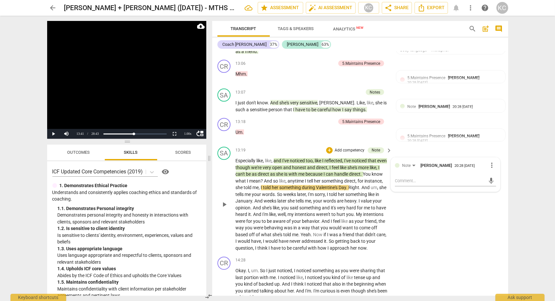
click at [349, 172] on span "handle" at bounding box center [342, 174] width 15 height 5
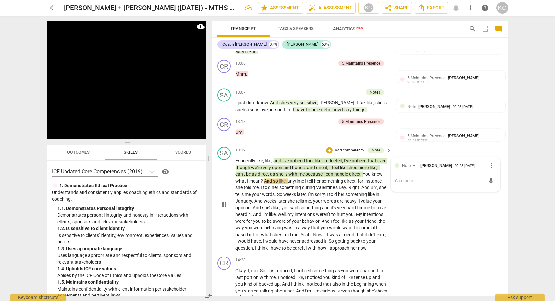
click at [372, 172] on span "You" at bounding box center [367, 174] width 9 height 5
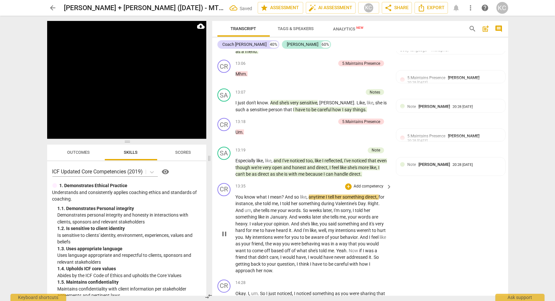
click at [285, 195] on span "And" at bounding box center [289, 197] width 9 height 5
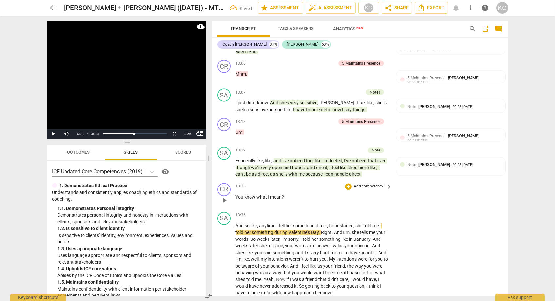
click at [236, 195] on span "You" at bounding box center [240, 197] width 9 height 5
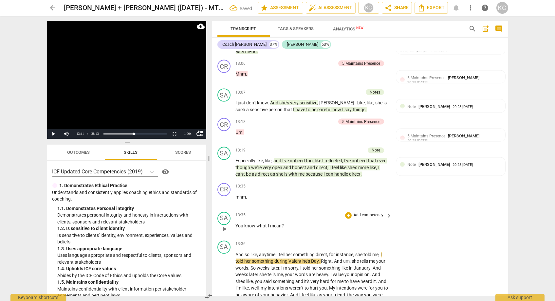
click at [287, 223] on p "You know what I mean ?" at bounding box center [312, 226] width 153 height 7
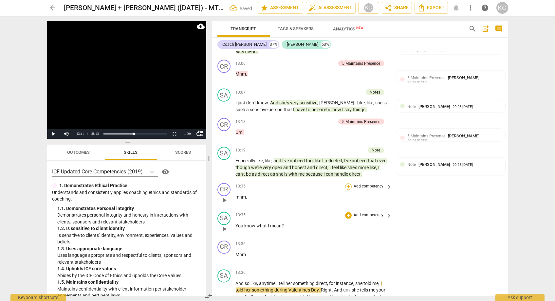
click at [349, 184] on div "+" at bounding box center [348, 187] width 7 height 7
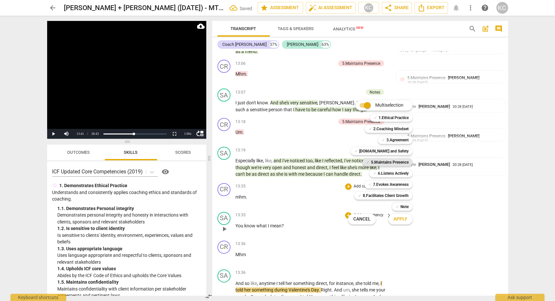
click at [378, 161] on b "5.Maintains Presence" at bounding box center [390, 163] width 38 height 8
click at [398, 220] on span "Apply" at bounding box center [401, 219] width 14 height 7
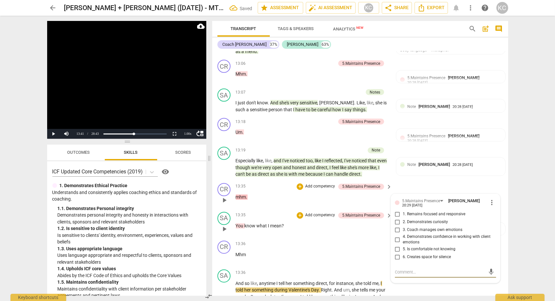
click at [398, 211] on input "1. Remains focused and responsive" at bounding box center [398, 215] width 10 height 8
click at [402, 270] on textarea at bounding box center [440, 273] width 91 height 6
paste textarea "Good responsiveness and an invitation to continue to hold the space"
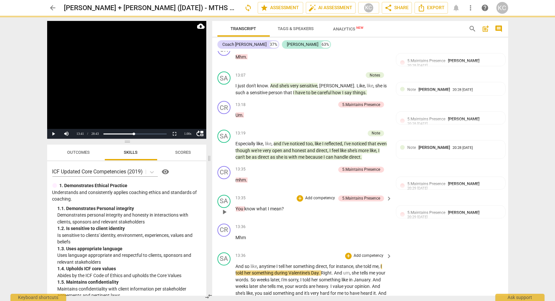
scroll to position [2723, 0]
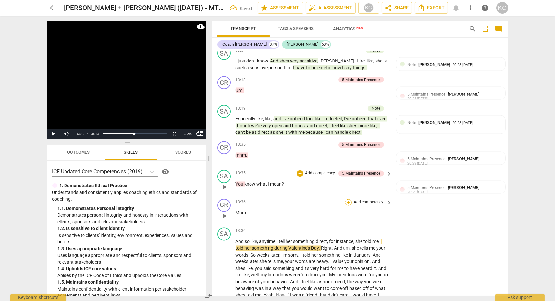
click at [349, 200] on div "+" at bounding box center [348, 203] width 7 height 7
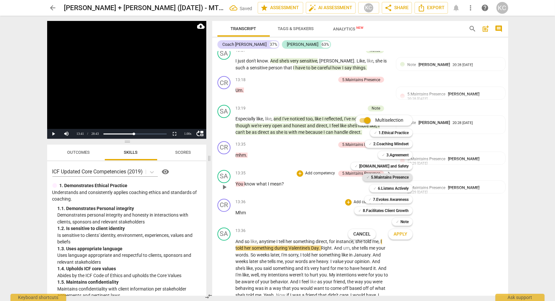
click at [379, 180] on b "5.Maintains Presence" at bounding box center [390, 178] width 38 height 8
click at [397, 233] on span "Apply" at bounding box center [401, 234] width 14 height 7
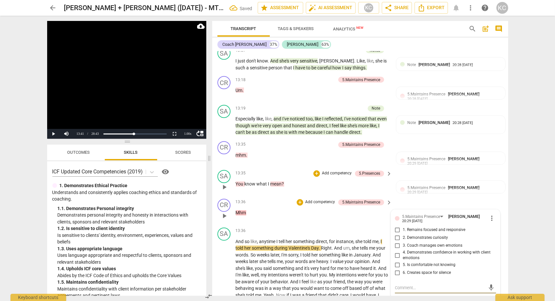
click at [401, 285] on textarea at bounding box center [440, 288] width 91 height 6
paste textarea "Good responsiveness and an invitation to continue to hold the space"
click at [437, 285] on textarea "Good responsiveness and an invitation to continue to hold the space" at bounding box center [440, 291] width 91 height 12
click at [399, 227] on input "1. Remains focused and responsive" at bounding box center [398, 231] width 10 height 8
click at [456, 289] on div "SA play_arrow pause 13:36 + Add competency keyboard_arrow_right And so like , a…" at bounding box center [360, 270] width 296 height 90
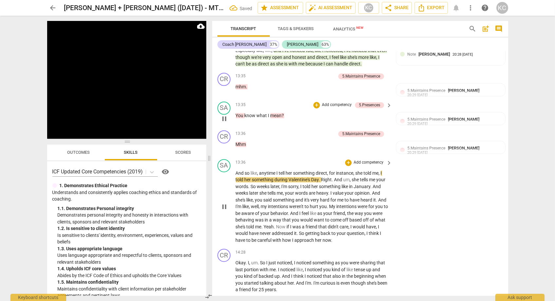
scroll to position [2796, 0]
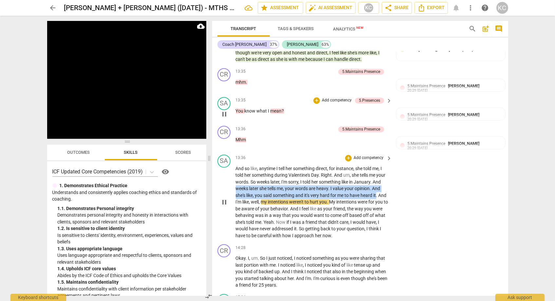
drag, startPoint x: 237, startPoint y: 165, endPoint x: 378, endPoint y: 171, distance: 141.0
click at [378, 171] on p "And so like , anytime I tell her something direct , for instance , she told me …" at bounding box center [312, 203] width 153 height 74
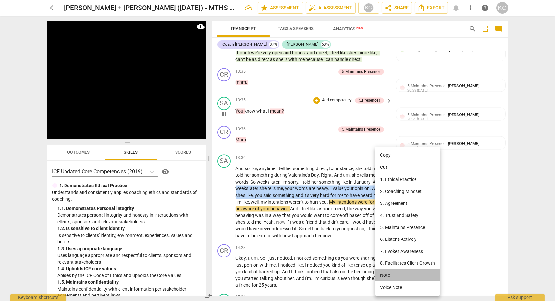
click at [386, 277] on li "Note" at bounding box center [407, 276] width 65 height 12
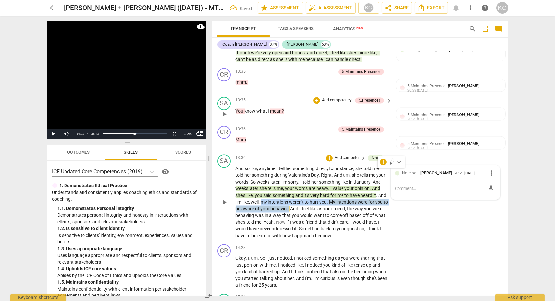
drag, startPoint x: 262, startPoint y: 176, endPoint x: 294, endPoint y: 182, distance: 31.7
click at [294, 182] on p "And so like , anytime I tell her something direct , for instance , she told me …" at bounding box center [312, 203] width 153 height 74
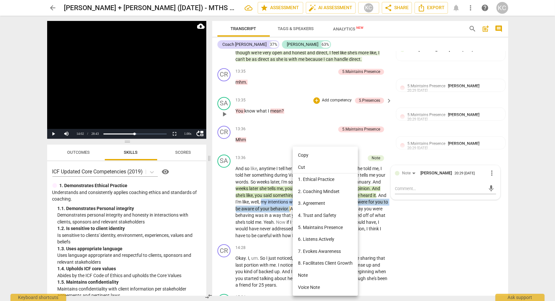
click at [305, 272] on li "Note" at bounding box center [325, 276] width 65 height 12
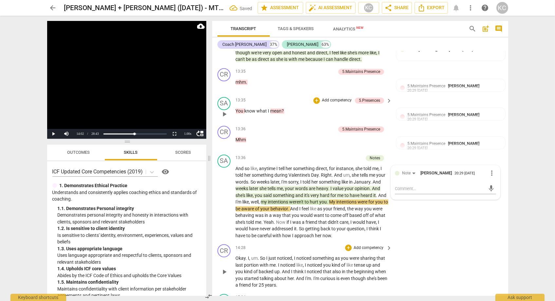
click at [445, 252] on div "CR play_arrow pause 14:28 + Add competency keyboard_arrow_right Okay . I , um .…" at bounding box center [360, 267] width 296 height 50
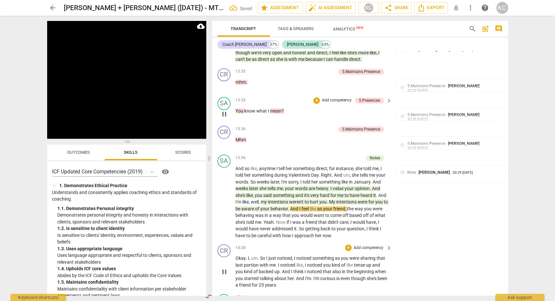
scroll to position [2811, 0]
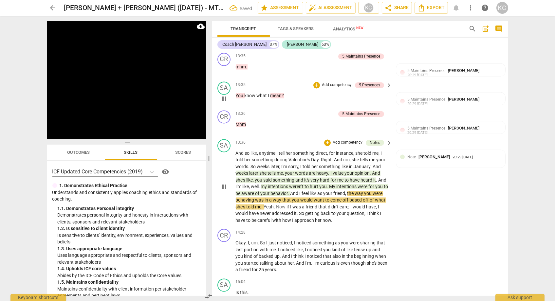
click at [297, 191] on span "And" at bounding box center [295, 193] width 9 height 5
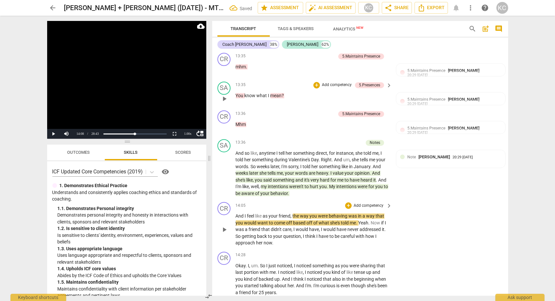
click at [237, 214] on span "And" at bounding box center [240, 216] width 9 height 5
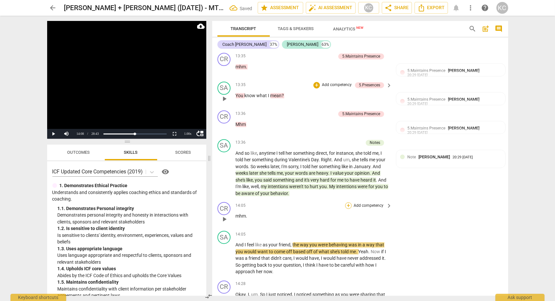
click at [349, 203] on div "+" at bounding box center [348, 206] width 7 height 7
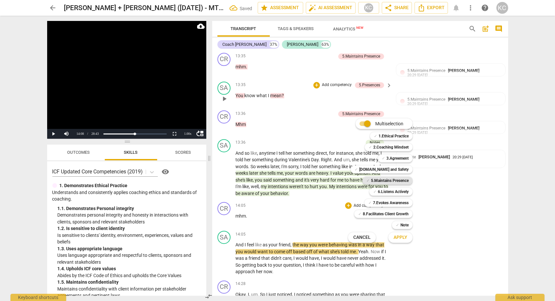
click at [383, 183] on b "5.Maintains Presence" at bounding box center [390, 181] width 38 height 8
click at [400, 238] on span "Apply" at bounding box center [401, 238] width 14 height 7
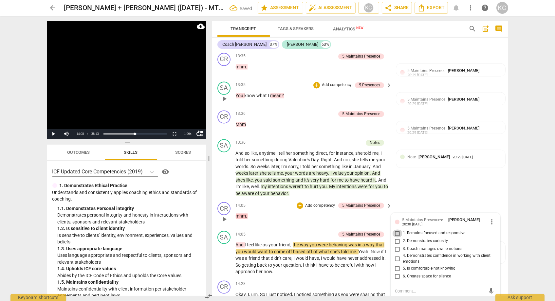
click at [398, 230] on input "1. Remains focused and responsive" at bounding box center [398, 234] width 10 height 8
click at [403, 289] on textarea at bounding box center [440, 292] width 91 height 6
paste textarea "Good responsiveness and an invitation to continue to hold the space"
click at [426, 200] on div "CR play_arrow pause 14:05 + Add competency 5.Maintains Presence keyboard_arrow_…" at bounding box center [360, 214] width 296 height 29
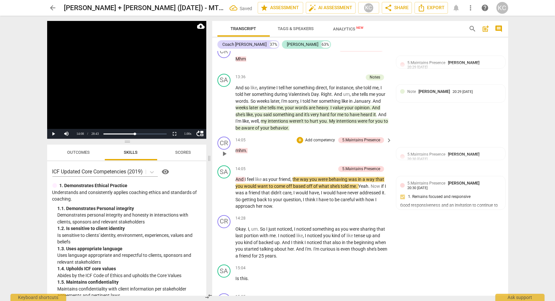
scroll to position [2883, 0]
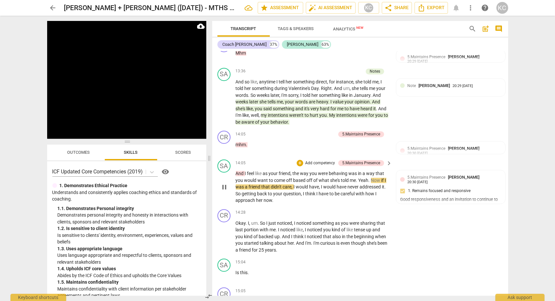
click at [271, 171] on span "your" at bounding box center [274, 173] width 10 height 5
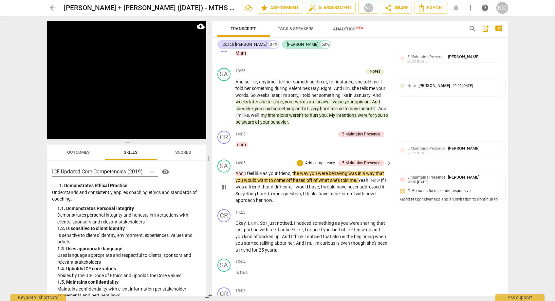
click at [314, 178] on span "of" at bounding box center [316, 180] width 5 height 5
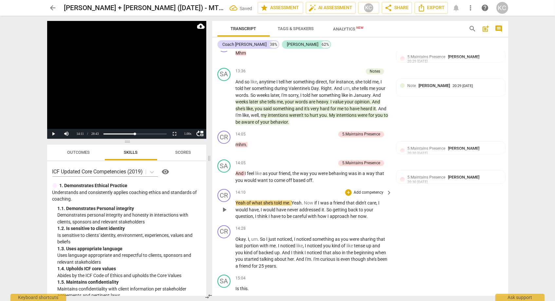
click at [247, 201] on span "of" at bounding box center [249, 203] width 5 height 5
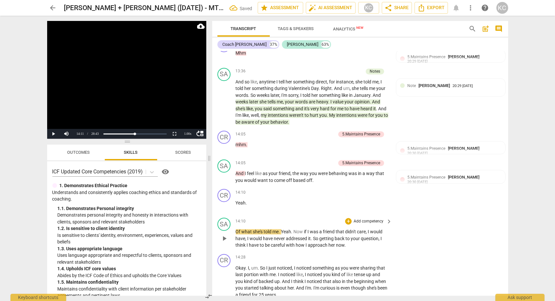
click at [282, 229] on span "Yeah" at bounding box center [286, 231] width 10 height 5
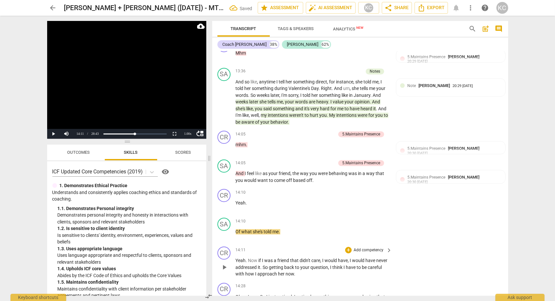
drag, startPoint x: 248, startPoint y: 236, endPoint x: 280, endPoint y: 244, distance: 32.5
click at [248, 258] on span "Now" at bounding box center [253, 260] width 10 height 5
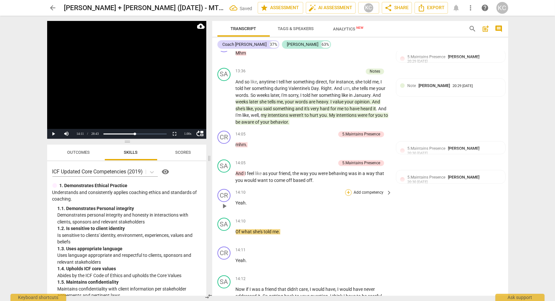
click at [349, 189] on div "+" at bounding box center [348, 192] width 7 height 7
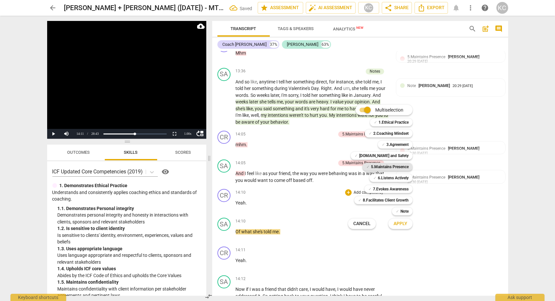
click at [375, 164] on b "5.Maintains Presence" at bounding box center [390, 167] width 38 height 8
click at [400, 230] on button "Apply" at bounding box center [401, 224] width 24 height 12
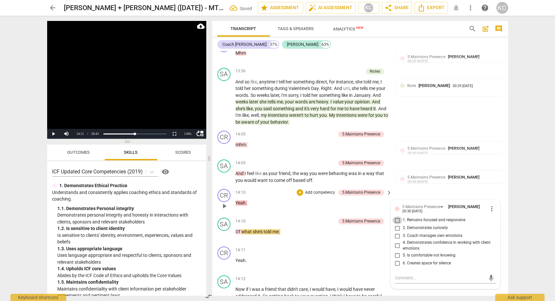
click at [399, 217] on input "1. Remains focused and responsive" at bounding box center [398, 221] width 10 height 8
click at [398, 275] on textarea at bounding box center [440, 278] width 91 height 6
paste textarea "Good responsiveness and an invitation to continue to hold the space"
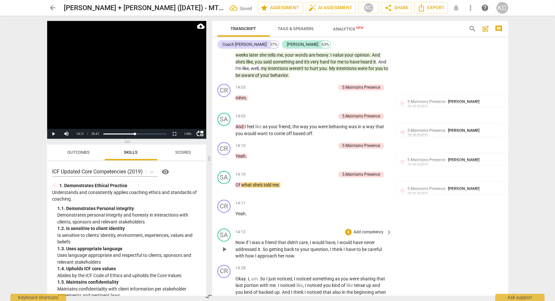
scroll to position [2935, 0]
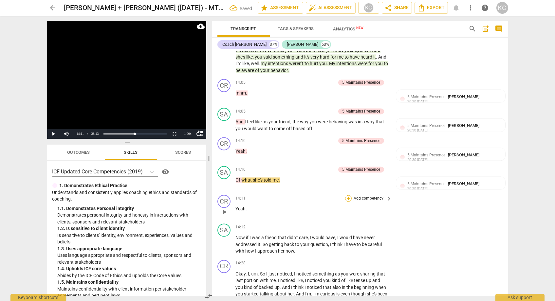
click at [350, 195] on div "+" at bounding box center [348, 198] width 7 height 7
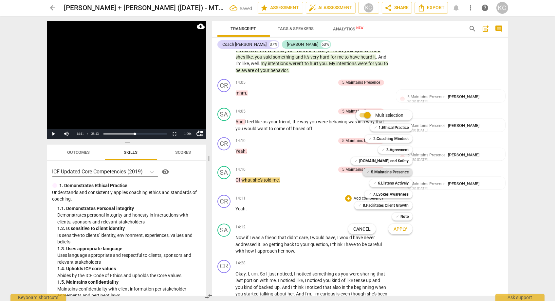
click at [377, 174] on b "5.Maintains Presence" at bounding box center [390, 172] width 38 height 8
click at [401, 228] on span "Apply" at bounding box center [401, 229] width 14 height 7
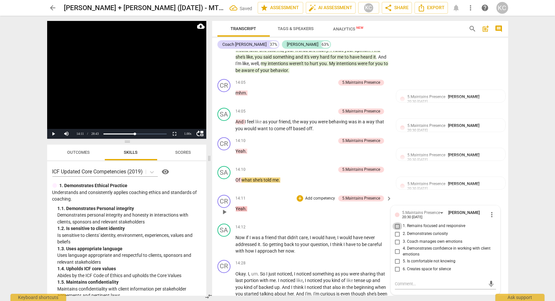
click at [397, 222] on input "1. Remains focused and responsive" at bounding box center [398, 226] width 10 height 8
click at [403, 281] on textarea at bounding box center [440, 284] width 91 height 6
paste textarea "Good responsiveness and an invitation to continue to hold the space"
click at [442, 297] on div "Transcript Tags & Speakers Analytics New search post_add comment Coach [PERSON_…" at bounding box center [362, 159] width 304 height 286
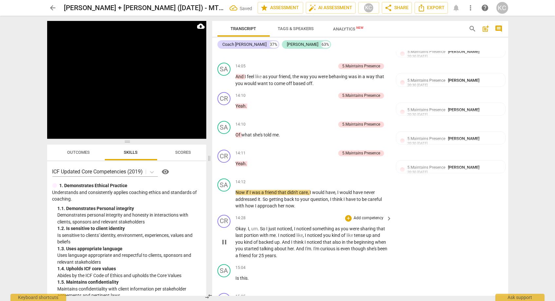
scroll to position [2986, 0]
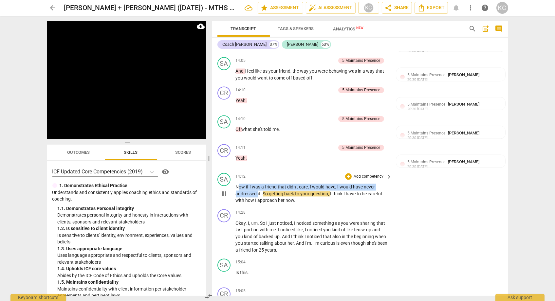
drag, startPoint x: 238, startPoint y: 160, endPoint x: 258, endPoint y: 165, distance: 20.6
click at [258, 184] on p "Now if I was a friend that didn't care , I would have , I would have never addr…" at bounding box center [312, 194] width 153 height 20
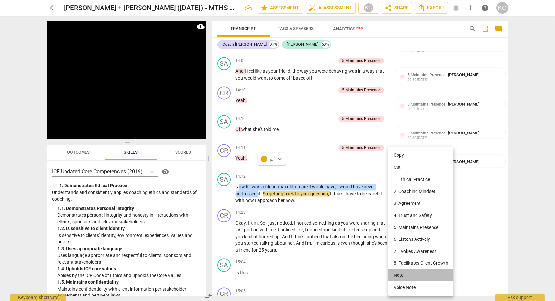
click at [403, 275] on li "Note" at bounding box center [421, 276] width 65 height 12
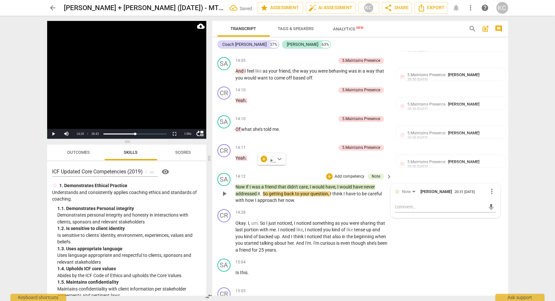
click at [263, 191] on span "." at bounding box center [262, 193] width 2 height 5
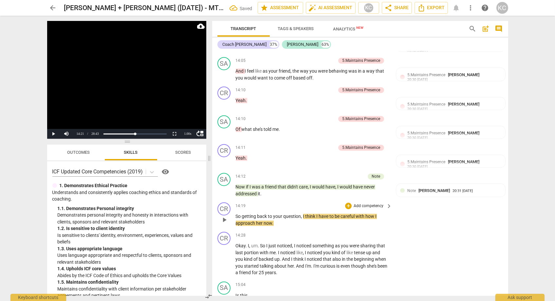
click at [237, 214] on span "So" at bounding box center [239, 216] width 6 height 5
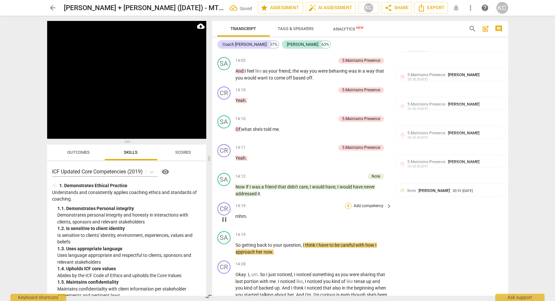
click at [349, 203] on div "+" at bounding box center [348, 206] width 7 height 7
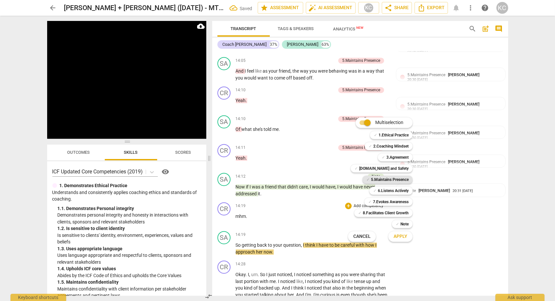
click at [382, 178] on b "5.Maintains Presence" at bounding box center [390, 180] width 38 height 8
click at [405, 235] on span "Apply" at bounding box center [401, 237] width 14 height 7
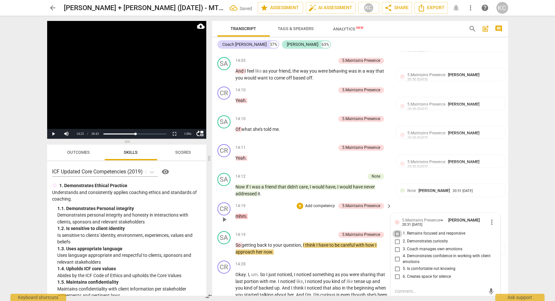
click at [398, 230] on input "1. Remains focused and responsive" at bounding box center [398, 234] width 10 height 8
click at [401, 289] on textarea at bounding box center [440, 292] width 91 height 6
paste textarea "Good responsiveness and an invitation to continue to hold the space"
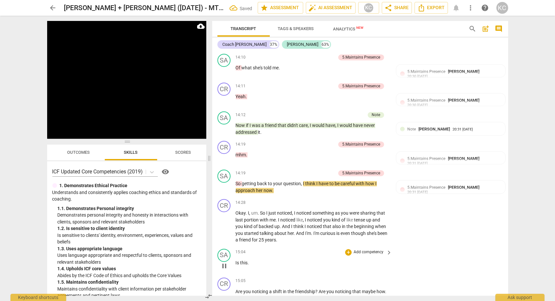
scroll to position [3061, 0]
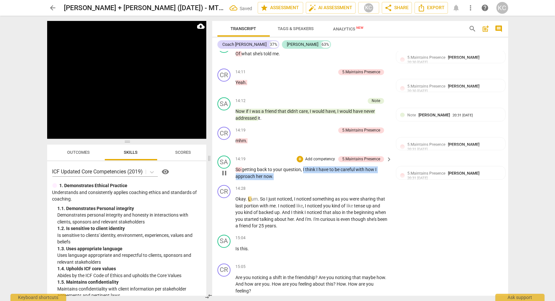
drag, startPoint x: 296, startPoint y: 143, endPoint x: 273, endPoint y: 147, distance: 23.6
click at [273, 166] on p "So getting back to your question , I think I have to be careful with how I appr…" at bounding box center [312, 172] width 153 height 13
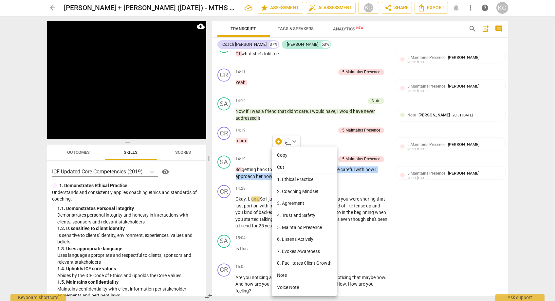
click at [284, 277] on li "Note" at bounding box center [304, 276] width 65 height 12
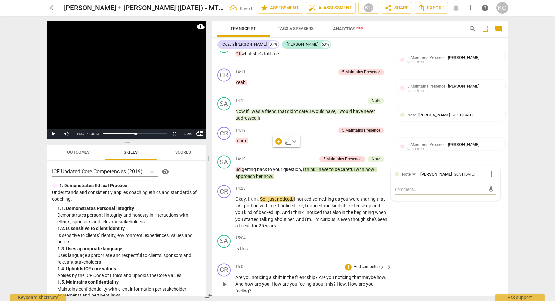
click at [419, 261] on div "CR play_arrow pause 15:05 + Add competency keyboard_arrow_right Are you noticin…" at bounding box center [360, 279] width 296 height 36
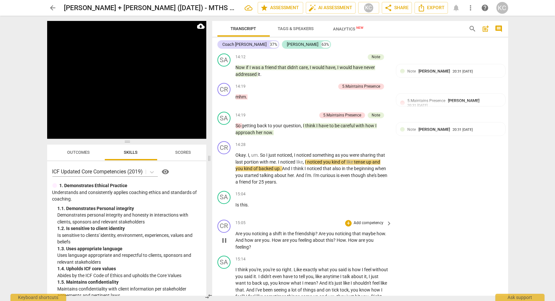
scroll to position [3106, 0]
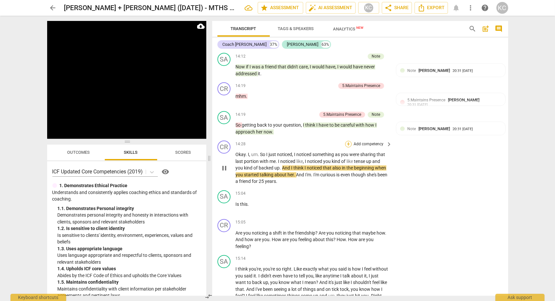
click at [350, 141] on div "+" at bounding box center [348, 144] width 7 height 7
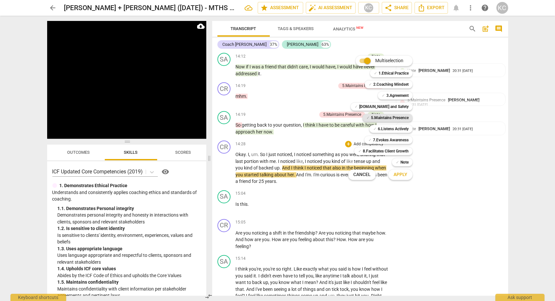
click at [375, 122] on b "5.Maintains Presence" at bounding box center [390, 118] width 38 height 8
click at [377, 129] on div "✓ 6.Listens Actively" at bounding box center [391, 129] width 43 height 8
click at [375, 119] on b "5.Maintains Presence" at bounding box center [390, 118] width 38 height 8
click at [370, 175] on span "Cancel" at bounding box center [362, 175] width 17 height 7
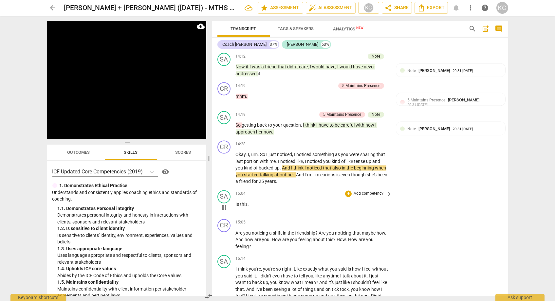
click at [236, 202] on span "Is" at bounding box center [238, 204] width 5 height 5
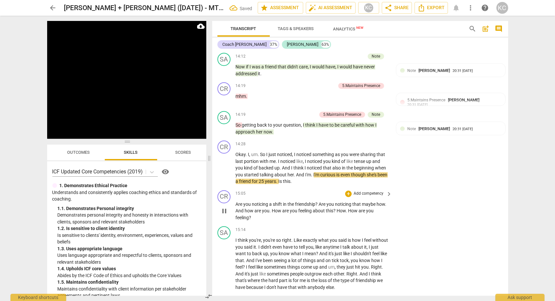
click at [237, 202] on span "Are" at bounding box center [240, 204] width 8 height 5
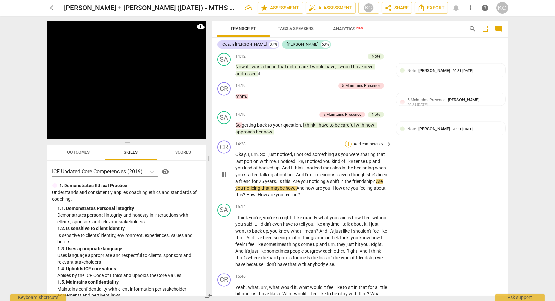
click at [349, 141] on div "+" at bounding box center [348, 144] width 7 height 7
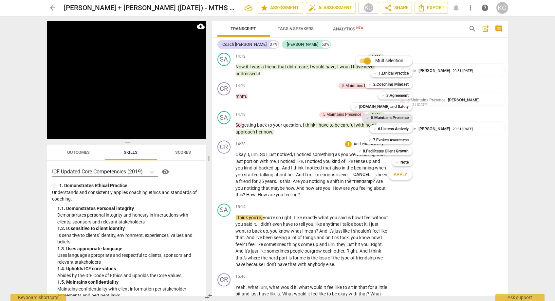
click at [370, 116] on div "✓ 5.Maintains Presence" at bounding box center [388, 118] width 50 height 8
click at [384, 131] on b "6.Listens Actively" at bounding box center [393, 129] width 31 height 8
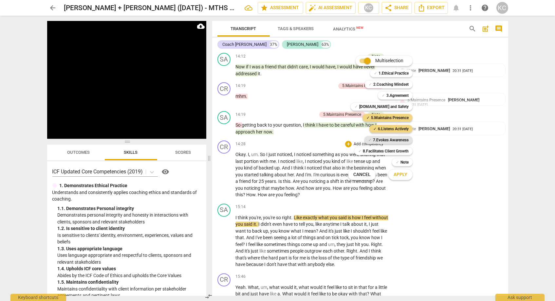
click at [390, 141] on b "7.Evokes Awareness" at bounding box center [391, 140] width 36 height 8
click at [400, 172] on button "Apply" at bounding box center [401, 175] width 24 height 12
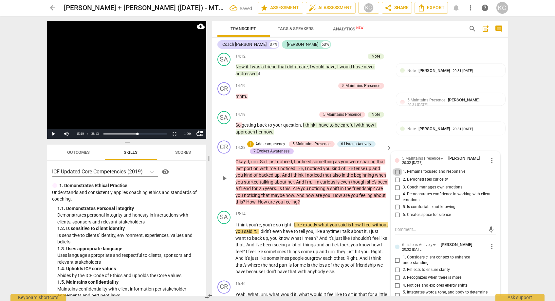
click at [399, 168] on input "1. Remains focused and responsive" at bounding box center [398, 172] width 10 height 8
click at [397, 176] on input "2. Demonstrates curiosity" at bounding box center [398, 180] width 10 height 8
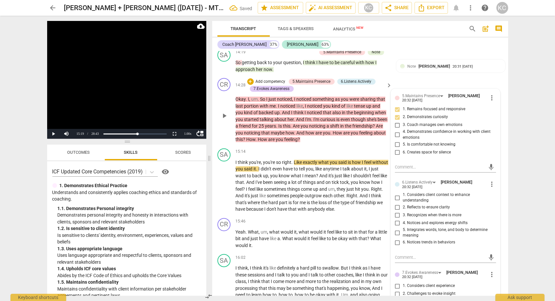
scroll to position [3172, 0]
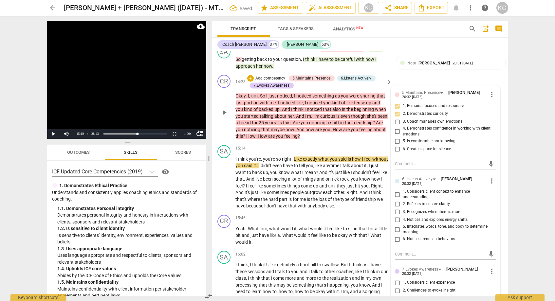
click at [397, 226] on input "5. Integrates words, tone, and body to determine meaning" at bounding box center [398, 230] width 10 height 8
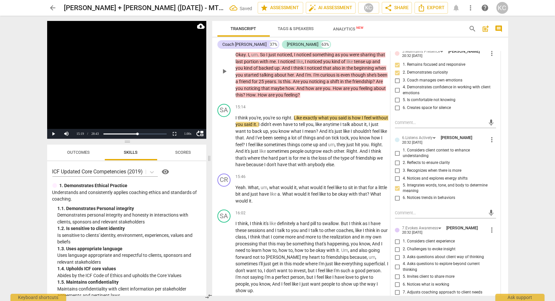
scroll to position [3227, 0]
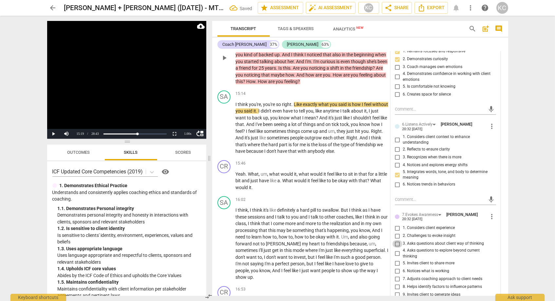
click at [395, 240] on input "3. Asks questions about client way of thinking" at bounding box center [398, 244] width 10 height 8
click at [395, 260] on input "5. Invites client to share more" at bounding box center [398, 264] width 10 height 8
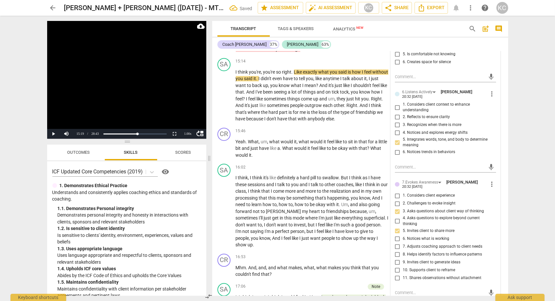
click at [398, 290] on textarea at bounding box center [440, 293] width 91 height 6
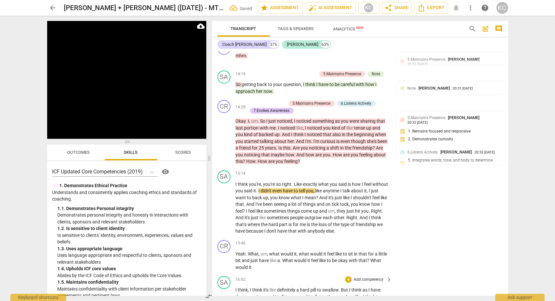
scroll to position [3146, 0]
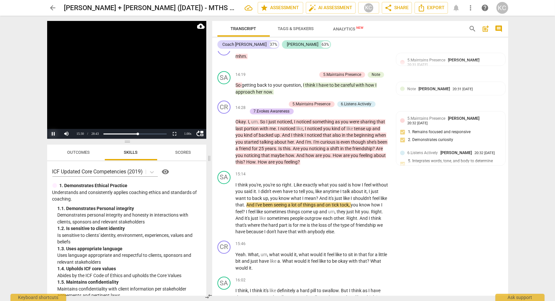
click at [53, 134] on button "Pause" at bounding box center [53, 134] width 13 height 10
click at [273, 189] on span "didn't" at bounding box center [267, 191] width 12 height 5
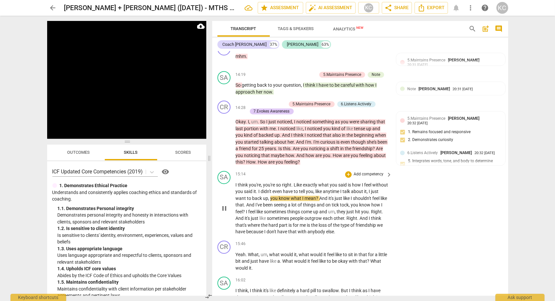
click at [271, 196] on span "," at bounding box center [270, 198] width 2 height 5
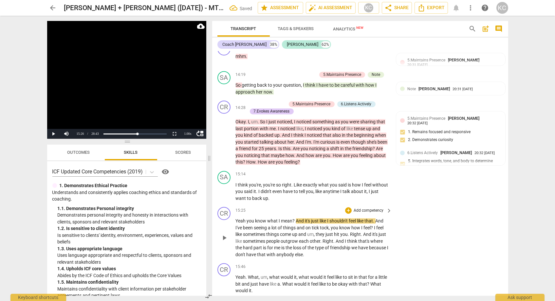
click at [247, 218] on p "Yeah you know what I mean ? And it's just like I shouldn't feel like that . And…" at bounding box center [312, 238] width 153 height 40
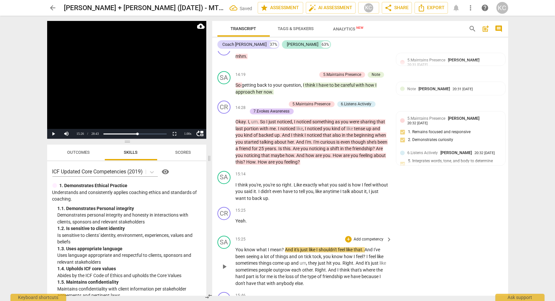
click at [285, 247] on span "And" at bounding box center [289, 249] width 9 height 5
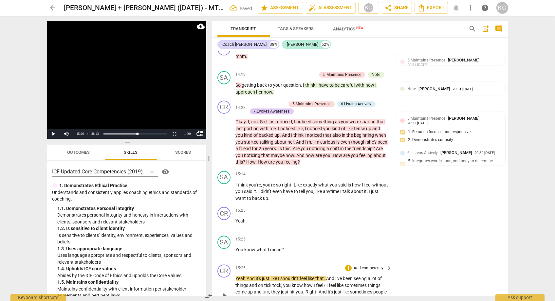
click at [248, 276] on span "And" at bounding box center [251, 278] width 9 height 5
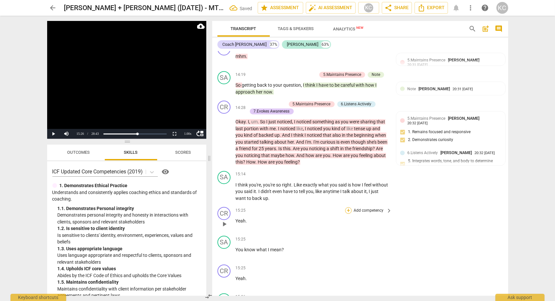
click at [350, 207] on div "+" at bounding box center [348, 210] width 7 height 7
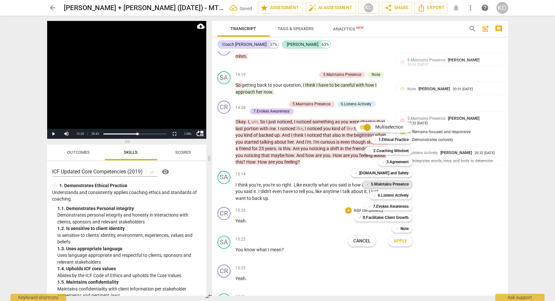
click at [375, 182] on b "5.Maintains Presence" at bounding box center [390, 185] width 38 height 8
click at [401, 240] on span "Apply" at bounding box center [401, 241] width 14 height 7
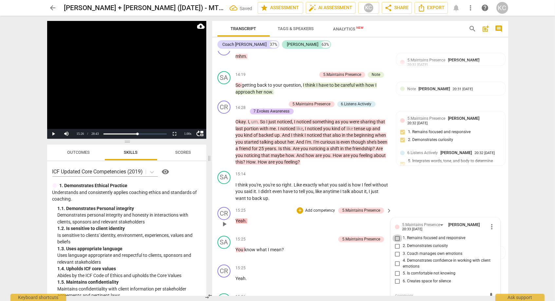
click at [397, 235] on input "1. Remains focused and responsive" at bounding box center [398, 239] width 10 height 8
click at [398, 291] on div "mic" at bounding box center [445, 296] width 101 height 10
click at [398, 293] on textarea at bounding box center [440, 296] width 91 height 6
paste textarea "Good responsiveness and an invitation to continue to hold the space"
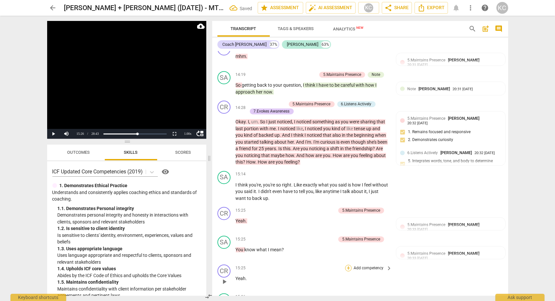
click at [351, 265] on div "+" at bounding box center [348, 268] width 7 height 7
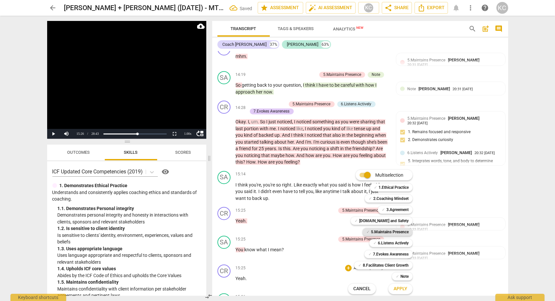
click at [379, 231] on b "5.Maintains Presence" at bounding box center [390, 232] width 38 height 8
click at [398, 291] on span "Apply" at bounding box center [401, 289] width 14 height 7
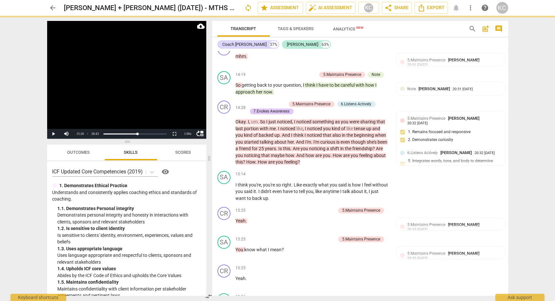
scroll to position [3299, 0]
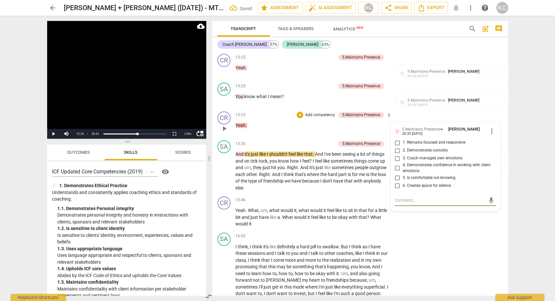
click at [396, 139] on input "1. Remains focused and responsive" at bounding box center [398, 143] width 10 height 8
click at [406, 198] on textarea at bounding box center [440, 201] width 91 height 6
paste textarea "Good responsiveness and an invitation to continue to hold the space"
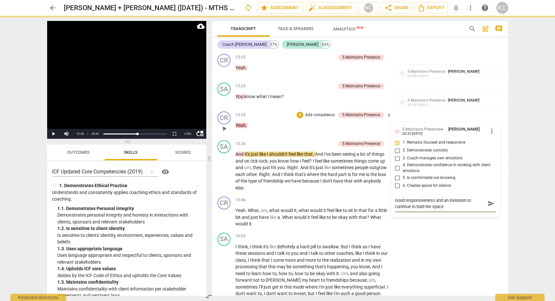
click at [435, 198] on textarea "Good responsiveness and an invitation to continue to hold the space" at bounding box center [440, 204] width 91 height 12
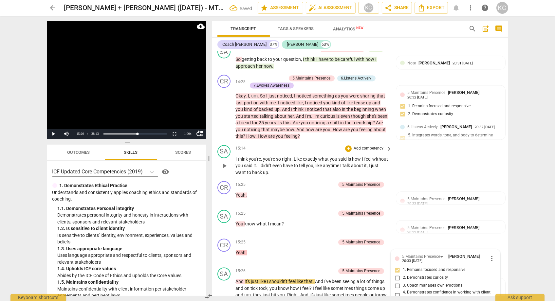
scroll to position [3172, 0]
drag, startPoint x: 340, startPoint y: 140, endPoint x: 277, endPoint y: 147, distance: 64.3
click at [277, 156] on p "I think you're , you're so right . Like exactly what you said is how I feel wit…" at bounding box center [312, 166] width 153 height 20
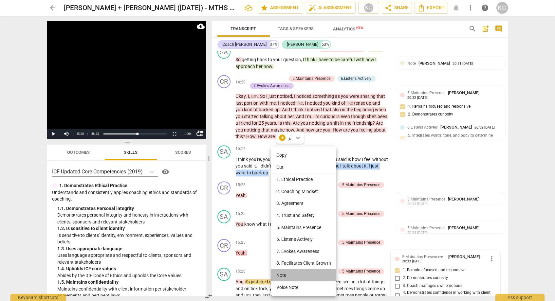
click at [280, 277] on li "Note" at bounding box center [303, 276] width 65 height 12
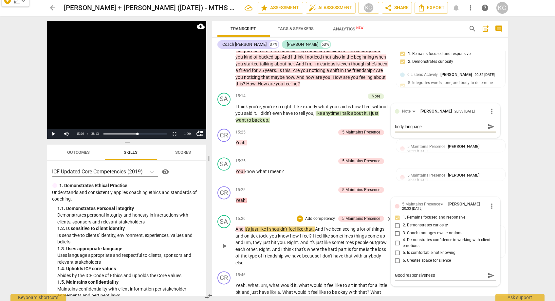
scroll to position [3239, 0]
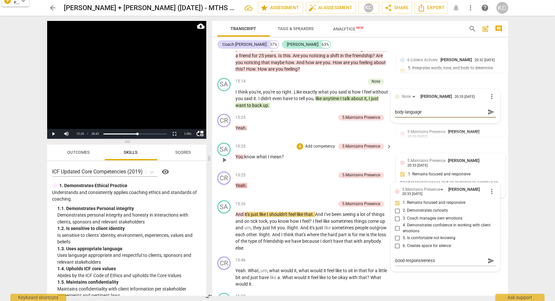
click at [447, 158] on div "5.Maintains Presence [PERSON_NAME] 20:33 [DATE]" at bounding box center [455, 163] width 94 height 10
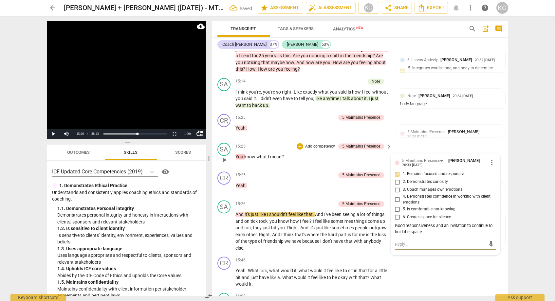
click at [400, 241] on textarea at bounding box center [440, 244] width 91 height 6
click at [450, 254] on div "CR play_arrow pause 15:46 + Add competency keyboard_arrow_right Yeah . What , u…" at bounding box center [360, 272] width 296 height 36
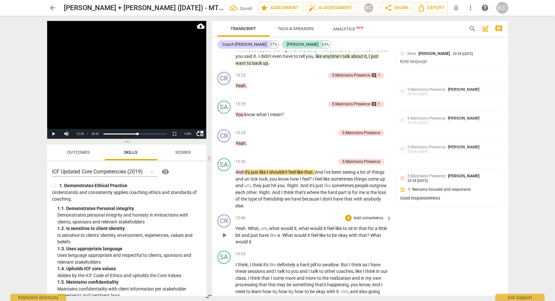
scroll to position [3285, 0]
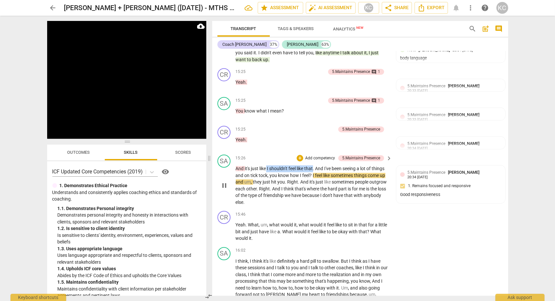
drag, startPoint x: 267, startPoint y: 142, endPoint x: 315, endPoint y: 140, distance: 47.2
click at [315, 165] on p "And it's just like I shouldn't feel like that . And I've been seeing a lot of t…" at bounding box center [312, 185] width 153 height 40
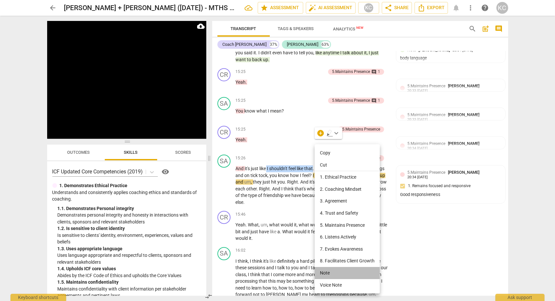
click at [327, 275] on li "Note" at bounding box center [347, 273] width 65 height 12
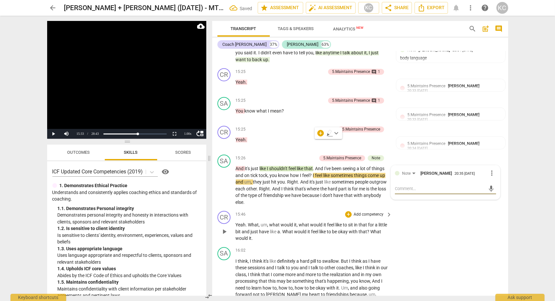
click at [457, 208] on div "CR play_arrow pause 15:46 + Add competency keyboard_arrow_right Yeah . What , u…" at bounding box center [360, 226] width 296 height 36
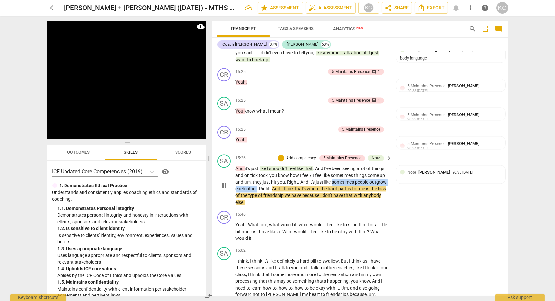
drag, startPoint x: 334, startPoint y: 155, endPoint x: 257, endPoint y: 161, distance: 77.3
click at [257, 165] on p "And it's just like I shouldn't feel like that . And I've been seeing a lot of t…" at bounding box center [312, 185] width 153 height 40
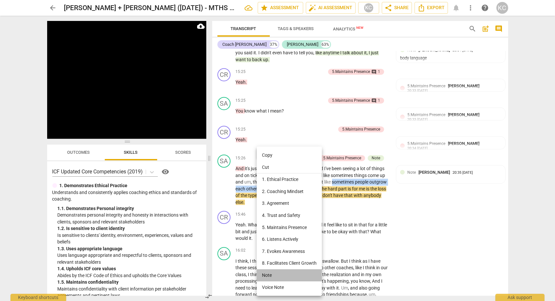
click at [275, 274] on li "Note" at bounding box center [289, 276] width 65 height 12
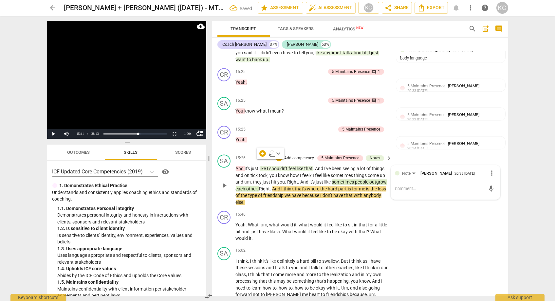
click at [260, 186] on span "Right" at bounding box center [265, 188] width 11 height 5
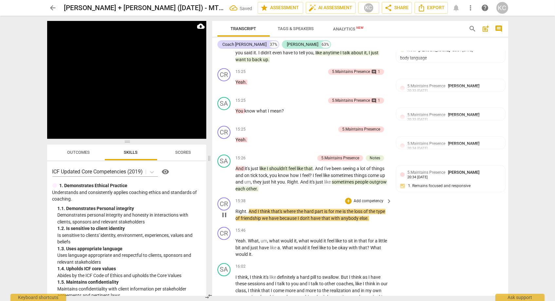
click at [237, 209] on span "Right" at bounding box center [241, 211] width 11 height 5
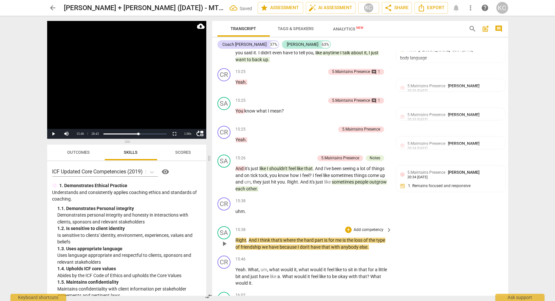
click at [282, 245] on span "because" at bounding box center [289, 247] width 18 height 5
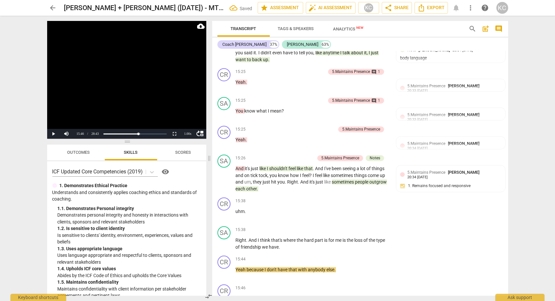
click at [246, 267] on span "Yeah" at bounding box center [241, 269] width 11 height 5
click at [347, 198] on div "+" at bounding box center [348, 201] width 7 height 7
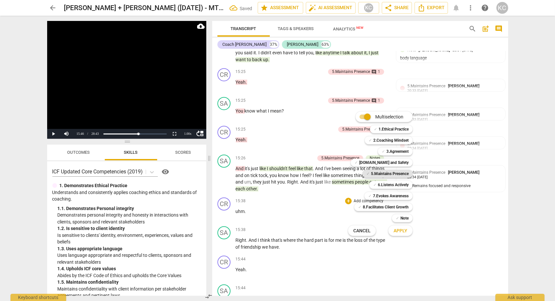
click at [375, 173] on b "5.Maintains Presence" at bounding box center [390, 174] width 38 height 8
click at [401, 234] on span "Apply" at bounding box center [401, 231] width 14 height 7
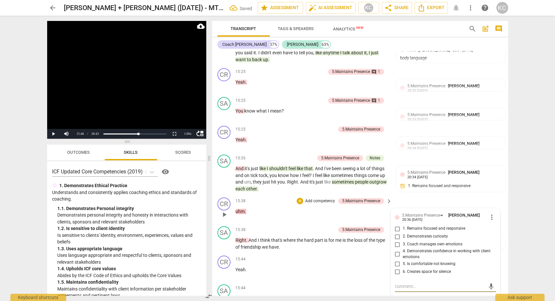
click at [395, 225] on input "1. Remains focused and responsive" at bounding box center [398, 229] width 10 height 8
click at [395, 284] on textarea at bounding box center [440, 287] width 91 height 6
paste textarea "Good responsiveness and an invitation to continue to hold the space"
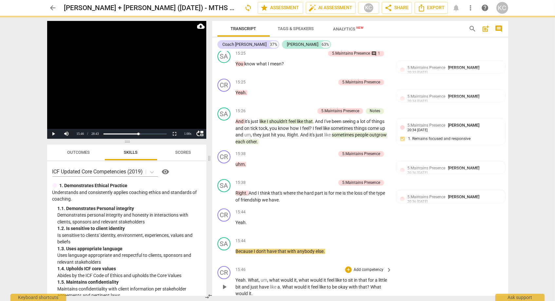
scroll to position [3341, 0]
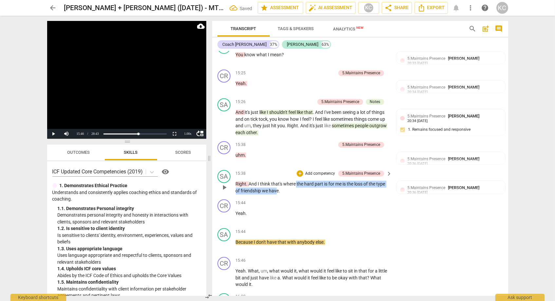
drag, startPoint x: 296, startPoint y: 155, endPoint x: 276, endPoint y: 164, distance: 21.3
click at [276, 181] on p "Right . And I think that's where the hard part is for me is the loss of the typ…" at bounding box center [312, 187] width 153 height 13
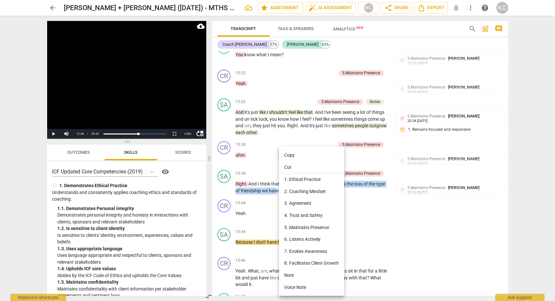
click at [292, 278] on li "Note" at bounding box center [311, 276] width 65 height 12
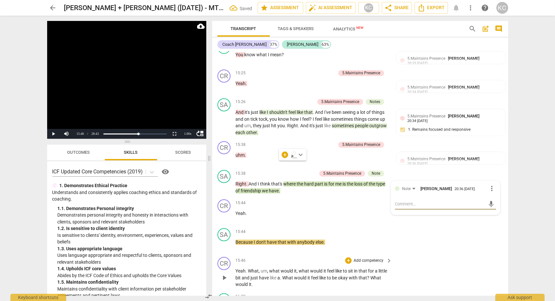
click at [431, 255] on div "CR play_arrow pause 15:46 + Add competency keyboard_arrow_right Yeah . What , u…" at bounding box center [360, 273] width 296 height 36
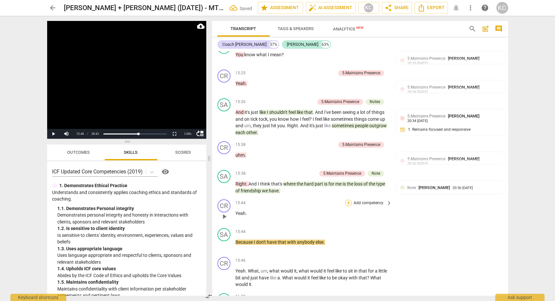
click at [350, 200] on div "+" at bounding box center [348, 203] width 7 height 7
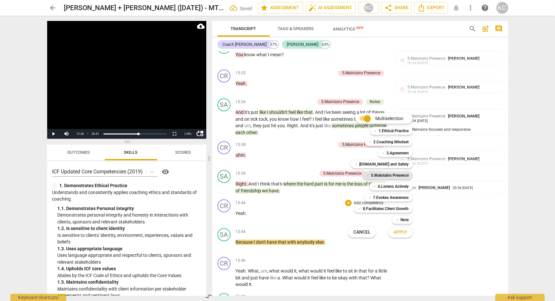
click at [376, 176] on b "5.Maintains Presence" at bounding box center [390, 176] width 38 height 8
click at [402, 239] on button "Apply" at bounding box center [401, 233] width 24 height 12
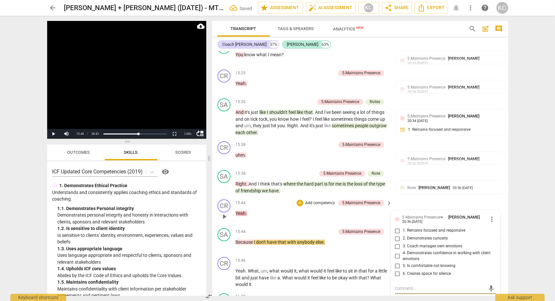
click at [398, 227] on input "1. Remains focused and responsive" at bounding box center [398, 231] width 10 height 8
click at [397, 286] on textarea at bounding box center [440, 289] width 91 height 6
paste textarea "Good responsiveness and an invitation to continue to hold the space"
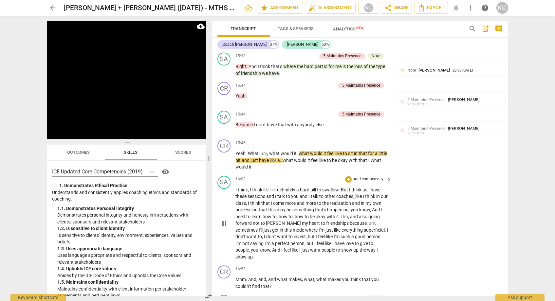
scroll to position [3449, 0]
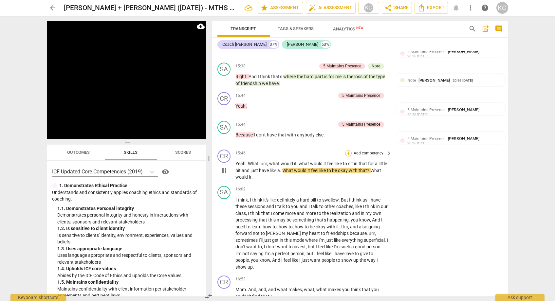
click at [350, 150] on div "+" at bounding box center [348, 153] width 7 height 7
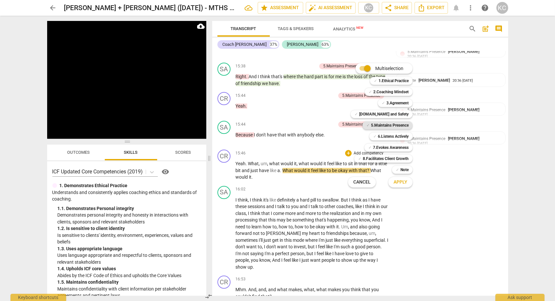
click at [374, 127] on b "5.Maintains Presence" at bounding box center [390, 126] width 38 height 8
click at [376, 144] on b "7.Evokes Awareness" at bounding box center [391, 148] width 36 height 8
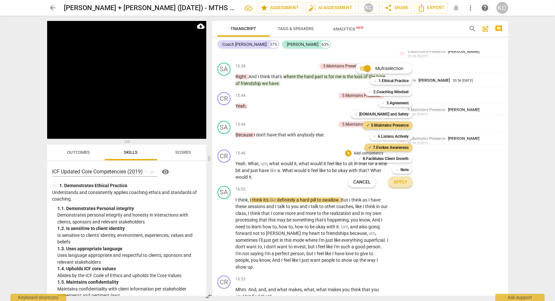
click at [396, 181] on span "Apply" at bounding box center [401, 182] width 14 height 7
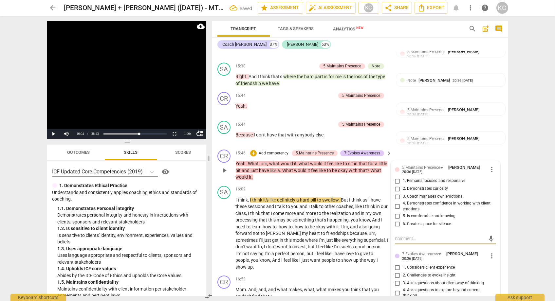
click at [398, 177] on input "1. Remains focused and responsive" at bounding box center [398, 181] width 10 height 8
click at [398, 185] on input "2. Demonstrates curiosity" at bounding box center [398, 189] width 10 height 8
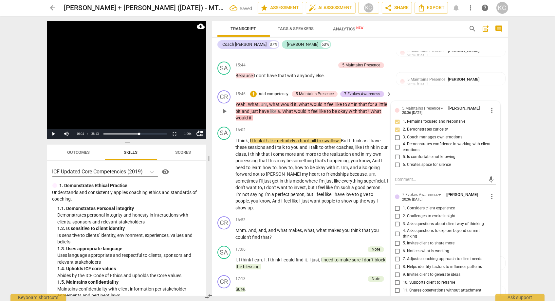
scroll to position [3525, 0]
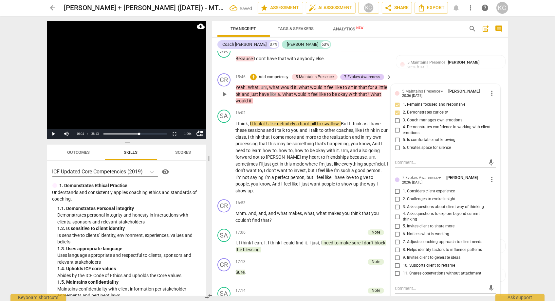
click at [397, 203] on input "3. Asks questions about client way of thinking" at bounding box center [398, 207] width 10 height 8
click at [397, 223] on input "5. Invites client to share more" at bounding box center [398, 227] width 10 height 8
click at [403, 286] on textarea at bounding box center [440, 289] width 91 height 6
click at [300, 110] on div "16:02 + Add competency keyboard_arrow_right" at bounding box center [314, 113] width 157 height 7
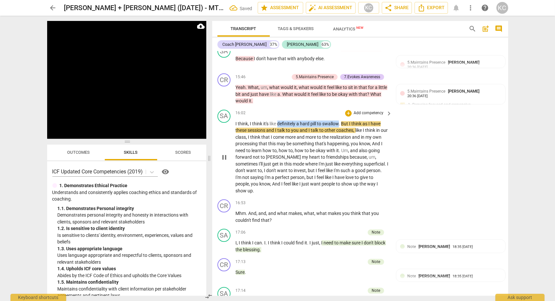
drag, startPoint x: 278, startPoint y: 95, endPoint x: 338, endPoint y: 96, distance: 60.3
click at [339, 121] on p "I think , I think it's like definitely a hard pill to swallow . But I think as …" at bounding box center [312, 158] width 153 height 74
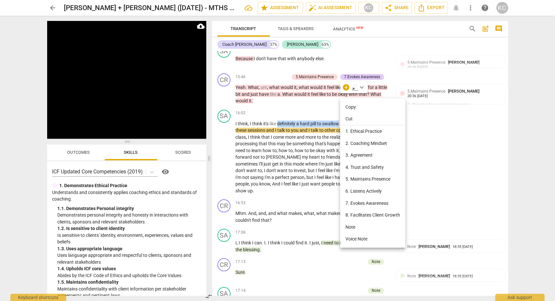
click at [355, 227] on li "Note" at bounding box center [372, 228] width 65 height 12
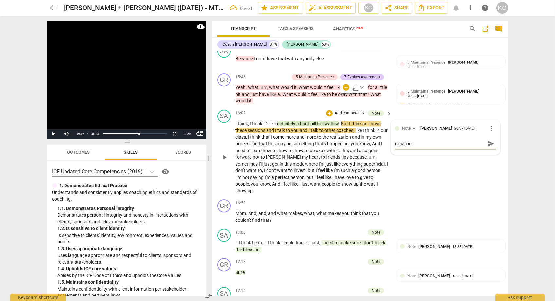
click at [441, 150] on div "SA play_arrow pause 16:02 + Add competency Note keyboard_arrow_right I think , …" at bounding box center [360, 152] width 296 height 90
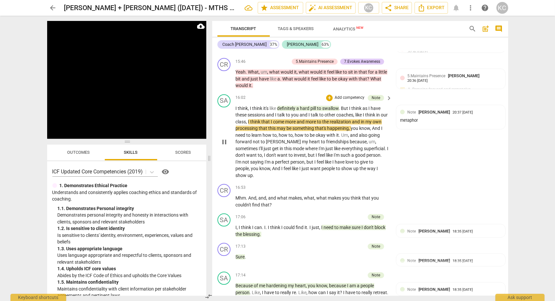
scroll to position [3543, 0]
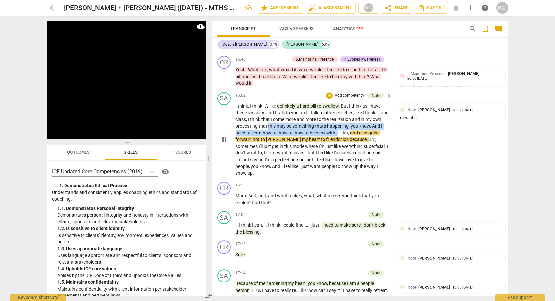
drag, startPoint x: 279, startPoint y: 98, endPoint x: 349, endPoint y: 105, distance: 70.5
click at [349, 105] on p "I think , I think it's like definitely a hard pill to swallow . But I think as …" at bounding box center [312, 140] width 153 height 74
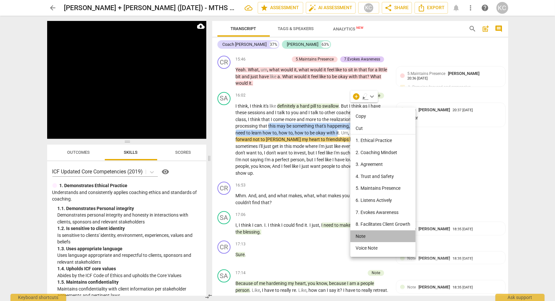
click at [360, 234] on li "Note" at bounding box center [383, 237] width 65 height 12
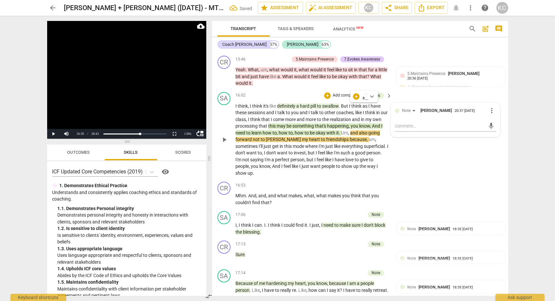
click at [349, 130] on span "Um" at bounding box center [345, 132] width 7 height 5
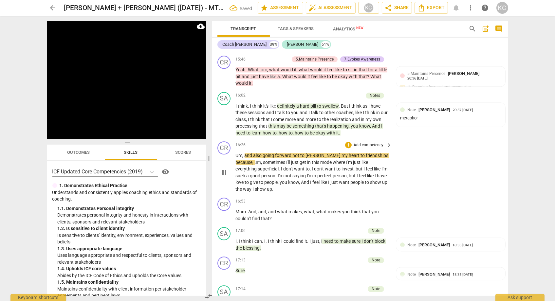
click at [244, 152] on p "Um , and also going forward not to [PERSON_NAME] my heart to friendships becaus…" at bounding box center [312, 172] width 153 height 40
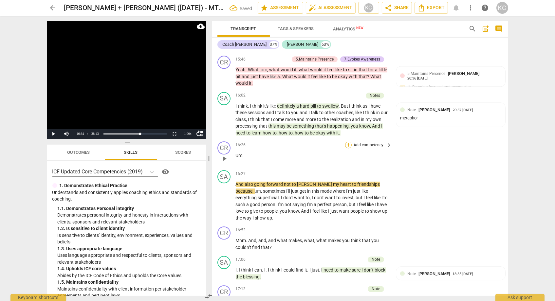
click at [348, 142] on div "+" at bounding box center [348, 145] width 7 height 7
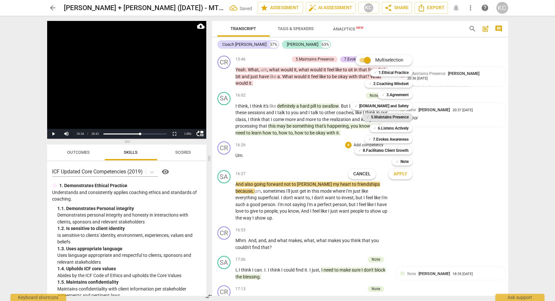
click at [398, 117] on b "5.Maintains Presence" at bounding box center [390, 117] width 38 height 8
click at [398, 174] on span "Apply" at bounding box center [401, 174] width 14 height 7
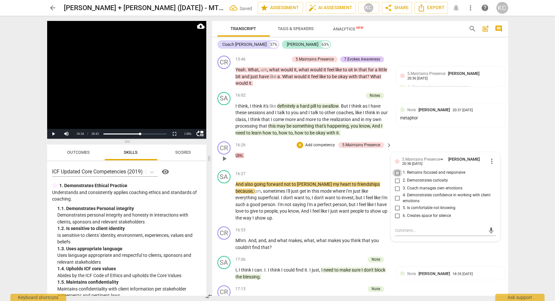
click at [397, 169] on input "1. Remains focused and responsive" at bounding box center [398, 173] width 10 height 8
click at [402, 228] on textarea at bounding box center [440, 231] width 91 height 6
paste textarea "Good responsiveness and an invitation to continue to hold the space"
click at [427, 139] on div "CR play_arrow pause 16:26 + Add competency 5.Maintains Presence keyboard_arrow_…" at bounding box center [360, 153] width 296 height 29
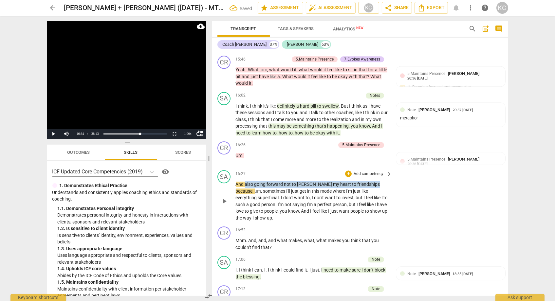
drag, startPoint x: 244, startPoint y: 157, endPoint x: 358, endPoint y: 157, distance: 113.7
click at [358, 181] on p "And also going forward not to [PERSON_NAME] my heart to friendships because , u…" at bounding box center [312, 201] width 153 height 40
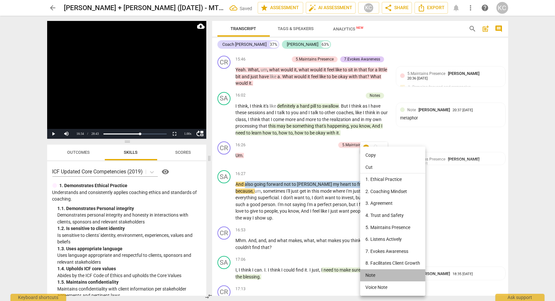
click at [371, 275] on li "Note" at bounding box center [392, 276] width 65 height 12
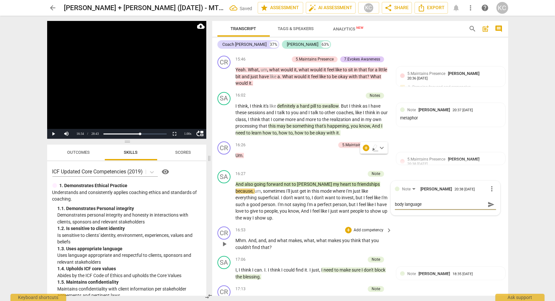
click at [457, 224] on div "CR play_arrow pause 16:53 + Add competency keyboard_arrow_right Mhm . And , and…" at bounding box center [360, 238] width 296 height 29
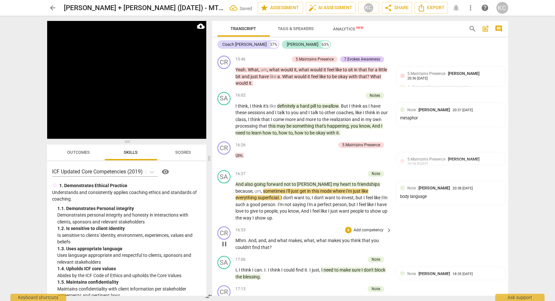
scroll to position [3549, 0]
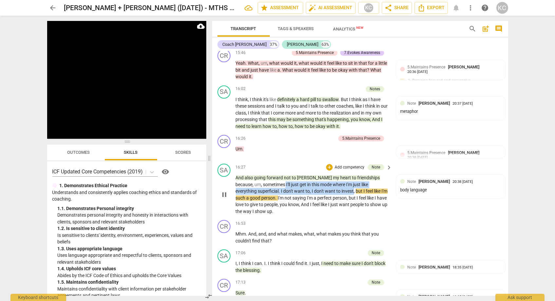
drag, startPoint x: 259, startPoint y: 157, endPoint x: 331, endPoint y: 165, distance: 72.9
click at [331, 175] on p "And also going forward not to [PERSON_NAME] my heart to friendships because , u…" at bounding box center [312, 195] width 153 height 40
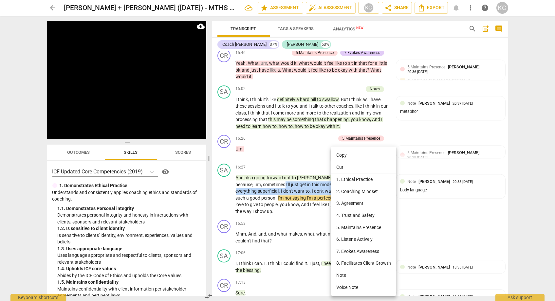
click at [347, 274] on li "Note" at bounding box center [363, 276] width 65 height 12
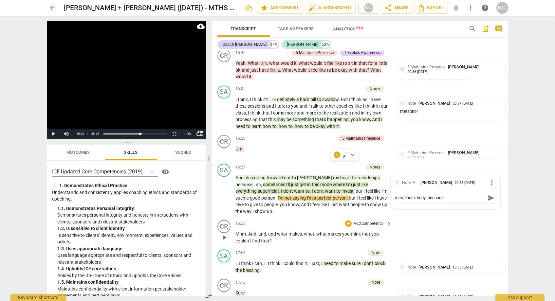
click at [444, 218] on div "CR play_arrow pause 16:53 + Add competency keyboard_arrow_right Mhm . And , and…" at bounding box center [360, 232] width 296 height 29
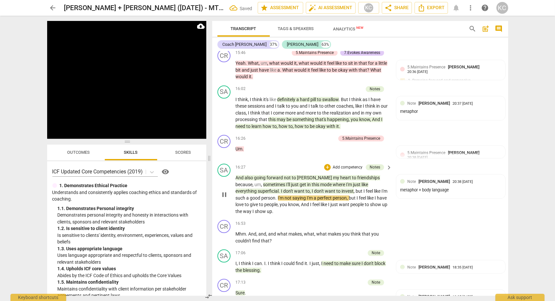
drag, startPoint x: 333, startPoint y: 164, endPoint x: 354, endPoint y: 168, distance: 21.1
click at [354, 189] on span "," at bounding box center [355, 191] width 2 height 5
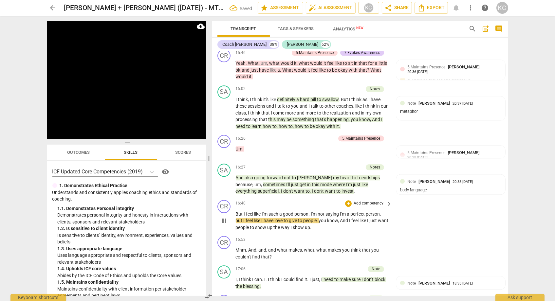
click at [238, 212] on span "But" at bounding box center [240, 214] width 8 height 5
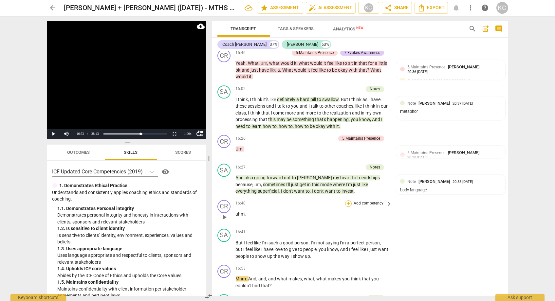
click at [349, 201] on div "+" at bounding box center [348, 204] width 7 height 7
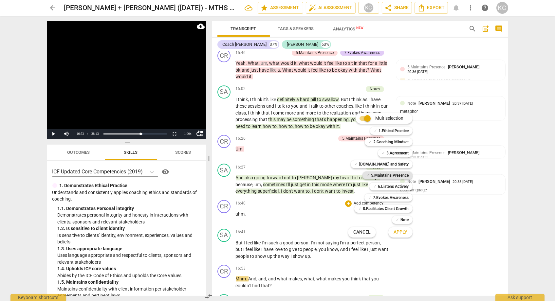
click at [375, 174] on b "5.Maintains Presence" at bounding box center [390, 176] width 38 height 8
click at [400, 235] on span "Apply" at bounding box center [401, 232] width 14 height 7
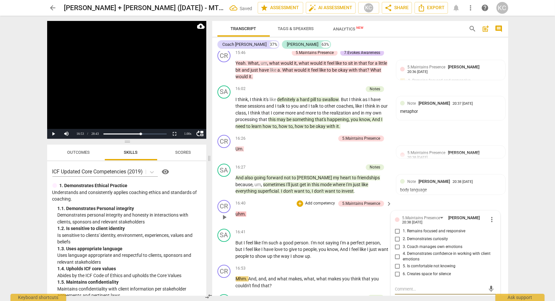
click at [397, 228] on input "1. Remains focused and responsive" at bounding box center [398, 232] width 10 height 8
click at [410, 286] on textarea at bounding box center [440, 289] width 91 height 6
paste textarea "Good responsiveness and an invitation to continue to hold the space"
click at [310, 229] on div "16:41 + Add competency keyboard_arrow_right" at bounding box center [314, 232] width 157 height 7
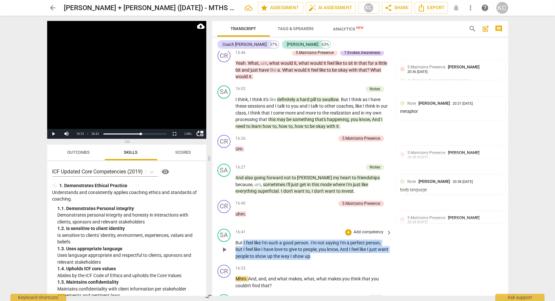
drag, startPoint x: 243, startPoint y: 217, endPoint x: 321, endPoint y: 227, distance: 78.6
click at [321, 240] on p "But I feel like I'm such a good person . I'm not saying I'm a perfect person , …" at bounding box center [312, 250] width 153 height 20
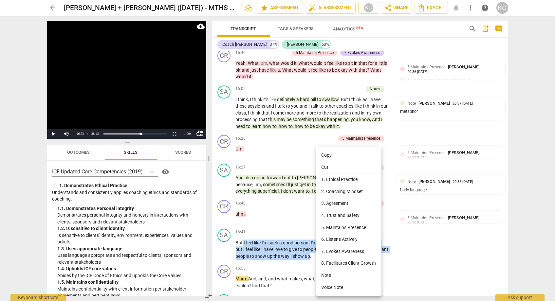
click at [329, 275] on li "Note" at bounding box center [349, 276] width 65 height 12
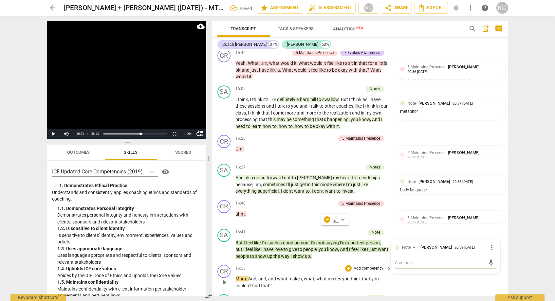
click at [452, 262] on div "CR play_arrow pause 16:53 + Add competency keyboard_arrow_right Mhm . And , and…" at bounding box center [360, 276] width 296 height 29
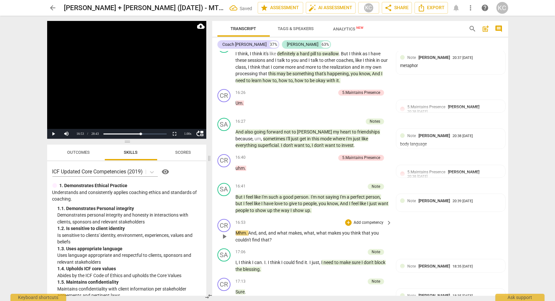
scroll to position [3609, 0]
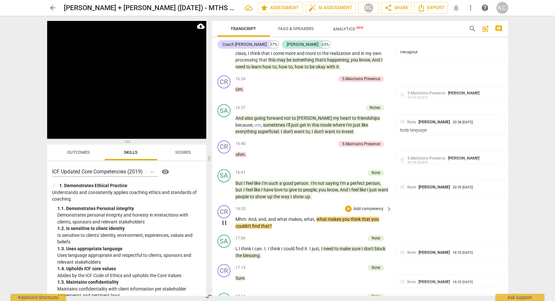
click at [225, 219] on span "pause" at bounding box center [225, 223] width 8 height 8
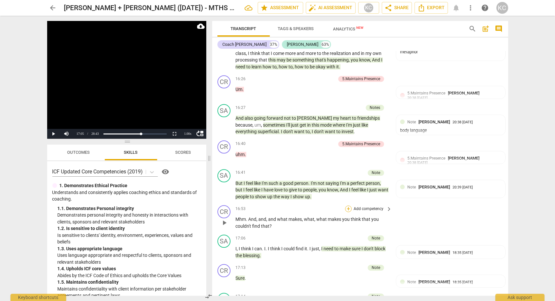
click at [347, 206] on div "+" at bounding box center [348, 209] width 7 height 7
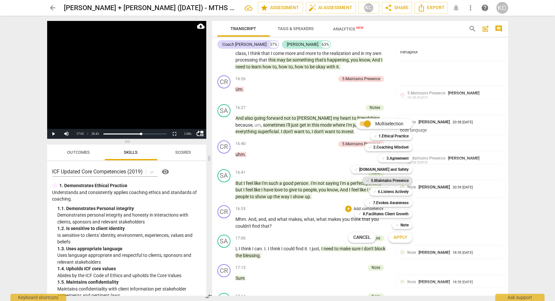
click at [377, 181] on b "5.Maintains Presence" at bounding box center [390, 181] width 38 height 8
click at [377, 206] on b "7.Evokes Awareness" at bounding box center [391, 203] width 36 height 8
click at [393, 236] on button "Apply" at bounding box center [401, 238] width 24 height 12
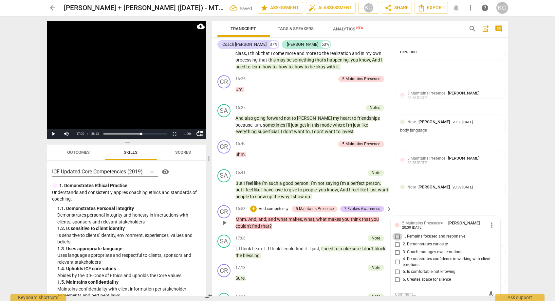
click at [397, 233] on input "1. Remains focused and responsive" at bounding box center [398, 237] width 10 height 8
click at [397, 241] on input "2. Demonstrates curiosity" at bounding box center [398, 245] width 10 height 8
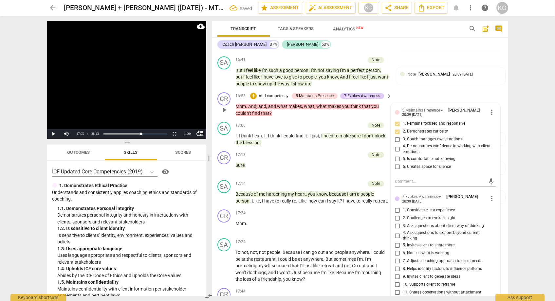
scroll to position [3724, 0]
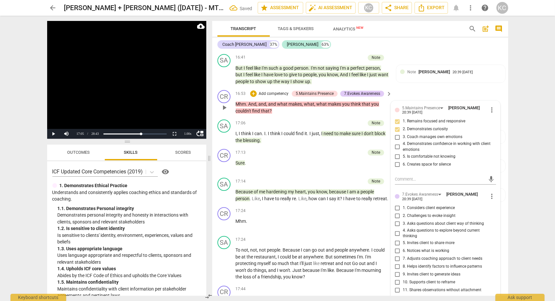
click at [397, 230] on input "4. Asks questions to explore beyond current thinking" at bounding box center [398, 234] width 10 height 8
click at [397, 240] on input "5. Invites client to share more" at bounding box center [398, 244] width 10 height 8
click at [401, 301] on textarea at bounding box center [440, 305] width 91 height 6
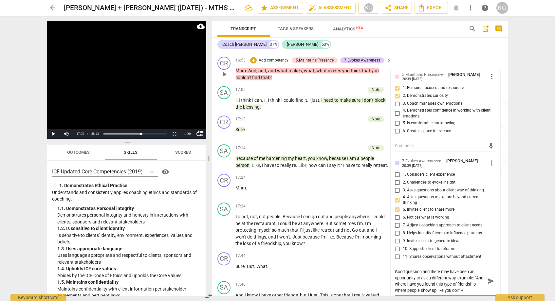
scroll to position [3758, 0]
click at [444, 278] on div "SA play_arrow pause 17:46 + Add competency keyboard_arrow_right And I know I ha…" at bounding box center [360, 292] width 296 height 29
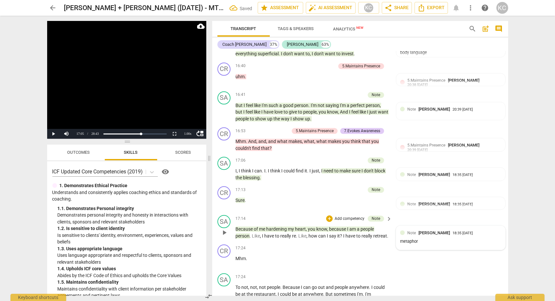
scroll to position [3673, 0]
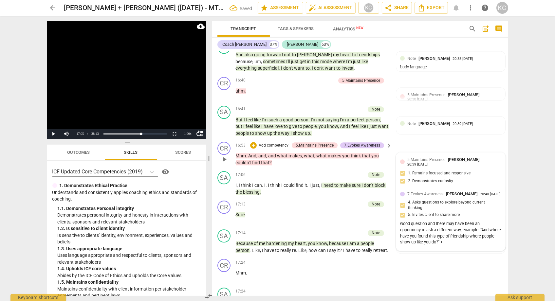
click at [443, 191] on div "7.Evokes Awareness [PERSON_NAME] 20:40 [DATE]" at bounding box center [455, 194] width 94 height 6
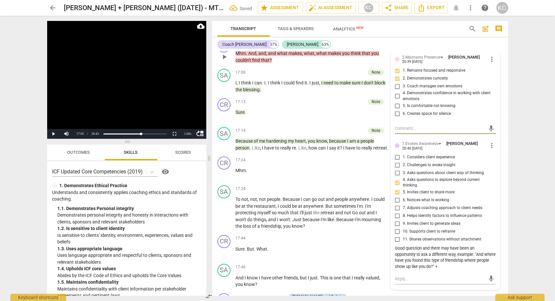
scroll to position [3776, 0]
click at [410, 276] on textarea at bounding box center [440, 279] width 91 height 6
click at [410, 276] on textarea "ST" at bounding box center [440, 279] width 91 height 6
click at [440, 266] on div "SA play_arrow pause 17:46 + Add competency keyboard_arrow_right And I know I ha…" at bounding box center [360, 275] width 296 height 29
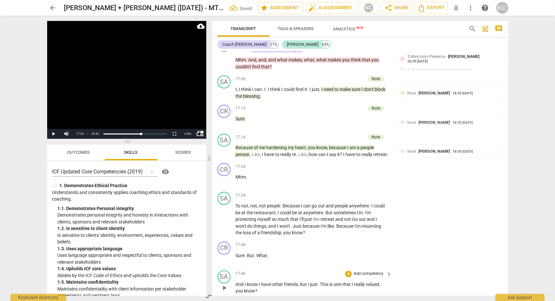
scroll to position [3783, 0]
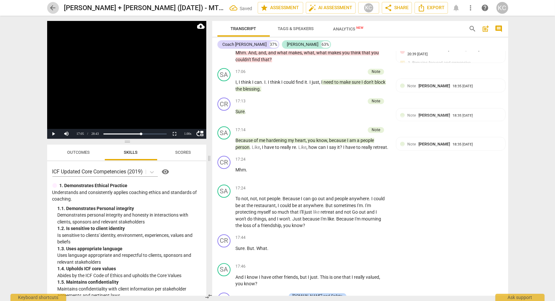
click at [55, 12] on button "arrow_back" at bounding box center [53, 8] width 12 height 12
